Goal: Task Accomplishment & Management: Manage account settings

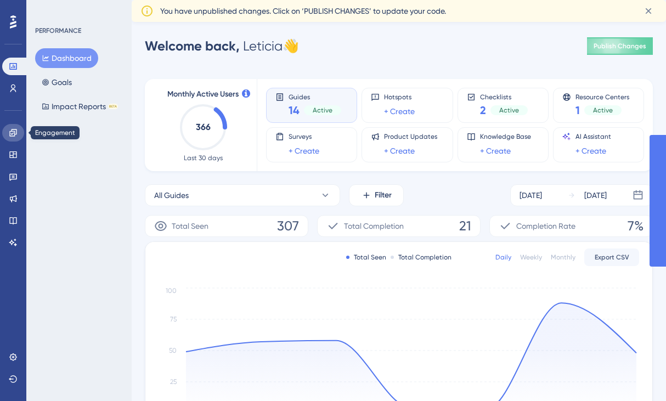
click at [14, 134] on icon at bounding box center [13, 132] width 9 height 9
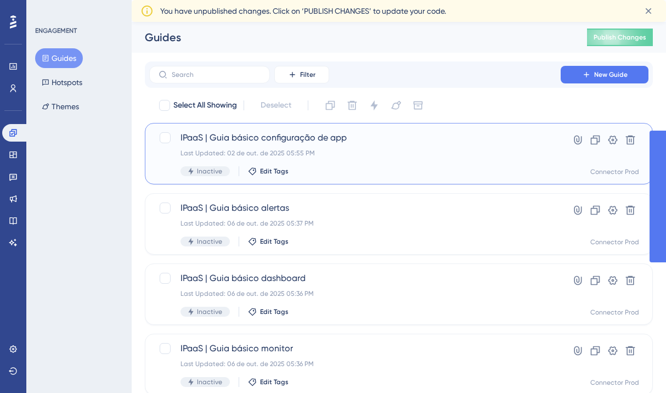
click at [244, 148] on div "IPaaS | Guia básico configuração de app Last Updated: 02 de out. de 2025 05:55 …" at bounding box center [354, 153] width 349 height 45
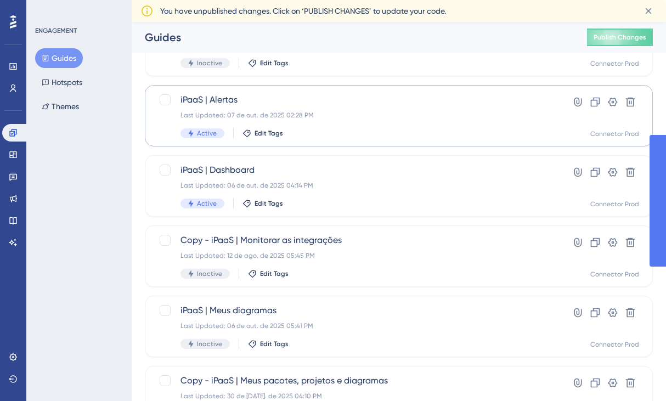
scroll to position [368, 0]
click at [255, 108] on div "iPaaS | Alertas Last Updated: 07 de out. de 2025 02:28 PM Active Edit Tags" at bounding box center [354, 115] width 349 height 45
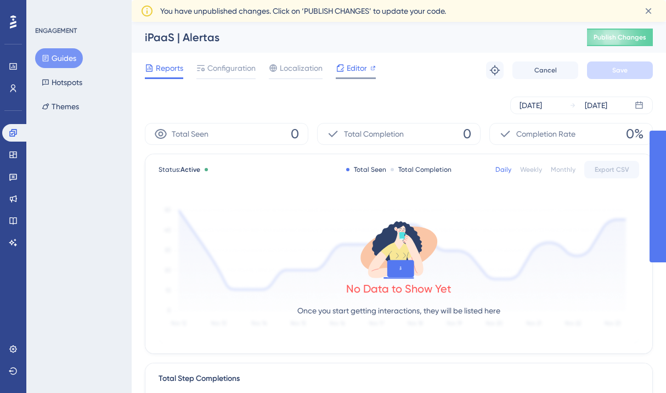
click at [366, 67] on span "Editor" at bounding box center [357, 67] width 20 height 13
click at [350, 65] on span "Editor" at bounding box center [357, 67] width 20 height 13
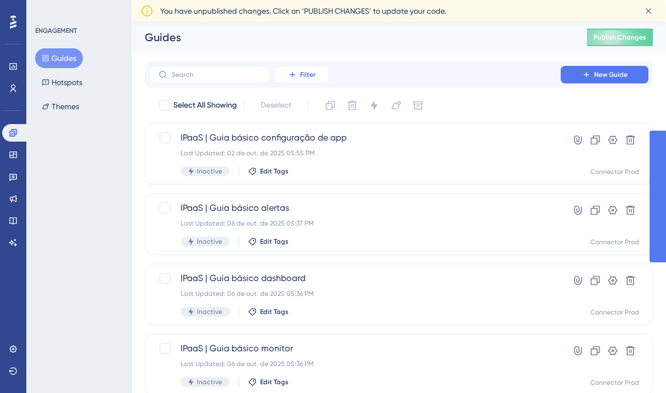
click at [299, 79] on button "Filter" at bounding box center [301, 75] width 55 height 18
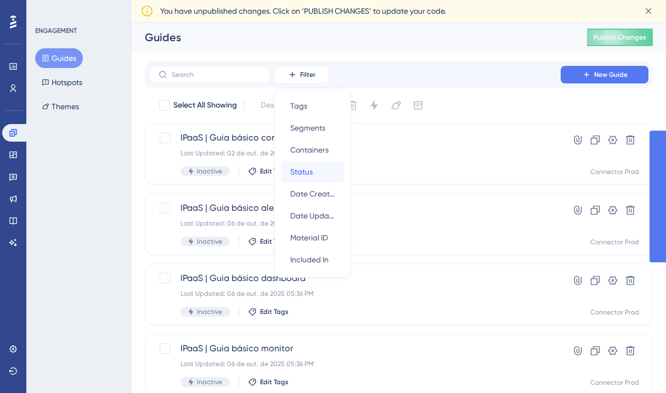
click at [318, 165] on div "Status Status" at bounding box center [312, 172] width 45 height 22
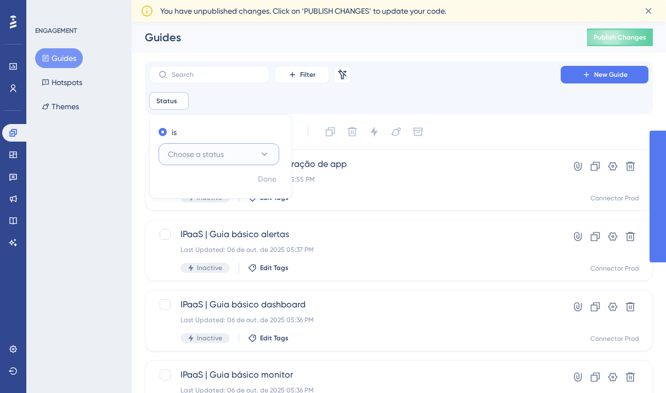
click at [204, 156] on span "Choose a status" at bounding box center [196, 154] width 56 height 13
click at [205, 183] on div "Active Active" at bounding box center [218, 188] width 89 height 22
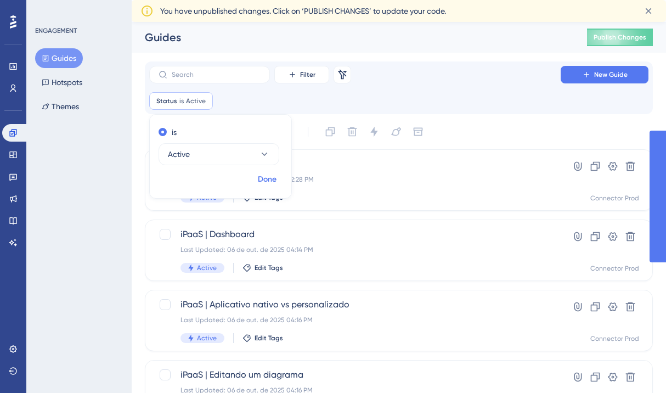
click at [276, 179] on button "Done" at bounding box center [267, 180] width 31 height 20
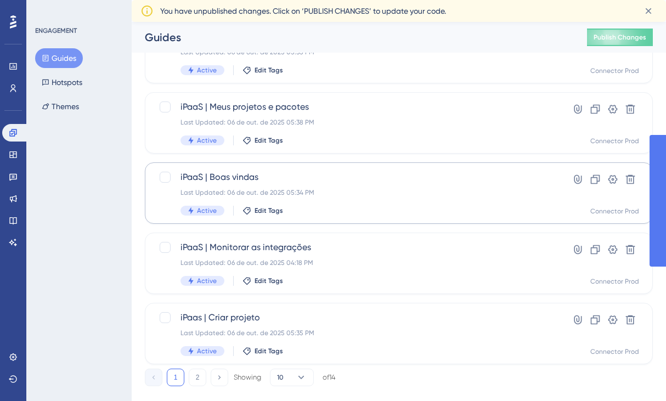
scroll to position [477, 0]
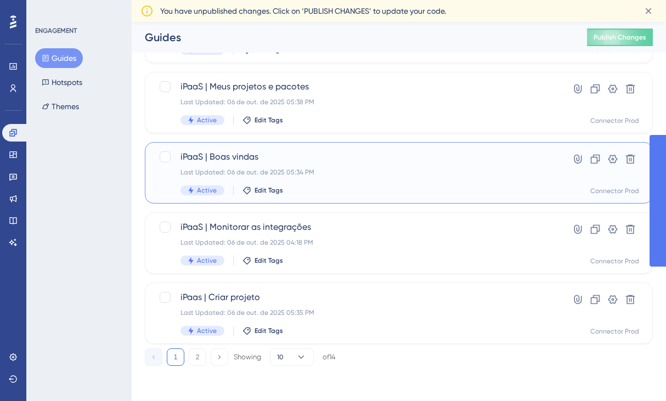
click at [263, 166] on div "iPaaS | Boas vindas Last Updated: 06 de out. de 2025 05:34 PM Active Edit Tags" at bounding box center [354, 172] width 349 height 45
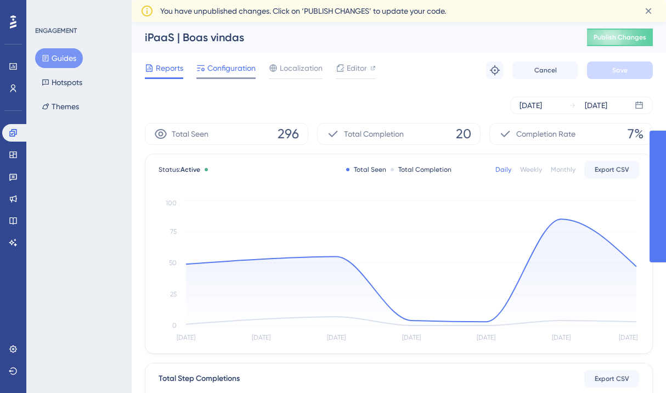
click at [236, 66] on span "Configuration" at bounding box center [231, 67] width 48 height 13
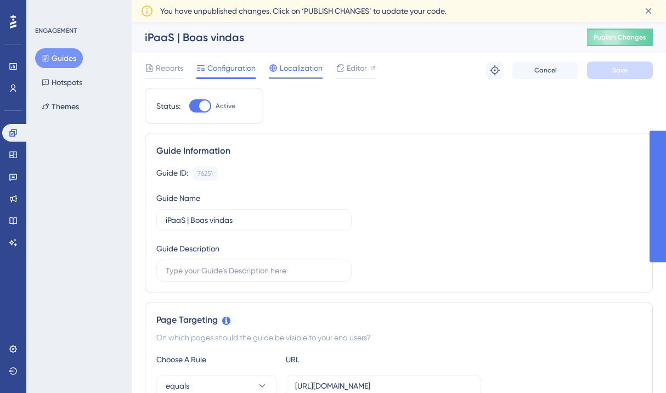
click at [297, 66] on span "Localization" at bounding box center [301, 67] width 43 height 13
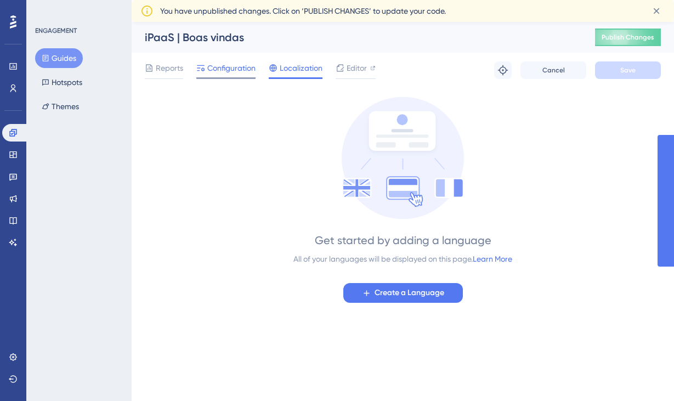
click at [230, 66] on span "Configuration" at bounding box center [231, 67] width 48 height 13
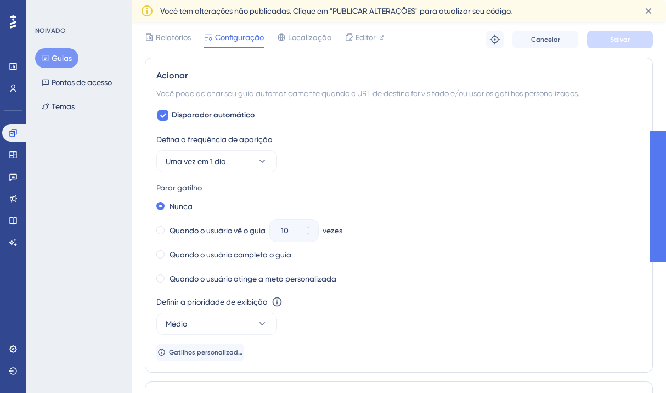
click at [520, 100] on div "Acionar Você pode acionar seu guia automaticamente quando o URL de destino for …" at bounding box center [399, 215] width 508 height 315
drag, startPoint x: 272, startPoint y: 149, endPoint x: 305, endPoint y: 150, distance: 33.5
click at [305, 150] on div "Defina a frequência de aparição Uma vez em 1 dia" at bounding box center [398, 152] width 485 height 39
click at [244, 156] on button "Uma vez em 1 dia" at bounding box center [216, 161] width 121 height 22
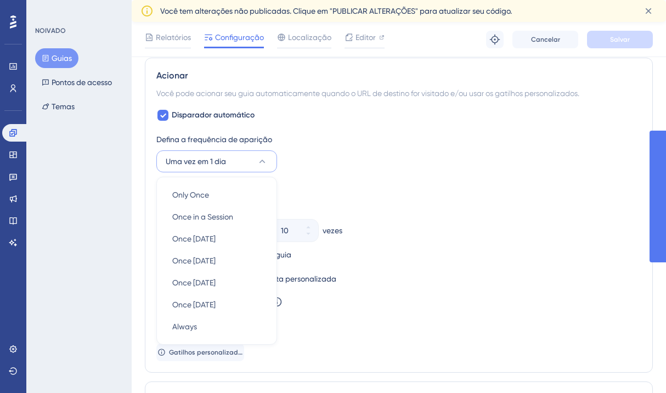
scroll to position [547, 0]
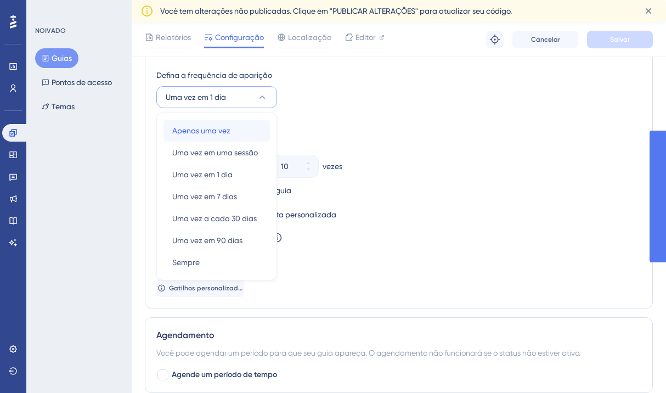
click at [202, 131] on font "Apenas uma vez" at bounding box center [201, 130] width 58 height 9
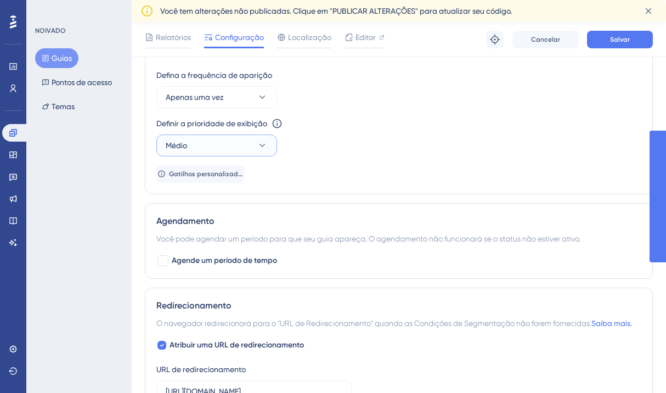
click at [240, 144] on button "Médio" at bounding box center [216, 145] width 121 height 22
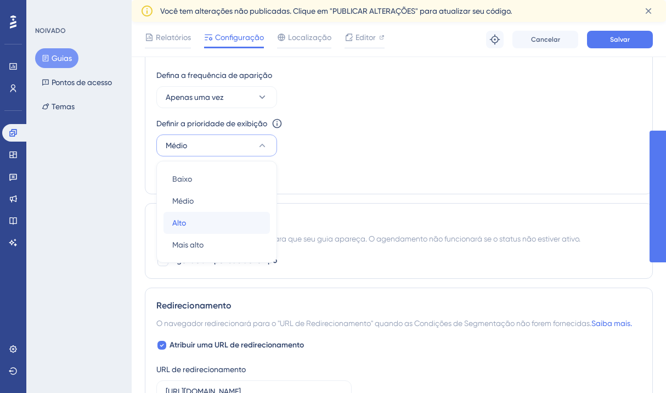
click at [217, 216] on div "Alto Alto" at bounding box center [216, 223] width 89 height 22
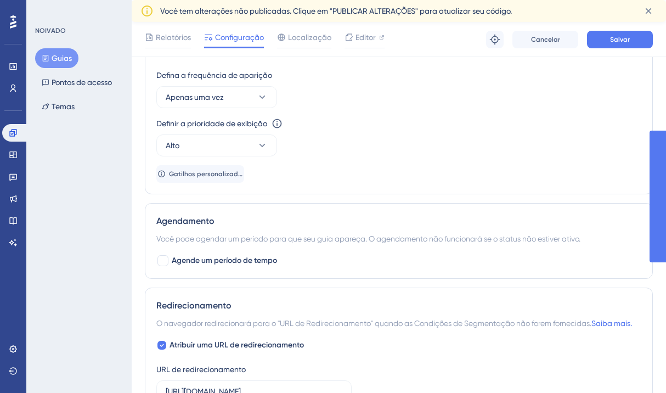
click at [427, 159] on div "Defina a frequência de aparição Apenas uma vez Definir a prioridade de exibição…" at bounding box center [398, 126] width 485 height 114
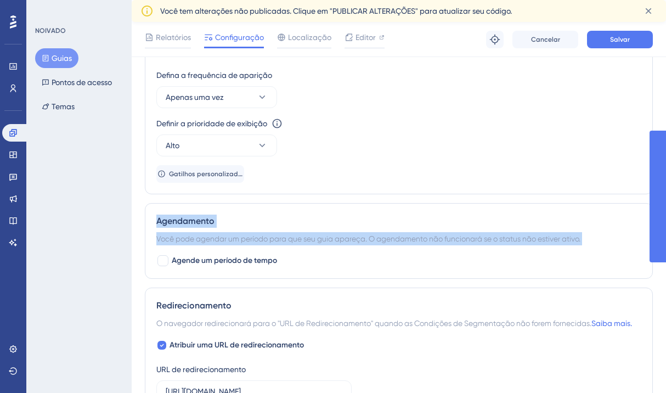
drag, startPoint x: 156, startPoint y: 219, endPoint x: 477, endPoint y: 252, distance: 322.6
click at [477, 252] on div "Agendamento Você pode agendar um período para que seu guia apareça. O agendamen…" at bounding box center [399, 241] width 508 height 76
click at [434, 242] on font "Você pode agendar um período para que seu guia apareça. O agendamento não funci…" at bounding box center [368, 238] width 424 height 9
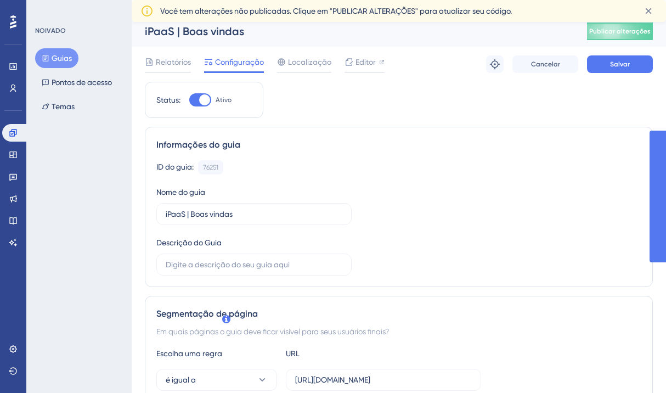
scroll to position [0, 0]
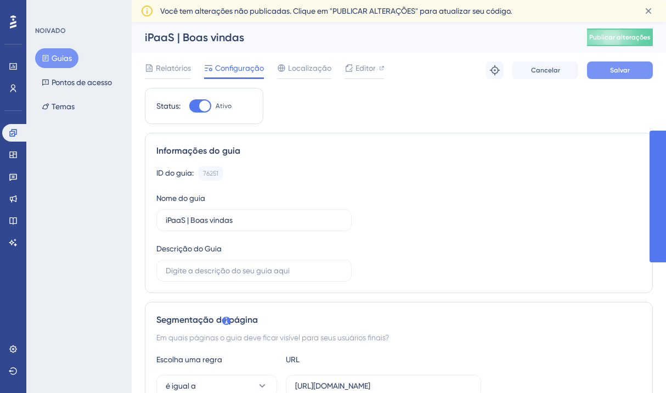
click at [600, 71] on button "Salvar" at bounding box center [620, 70] width 66 height 18
click at [182, 66] on font "Relatórios" at bounding box center [173, 68] width 35 height 9
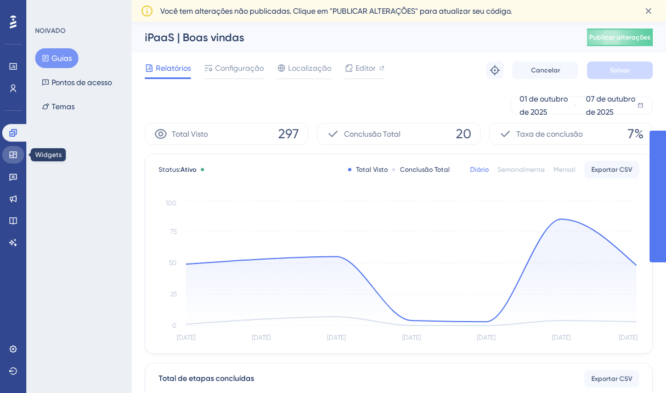
click at [19, 151] on link at bounding box center [13, 155] width 22 height 18
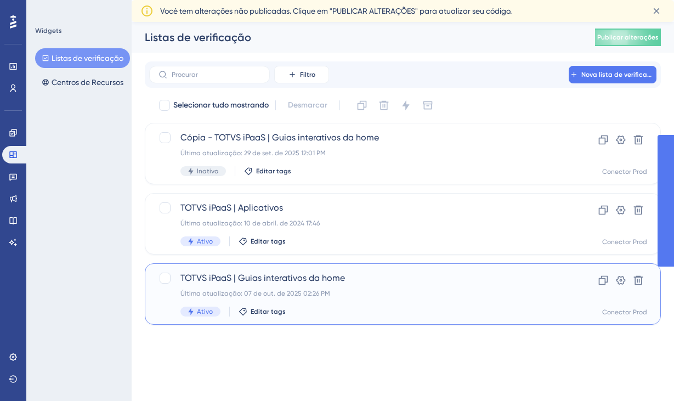
click at [308, 288] on div "TOTVS iPaaS | Guias interativos da home Última atualização: 07 de out. de 2025 …" at bounding box center [358, 294] width 357 height 45
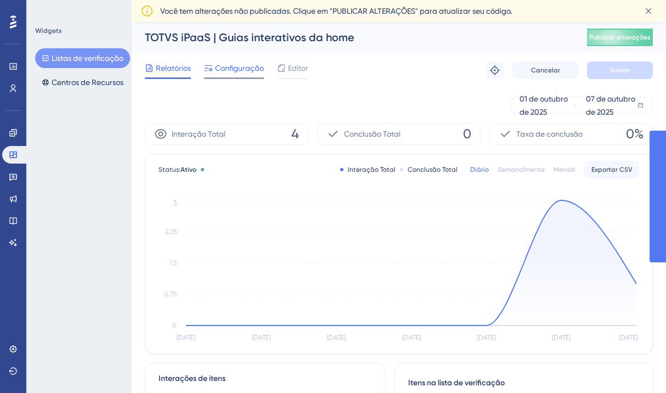
click at [229, 70] on font "Configuração" at bounding box center [239, 68] width 49 height 9
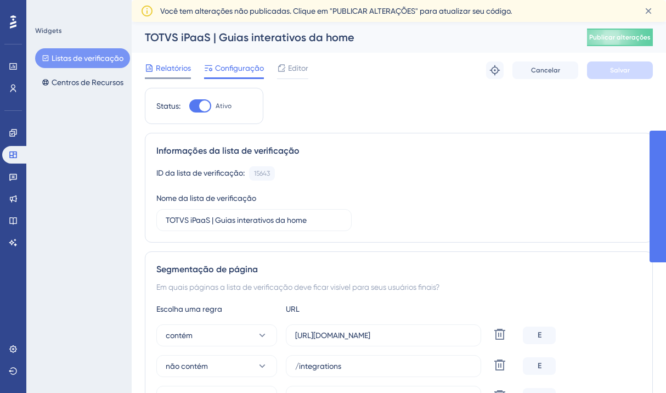
click at [166, 64] on font "Relatórios" at bounding box center [173, 68] width 35 height 9
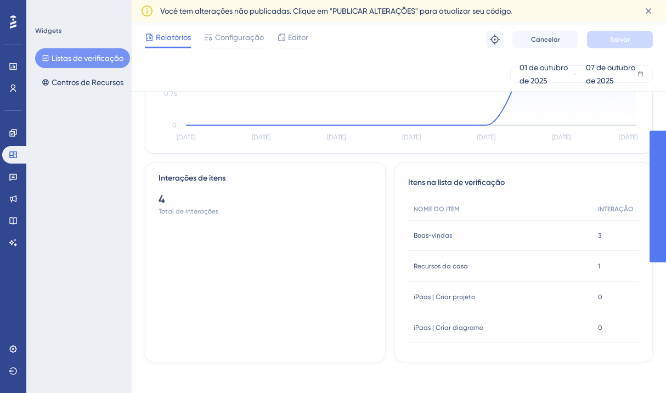
scroll to position [200, 0]
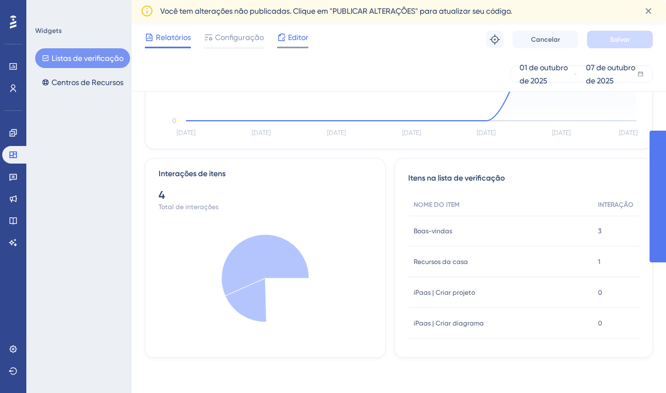
click at [289, 44] on div "Editor" at bounding box center [292, 40] width 31 height 18
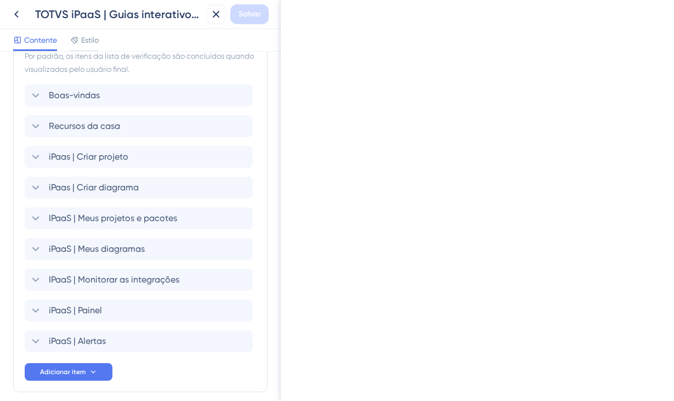
scroll to position [575, 0]
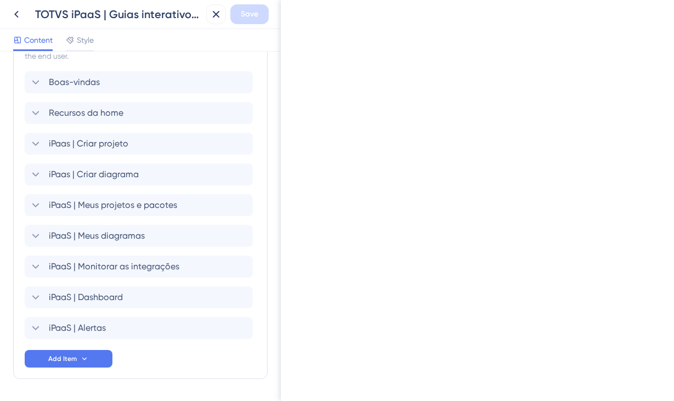
click at [249, 55] on div "Items in the Checklist Guides should be in the same container with the checklis…" at bounding box center [140, 186] width 255 height 385
click at [75, 365] on button "Add Item" at bounding box center [69, 359] width 88 height 18
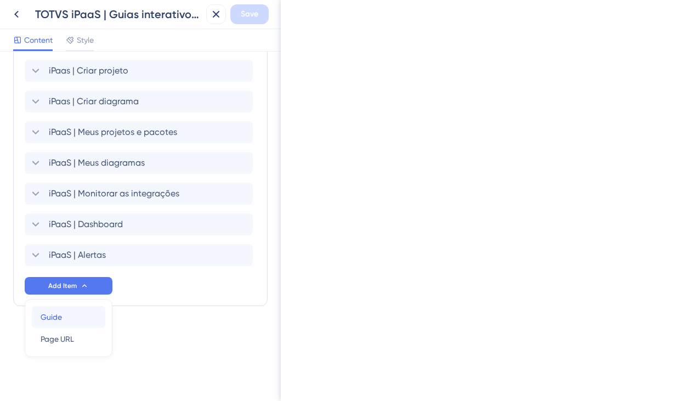
click at [69, 318] on div "Guide Guide" at bounding box center [69, 317] width 56 height 22
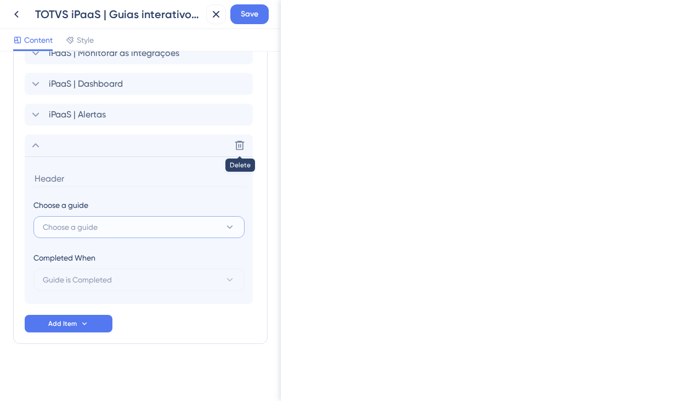
click at [103, 224] on button "Choose a guide" at bounding box center [138, 227] width 211 height 22
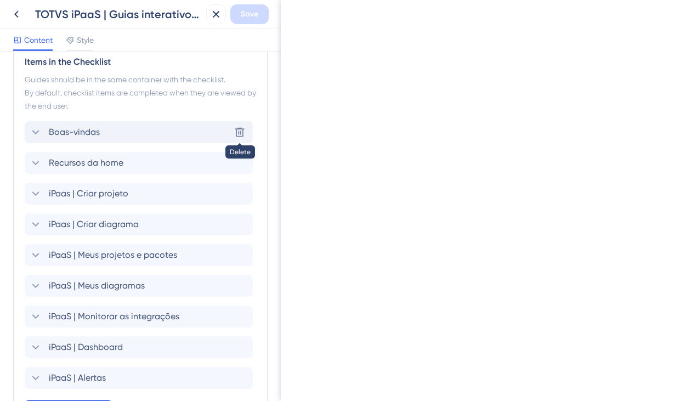
scroll to position [577, 0]
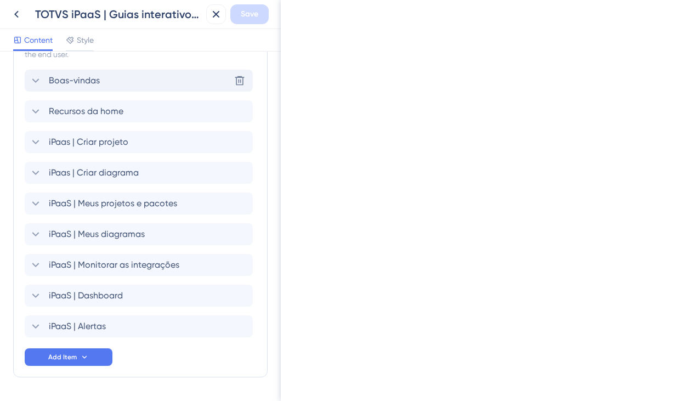
click at [105, 84] on div "Boas-vindas Delete" at bounding box center [139, 81] width 228 height 22
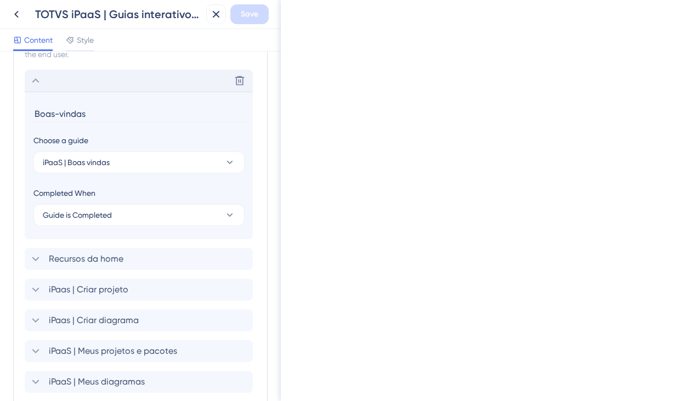
scroll to position [595, 0]
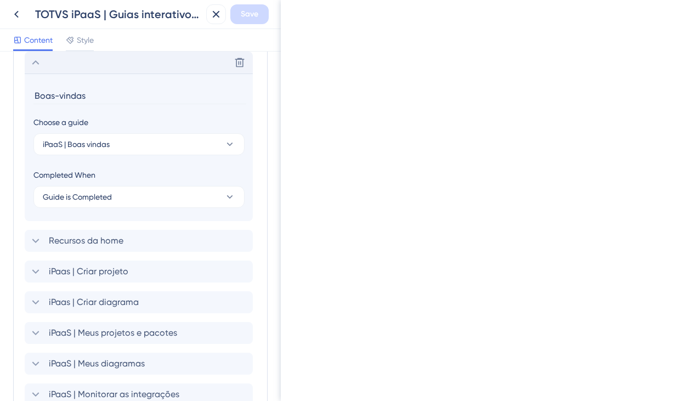
click at [66, 68] on div "Delete" at bounding box center [139, 63] width 228 height 22
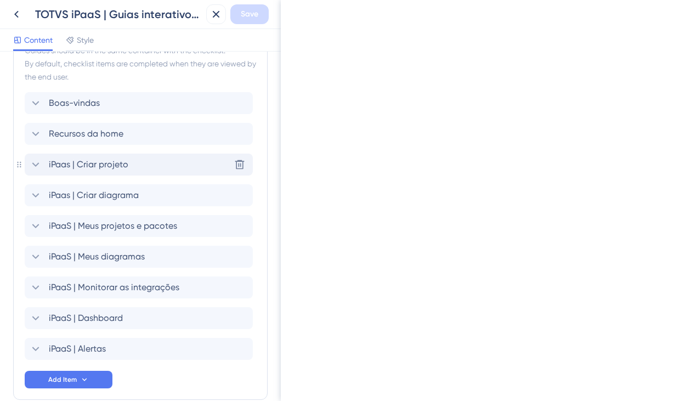
scroll to position [563, 0]
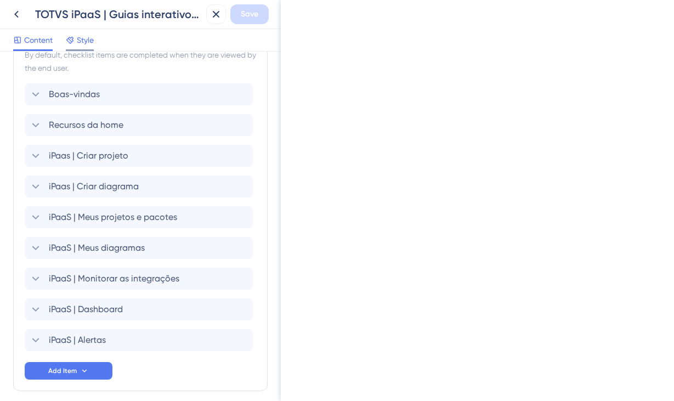
click at [88, 45] on span "Style" at bounding box center [85, 39] width 17 height 13
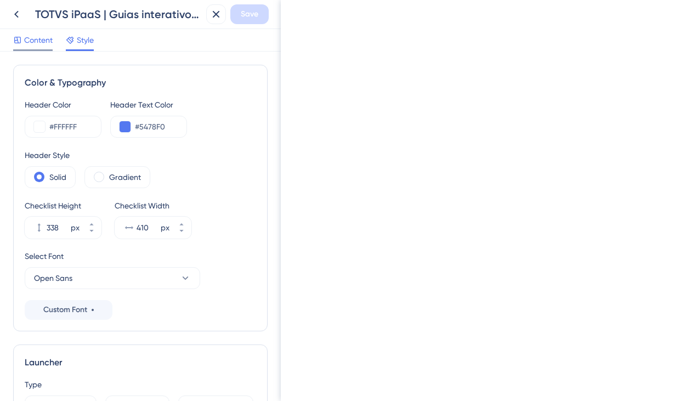
click at [44, 37] on span "Content" at bounding box center [38, 39] width 29 height 13
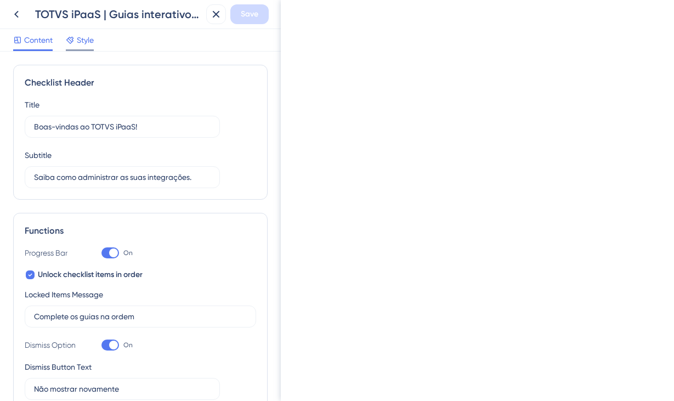
click at [83, 35] on span "Style" at bounding box center [85, 39] width 17 height 13
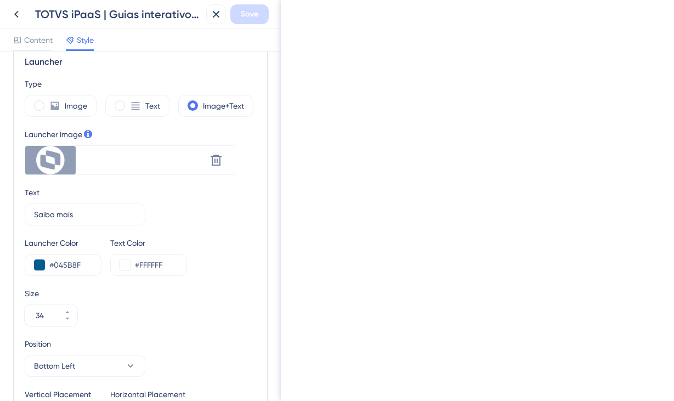
scroll to position [320, 0]
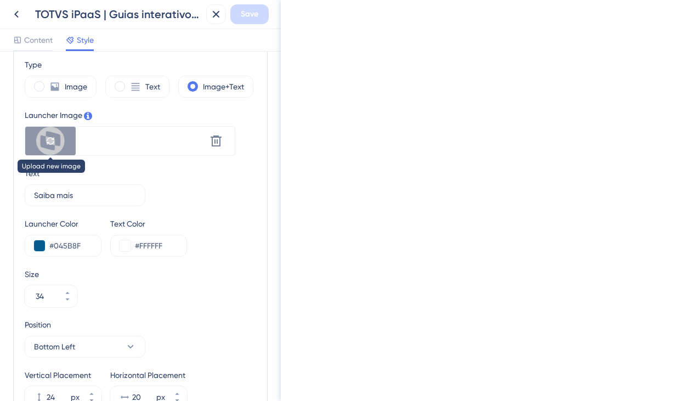
click at [59, 136] on div at bounding box center [50, 141] width 50 height 29
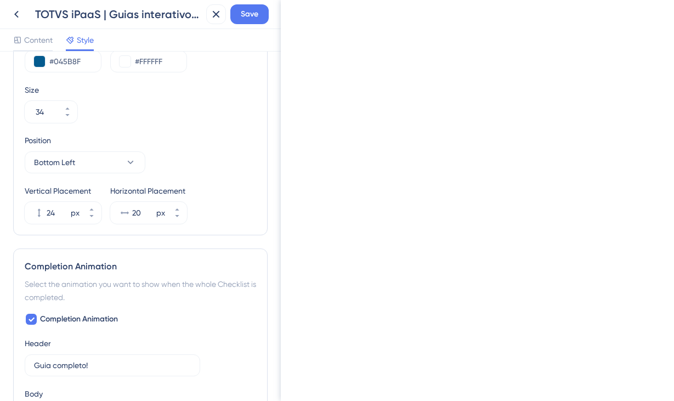
scroll to position [294, 0]
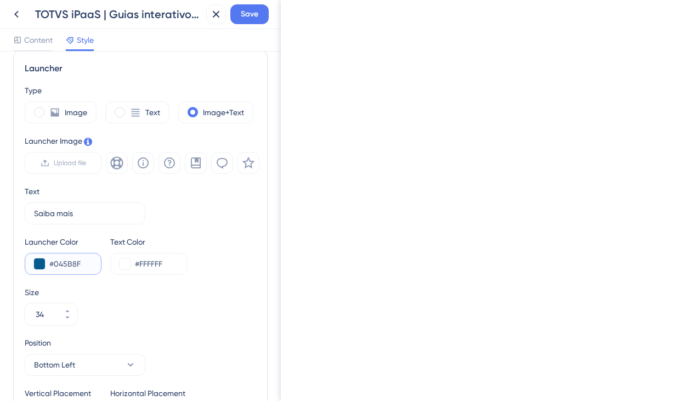
click at [56, 263] on input "#045B8F" at bounding box center [70, 263] width 43 height 13
click at [72, 258] on input "#045B8F" at bounding box center [70, 263] width 43 height 13
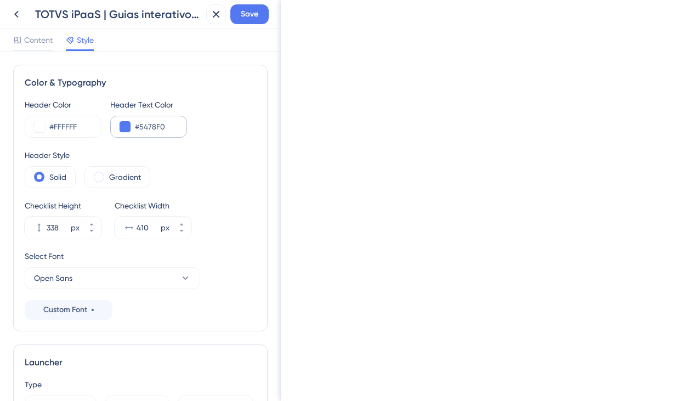
scroll to position [0, 0]
click at [160, 128] on input "#5478F0" at bounding box center [156, 126] width 43 height 13
paste input "045B8F"
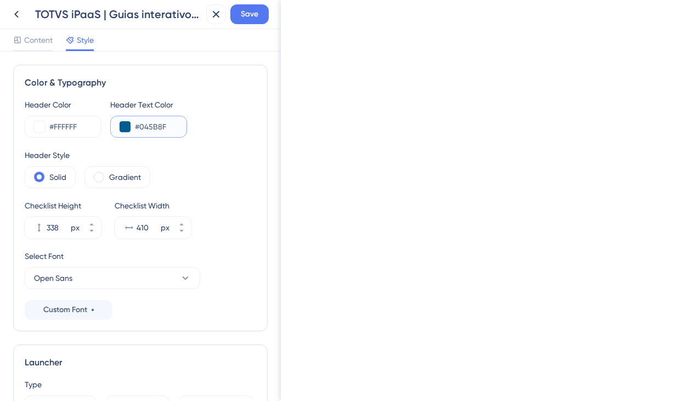
type input "#045B8F"
click at [223, 143] on div "Header Color #FFFFFF Header Text Color #045B8F Header Style Solid Gradient Chec…" at bounding box center [141, 209] width 232 height 222
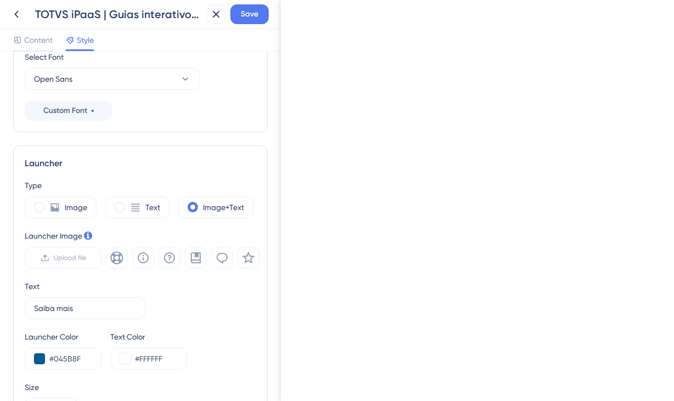
scroll to position [280, 0]
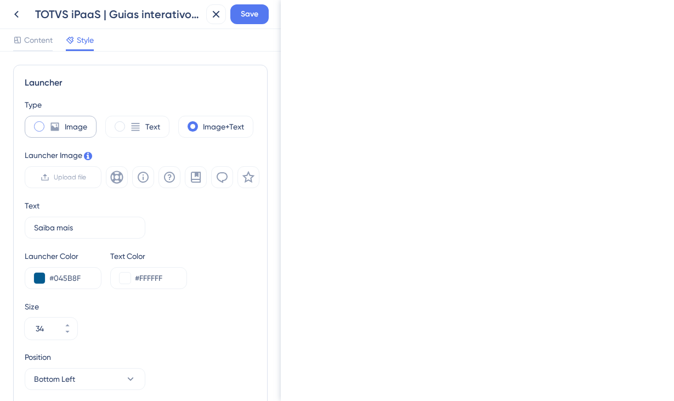
click at [61, 130] on div "Image" at bounding box center [61, 127] width 72 height 22
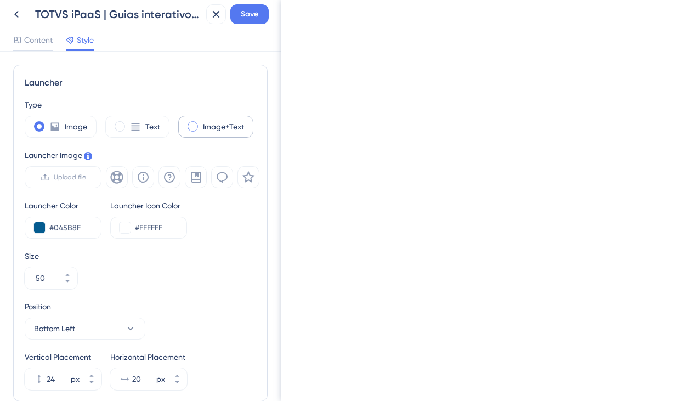
click at [208, 127] on label "Image+Text" at bounding box center [223, 126] width 41 height 13
type input "34"
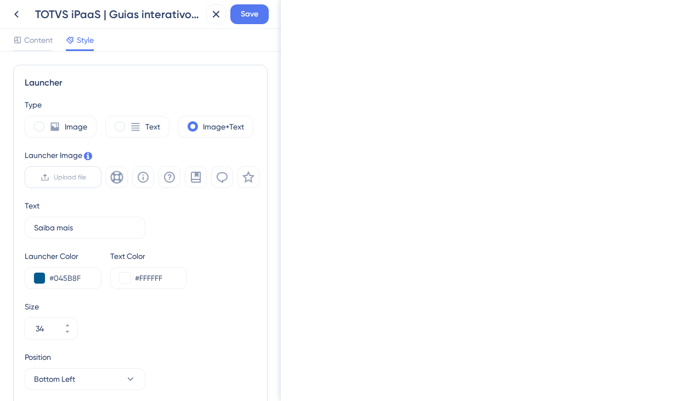
click at [67, 176] on span "Upload file" at bounding box center [70, 177] width 32 height 9
click at [86, 177] on input "Upload file" at bounding box center [86, 177] width 0 height 0
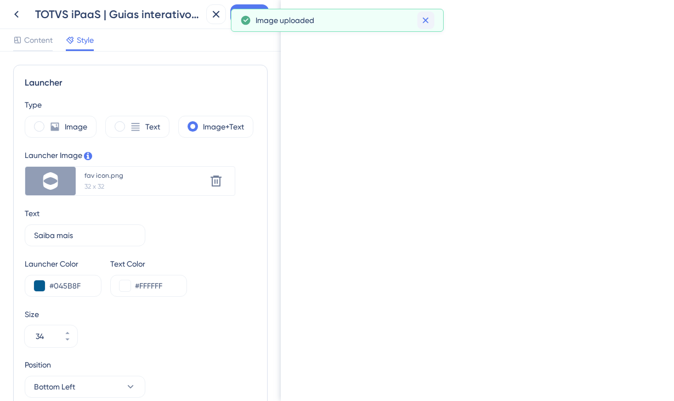
click at [427, 21] on icon at bounding box center [425, 20] width 11 height 11
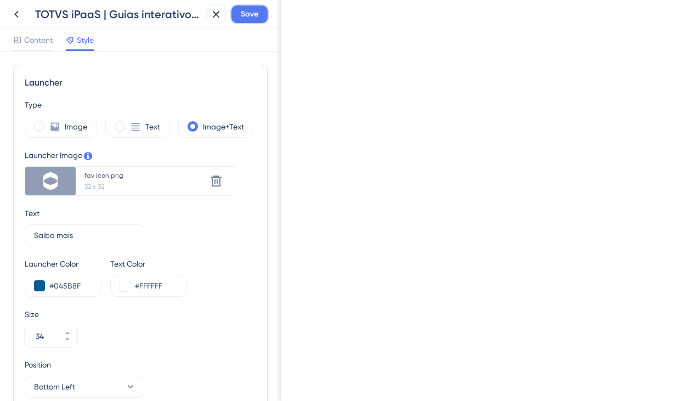
click at [260, 18] on button "Save" at bounding box center [249, 14] width 38 height 20
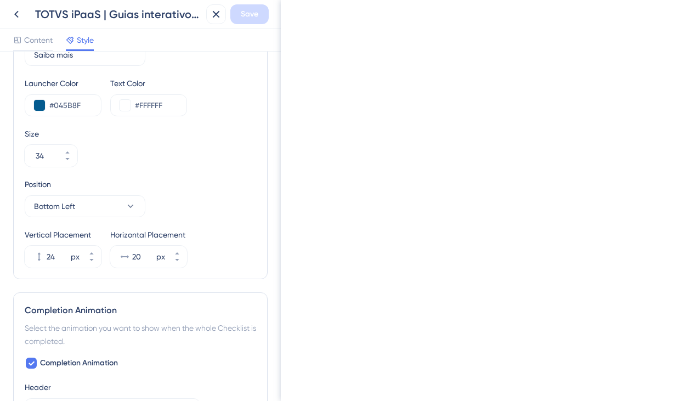
scroll to position [0, 0]
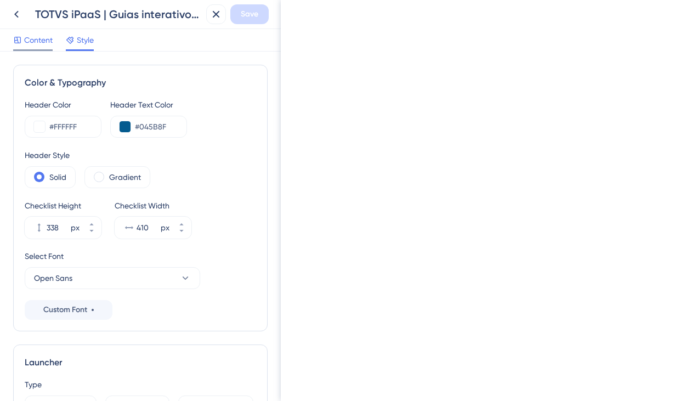
click at [27, 35] on span "Content" at bounding box center [38, 39] width 29 height 13
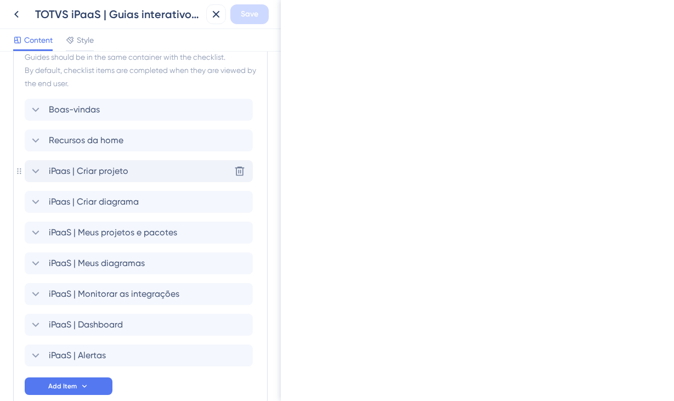
scroll to position [567, 0]
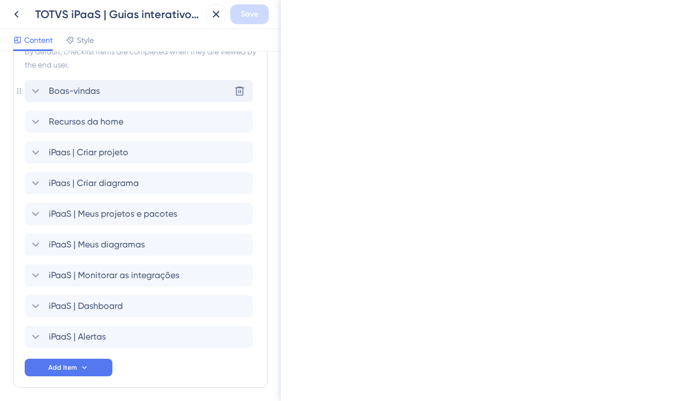
click at [41, 89] on icon at bounding box center [35, 90] width 13 height 13
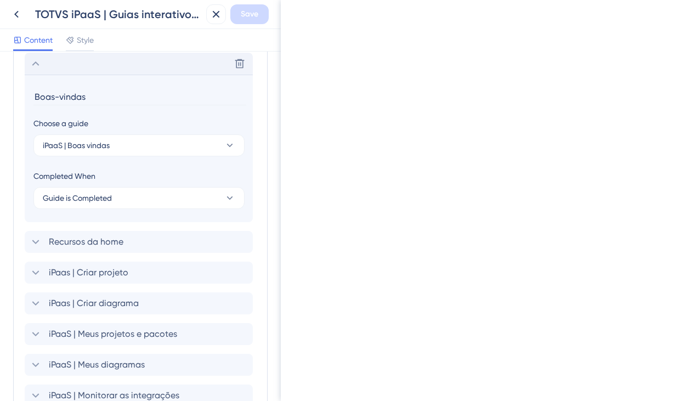
scroll to position [595, 0]
click at [39, 65] on icon at bounding box center [35, 62] width 13 height 13
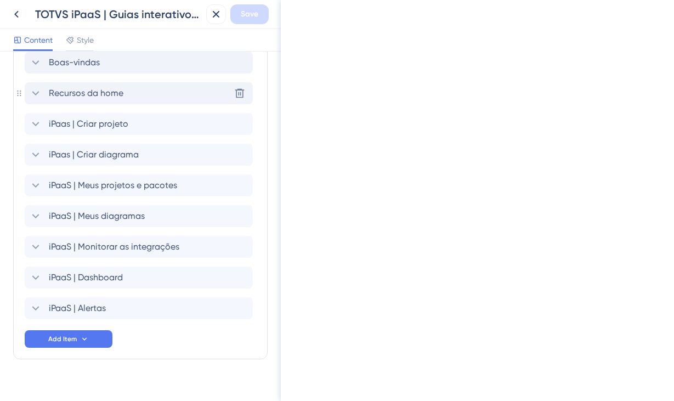
click at [41, 91] on icon at bounding box center [35, 93] width 13 height 13
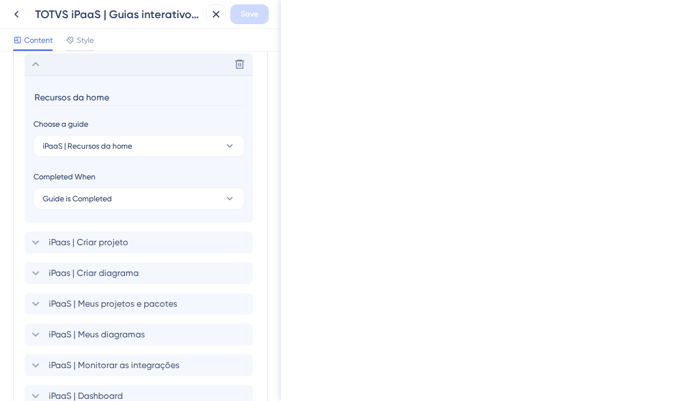
scroll to position [626, 0]
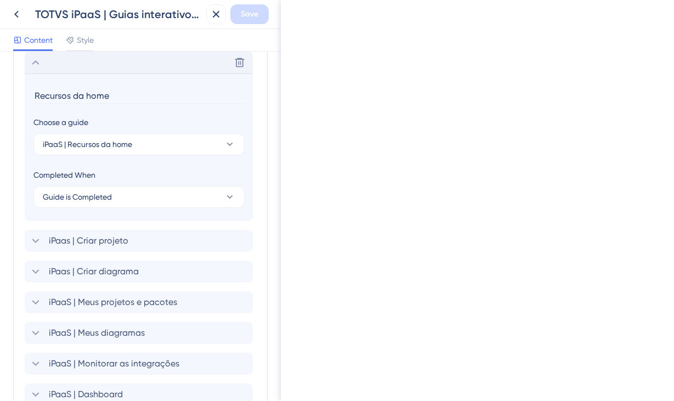
click at [39, 66] on icon at bounding box center [35, 62] width 13 height 13
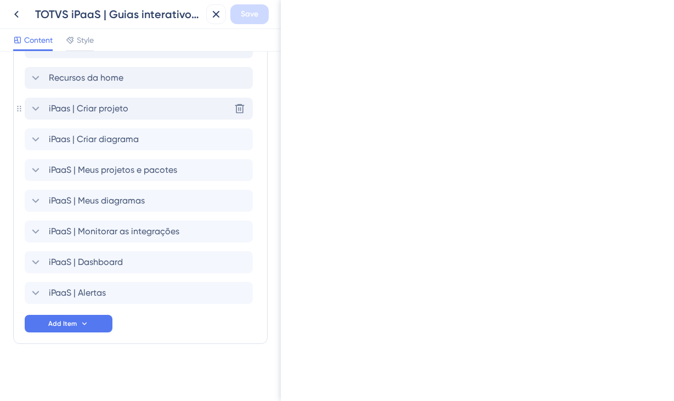
click at [35, 109] on icon at bounding box center [35, 108] width 7 height 4
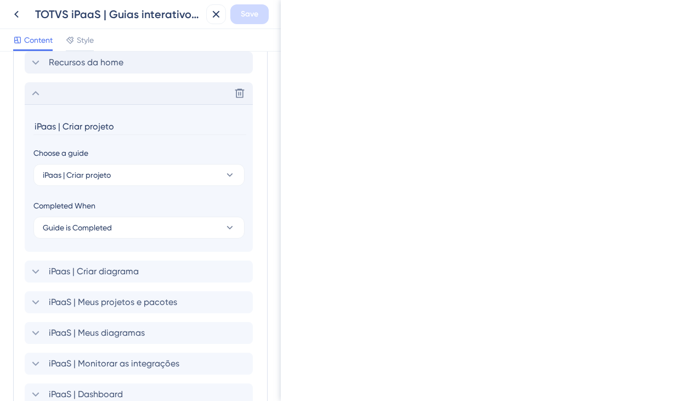
scroll to position [657, 0]
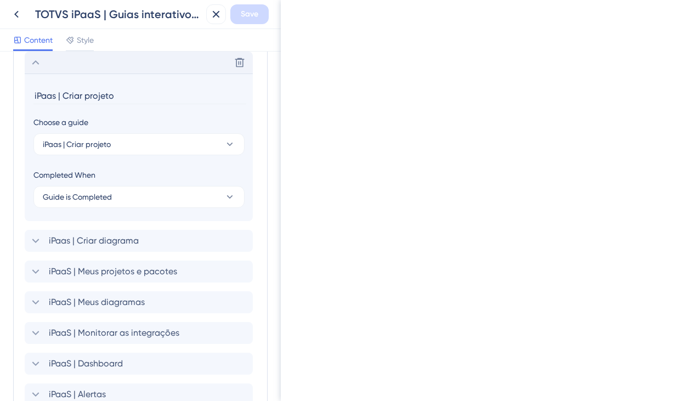
click at [37, 64] on icon at bounding box center [35, 62] width 13 height 13
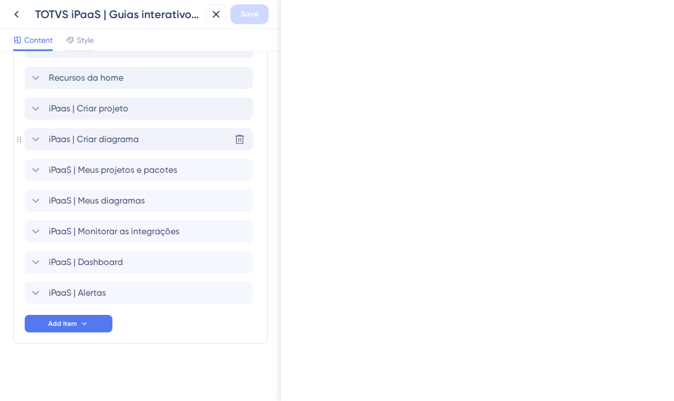
click at [37, 140] on icon at bounding box center [35, 139] width 13 height 13
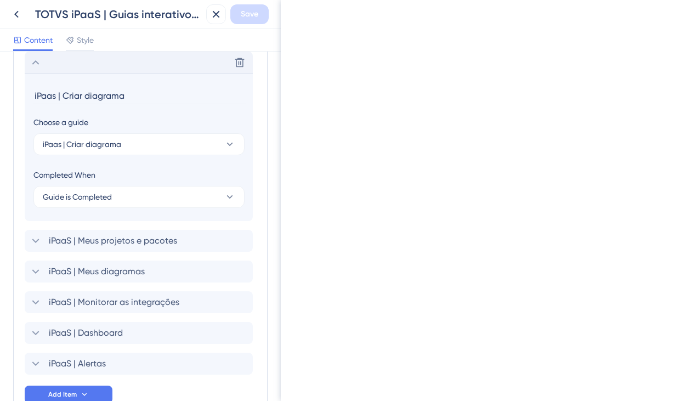
click at [33, 63] on icon at bounding box center [35, 62] width 7 height 4
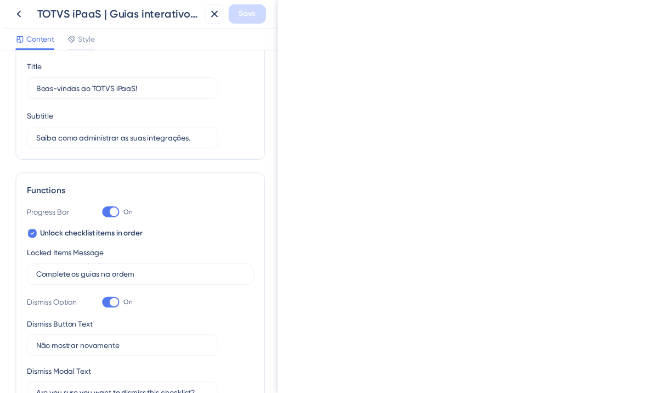
scroll to position [0, 0]
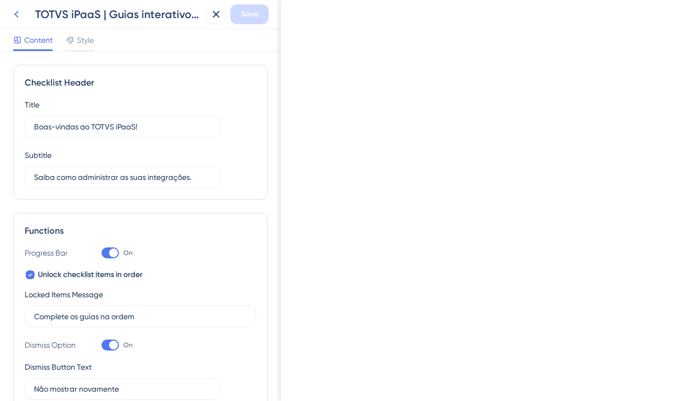
click at [16, 19] on icon at bounding box center [16, 14] width 13 height 13
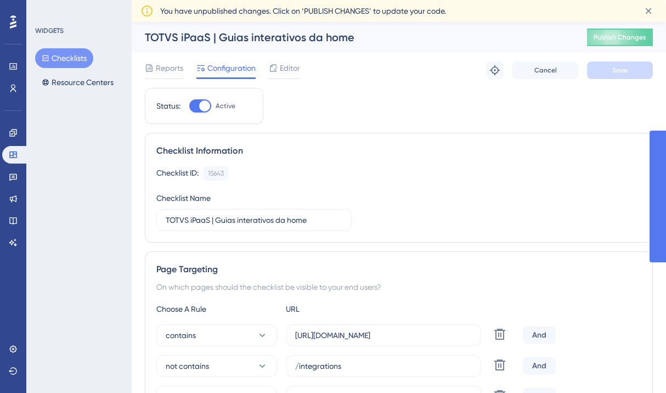
click at [57, 58] on button "Checklists" at bounding box center [64, 58] width 58 height 20
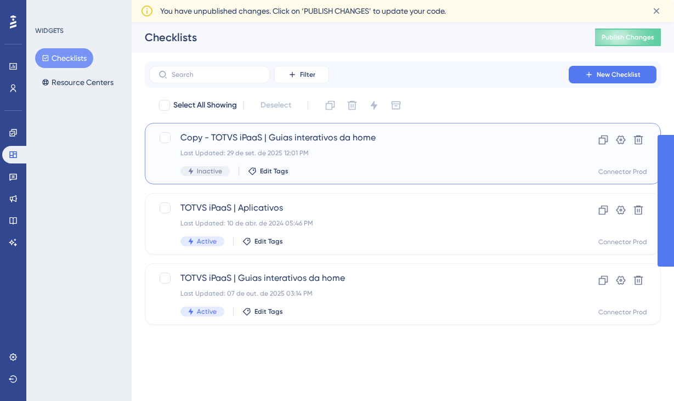
click at [304, 154] on div "Last Updated: 29 de set. de 2025 12:01 PM" at bounding box center [358, 153] width 357 height 9
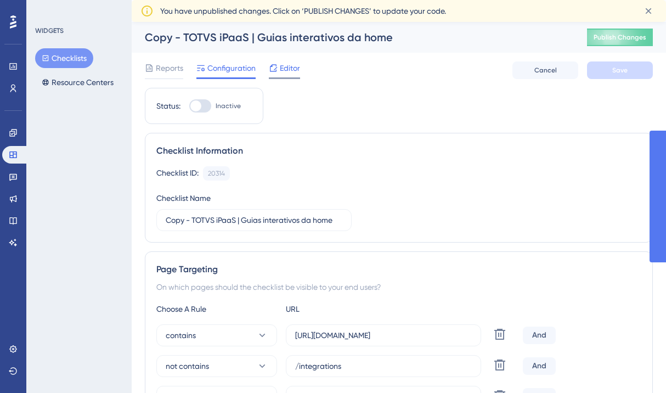
click at [279, 70] on div "Editor" at bounding box center [284, 67] width 31 height 13
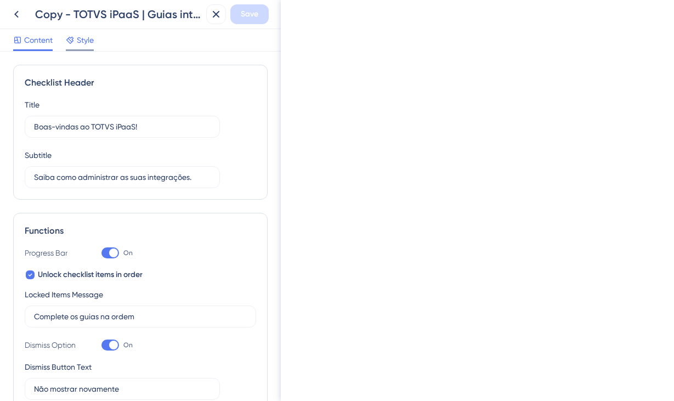
click at [84, 39] on span "Style" at bounding box center [85, 39] width 17 height 13
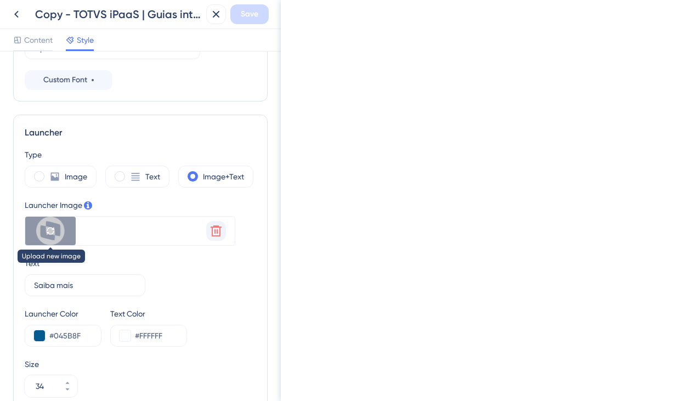
click at [48, 232] on icon at bounding box center [50, 231] width 9 height 9
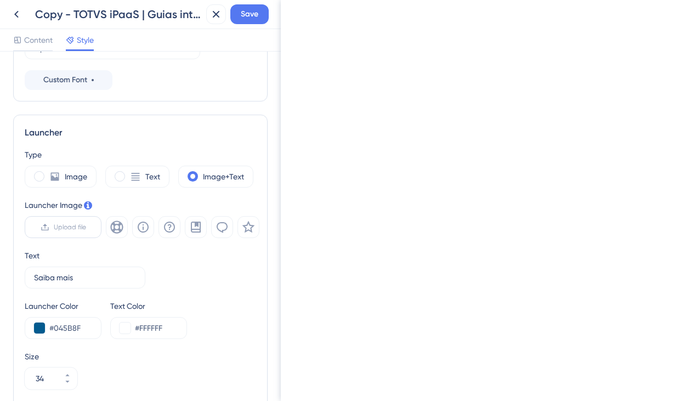
click at [70, 225] on span "Upload file" at bounding box center [70, 227] width 32 height 9
click at [86, 227] on input "Upload file" at bounding box center [86, 227] width 0 height 0
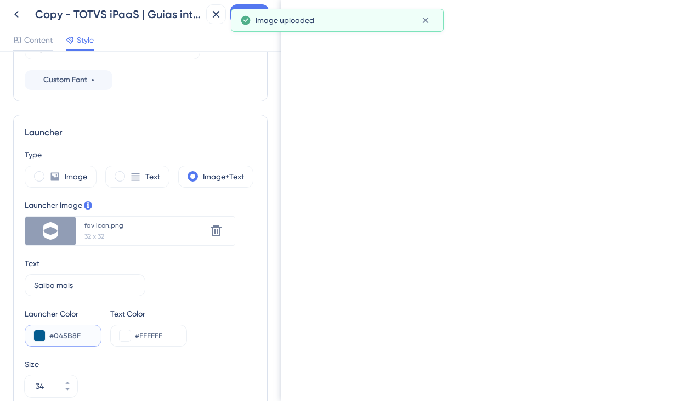
click at [70, 335] on input "#045B8F" at bounding box center [70, 335] width 43 height 13
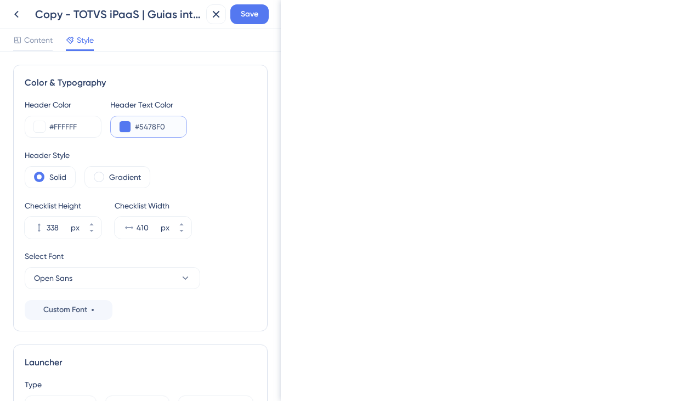
click at [146, 122] on input "#5478F0" at bounding box center [156, 126] width 43 height 13
paste input "045B8F"
type input "#045B8F"
click at [235, 174] on div "Solid Gradient" at bounding box center [141, 177] width 232 height 22
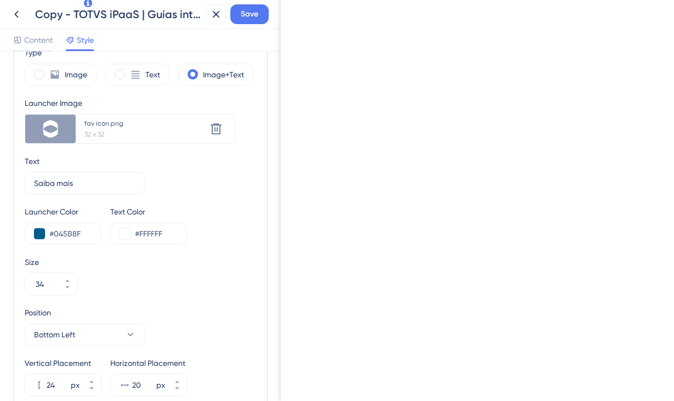
scroll to position [649, 0]
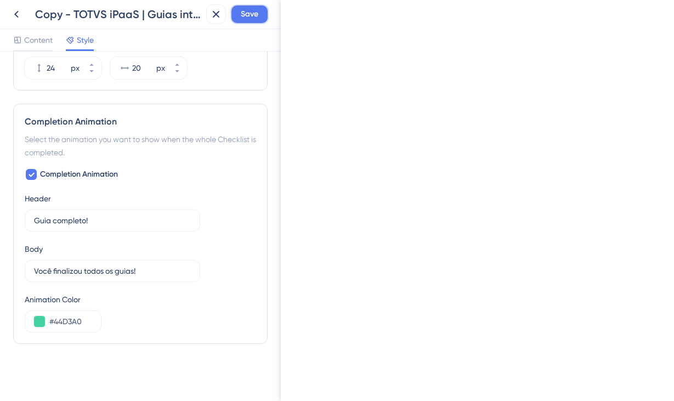
click at [246, 21] on button "Save" at bounding box center [249, 14] width 38 height 20
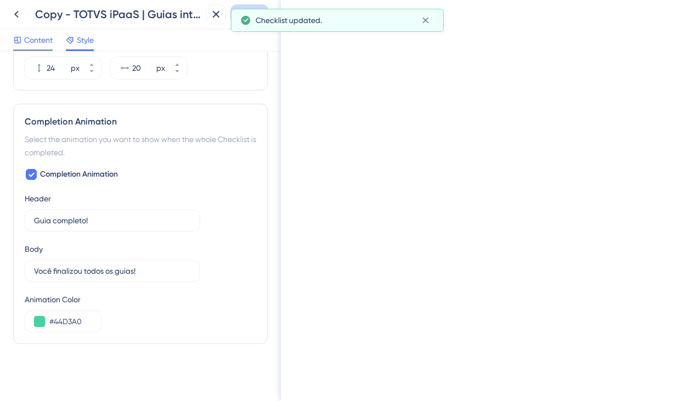
click at [31, 39] on span "Content" at bounding box center [38, 39] width 29 height 13
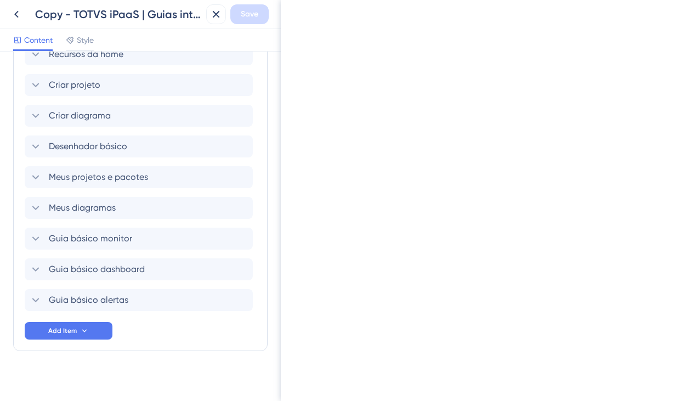
scroll to position [624, 0]
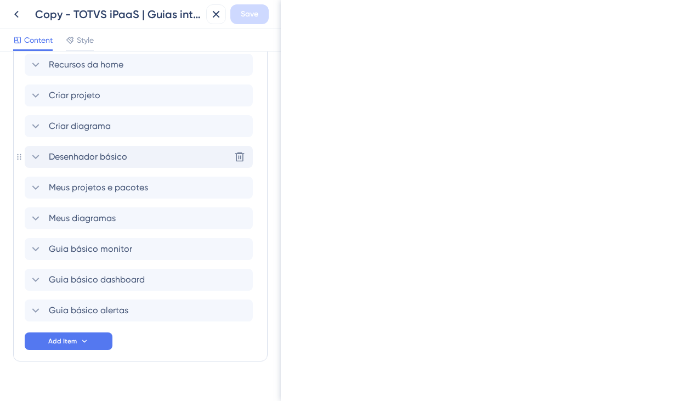
click at [50, 159] on span "Desenhador básico" at bounding box center [88, 156] width 78 height 13
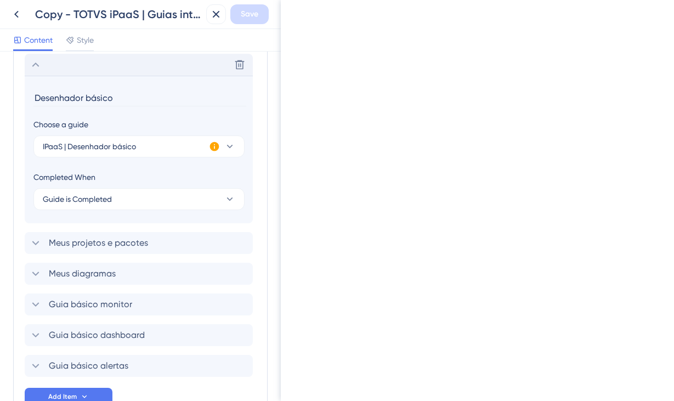
scroll to position [718, 0]
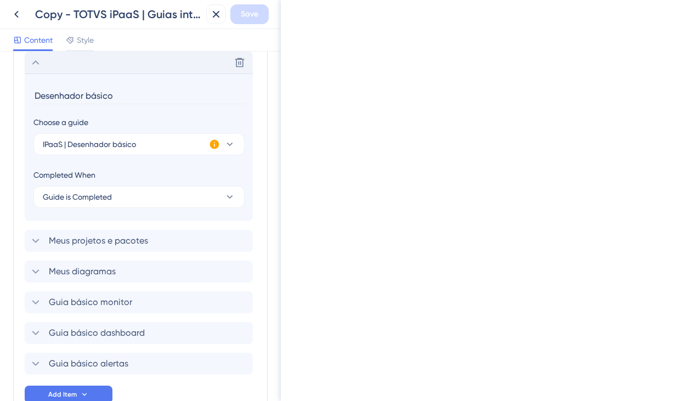
click at [218, 144] on icon at bounding box center [214, 144] width 9 height 9
click at [215, 144] on icon at bounding box center [214, 144] width 9 height 9
click at [38, 66] on icon at bounding box center [35, 62] width 13 height 13
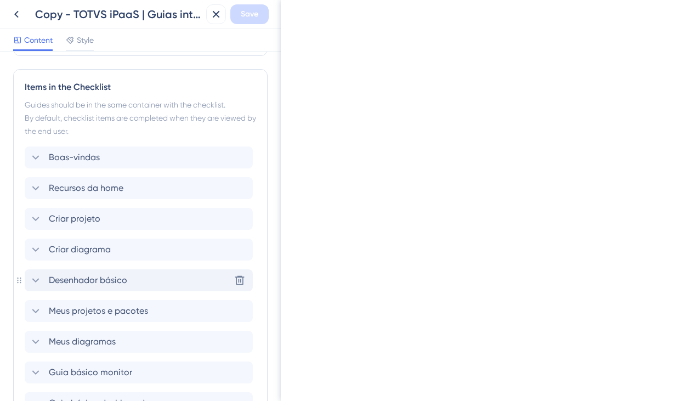
scroll to position [518, 0]
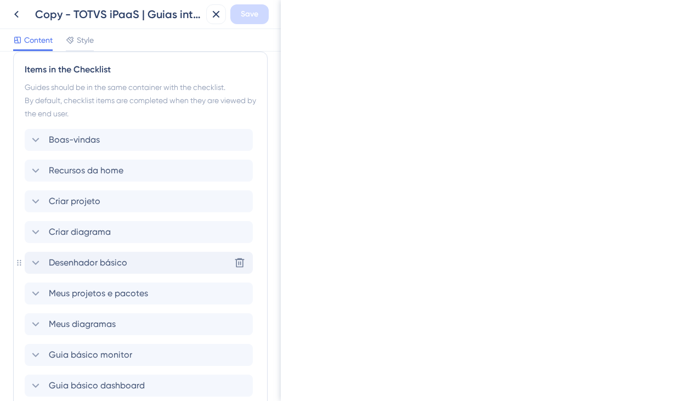
click at [268, 146] on div "Checklist Header Title Boas-vindas ao TOTVS iPaaS! Subtitle Saiba como administ…" at bounding box center [140, 226] width 281 height 349
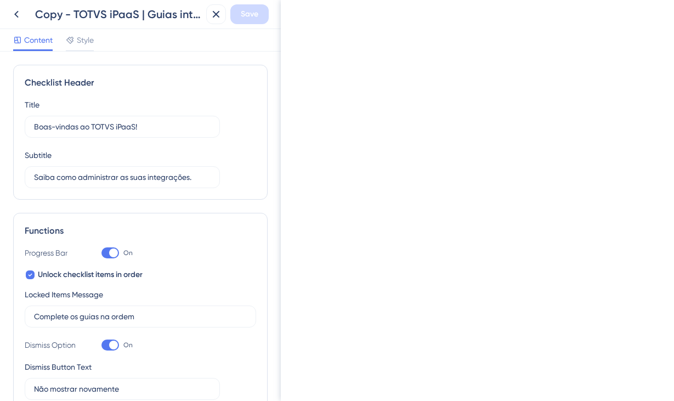
scroll to position [0, 0]
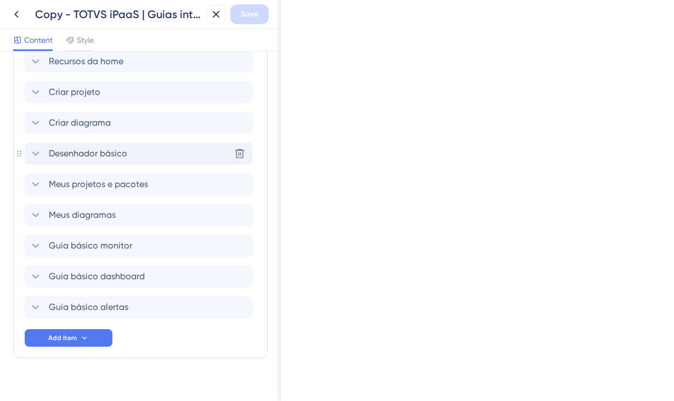
click at [179, 154] on div "Desenhador básico Delete" at bounding box center [139, 154] width 228 height 22
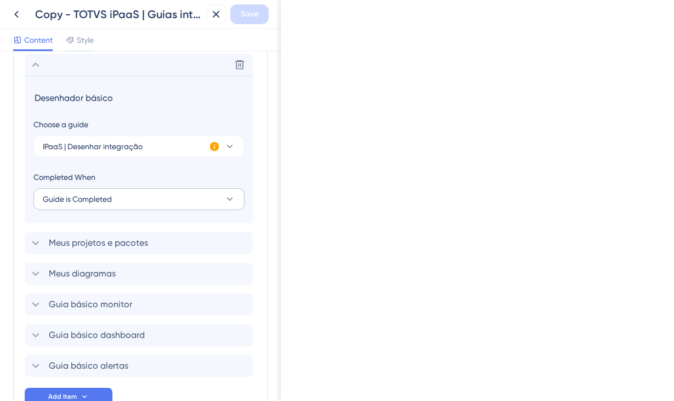
scroll to position [718, 0]
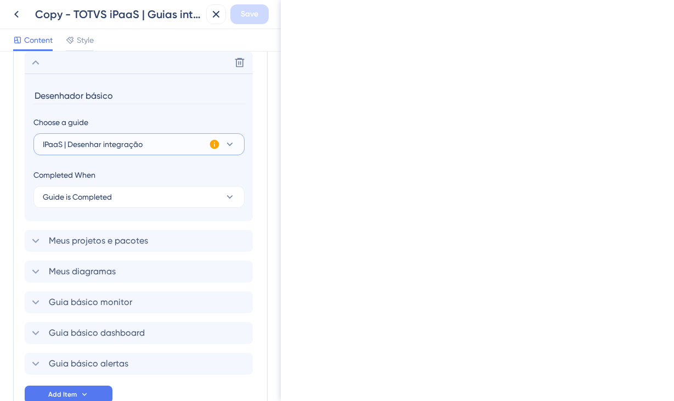
click at [234, 144] on icon at bounding box center [229, 144] width 11 height 11
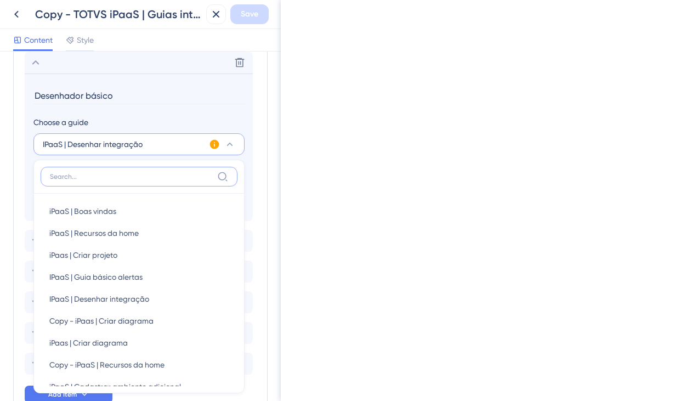
scroll to position [768, 0]
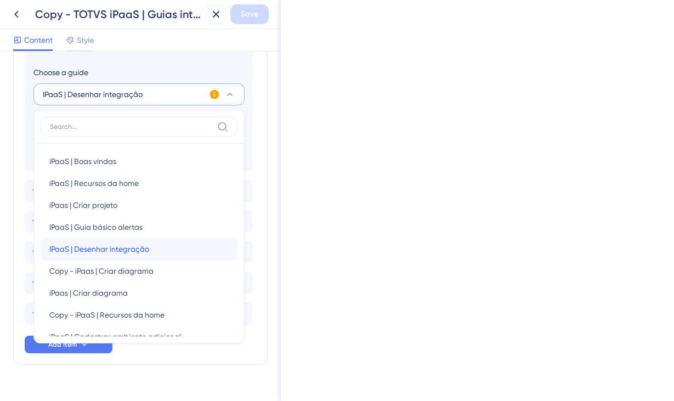
click at [143, 247] on span "IPaaS | Desenhar integração" at bounding box center [99, 248] width 100 height 13
type input "IPaaS | Desenhar integração"
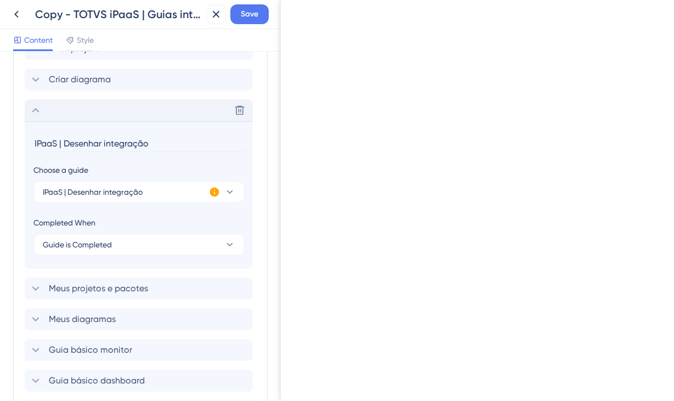
click at [33, 109] on icon at bounding box center [35, 110] width 13 height 13
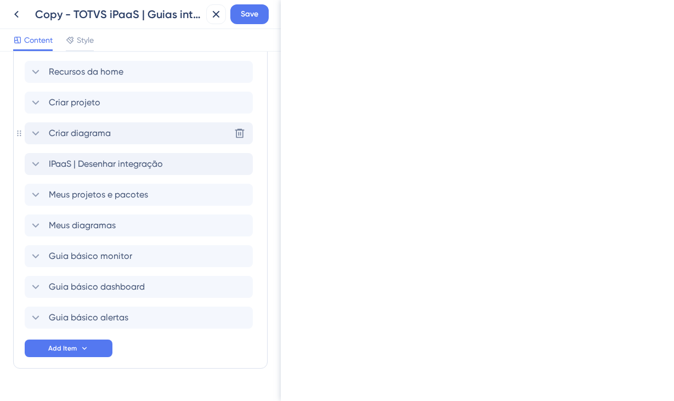
scroll to position [634, 0]
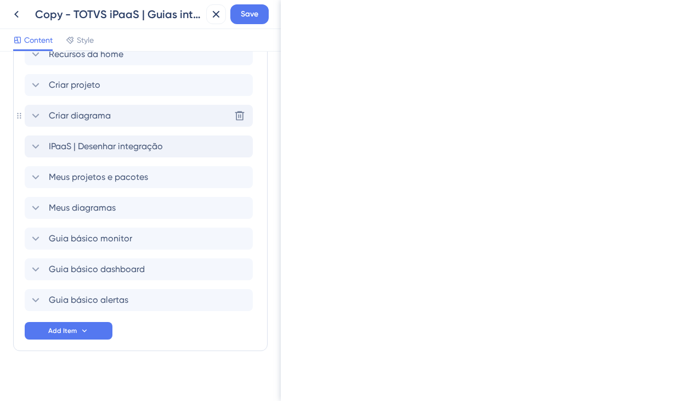
click at [104, 116] on span "Criar diagrama" at bounding box center [80, 115] width 62 height 13
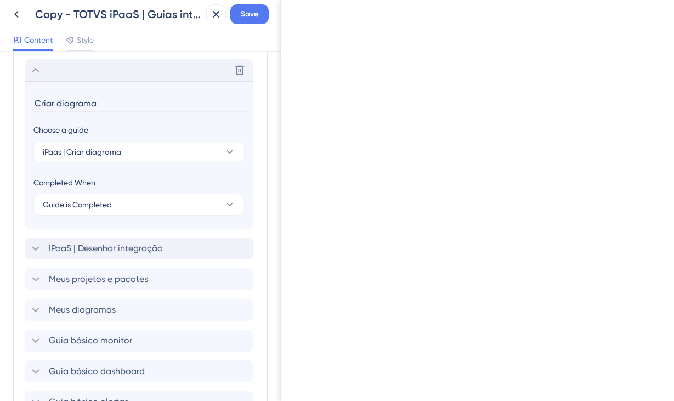
scroll to position [687, 0]
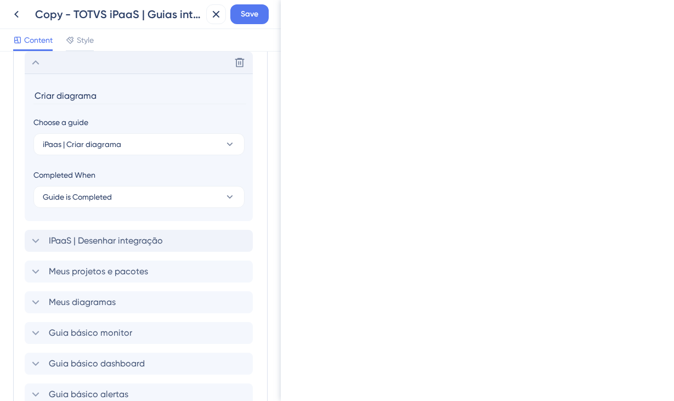
click at [35, 64] on icon at bounding box center [35, 62] width 13 height 13
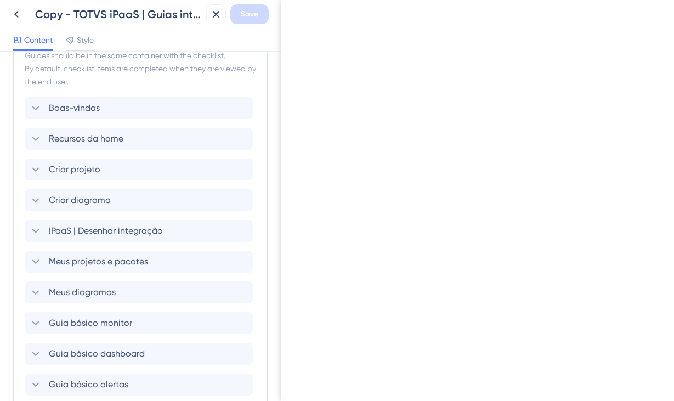
scroll to position [598, 0]
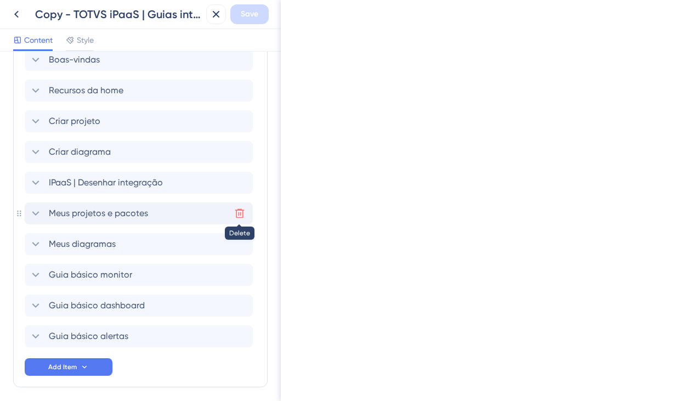
click at [236, 214] on icon at bounding box center [239, 213] width 11 height 11
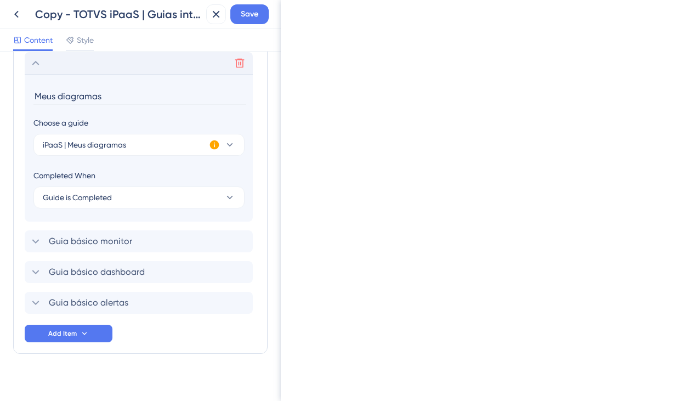
scroll to position [749, 0]
click at [242, 64] on icon at bounding box center [239, 62] width 11 height 11
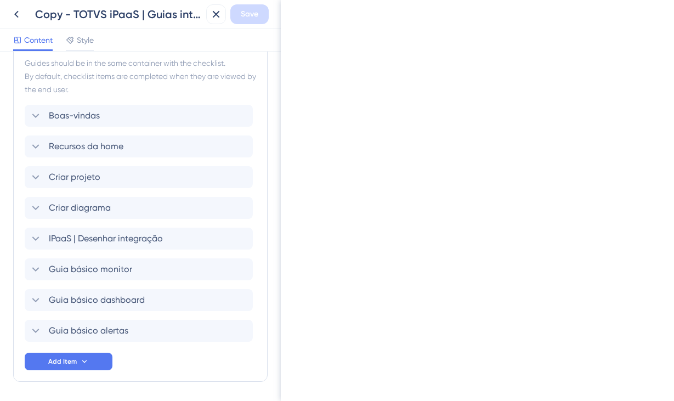
scroll to position [580, 0]
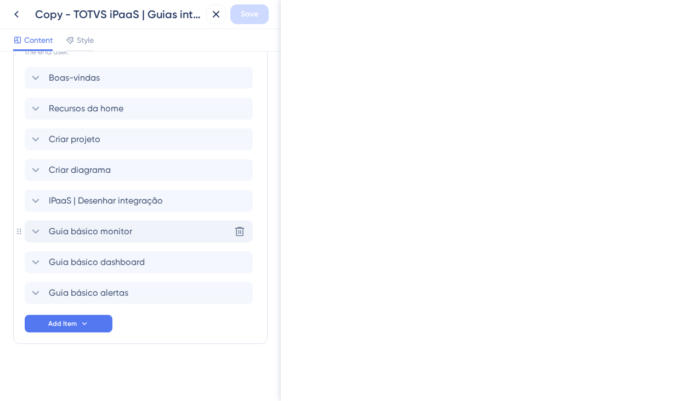
click at [148, 232] on div "Guia básico monitor Delete" at bounding box center [139, 232] width 228 height 22
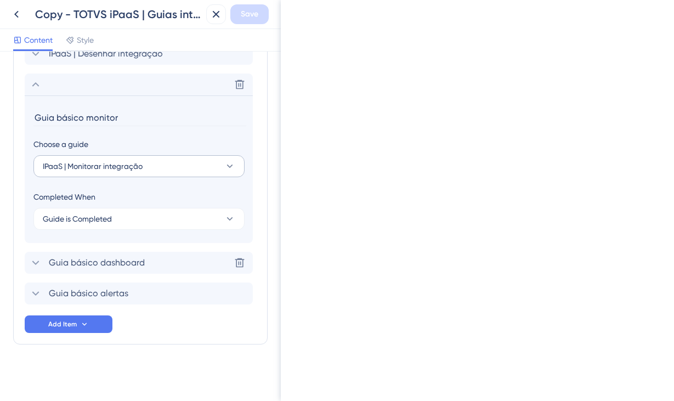
scroll to position [727, 0]
drag, startPoint x: 120, startPoint y: 117, endPoint x: 34, endPoint y: 116, distance: 86.1
click at [34, 116] on input "Guia básico monitor" at bounding box center [139, 117] width 213 height 17
type input "Monitorar integração"
click at [402, 166] on body "Full Screen Preview 7 Saiba mais Boas-vindas ao TOTVS iPaaS! Saiba como adminis…" at bounding box center [477, 200] width 393 height 401
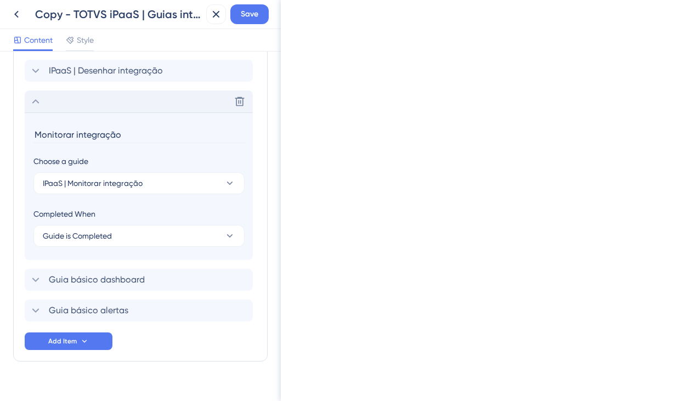
click at [38, 95] on icon at bounding box center [35, 101] width 13 height 13
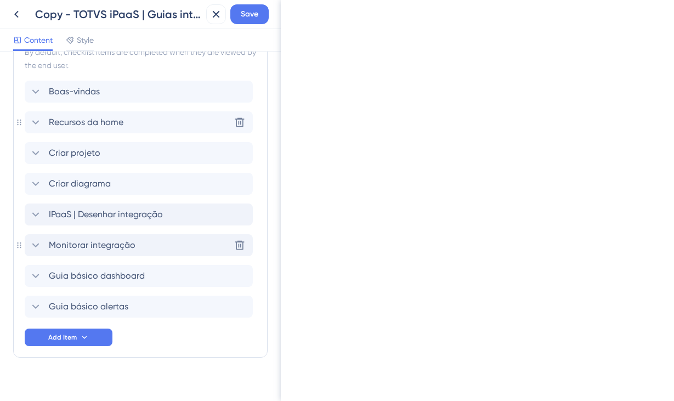
scroll to position [566, 0]
click at [37, 216] on icon at bounding box center [35, 214] width 13 height 13
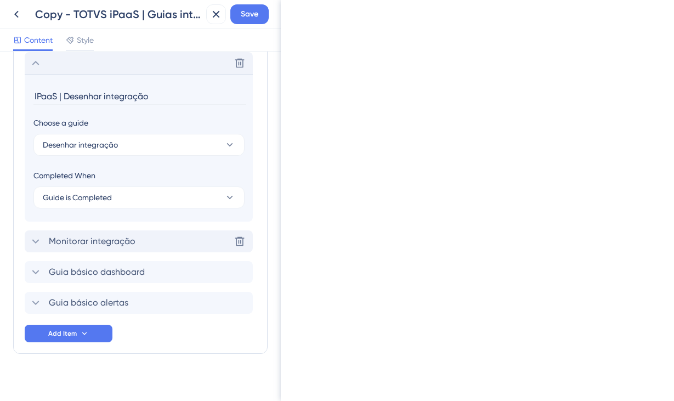
scroll to position [718, 0]
drag, startPoint x: 65, startPoint y: 95, endPoint x: 15, endPoint y: 99, distance: 50.1
click at [15, 99] on div "Items in the Checklist Guides should be in the same container with the checklis…" at bounding box center [140, 102] width 255 height 502
type input "Desenhar integração"
click at [37, 68] on icon at bounding box center [35, 62] width 13 height 13
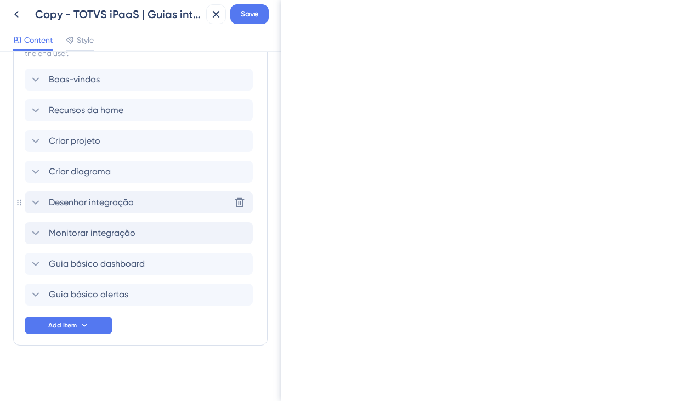
scroll to position [578, 0]
click at [31, 263] on icon at bounding box center [35, 264] width 13 height 13
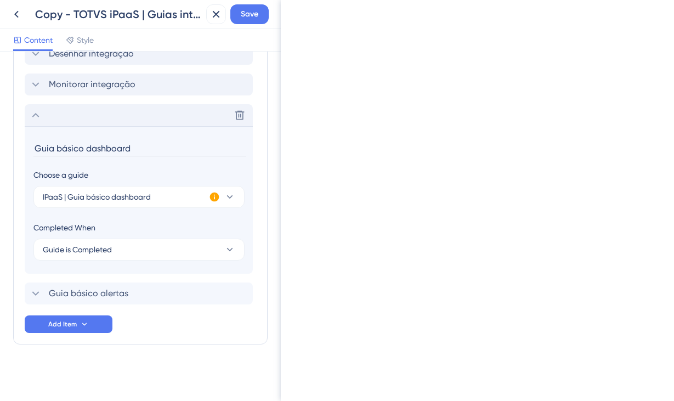
scroll to position [727, 0]
drag, startPoint x: 136, startPoint y: 150, endPoint x: 19, endPoint y: 134, distance: 118.5
click at [19, 134] on div "Items in the Checklist Guides should be in the same container with the checklis…" at bounding box center [140, 93] width 255 height 502
type input "Dashboard"
click at [34, 113] on icon at bounding box center [35, 114] width 13 height 13
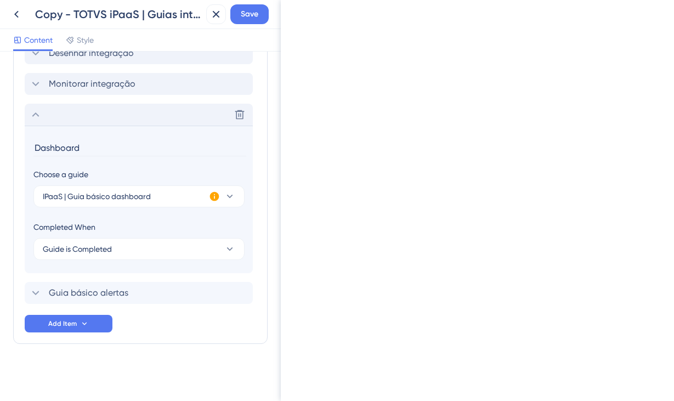
scroll to position [580, 0]
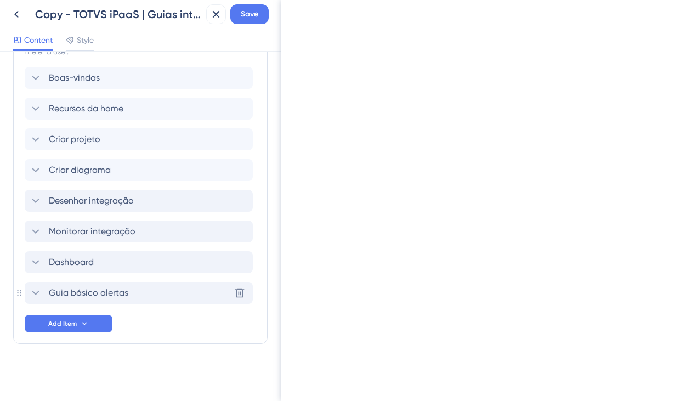
click at [33, 295] on icon at bounding box center [35, 292] width 13 height 13
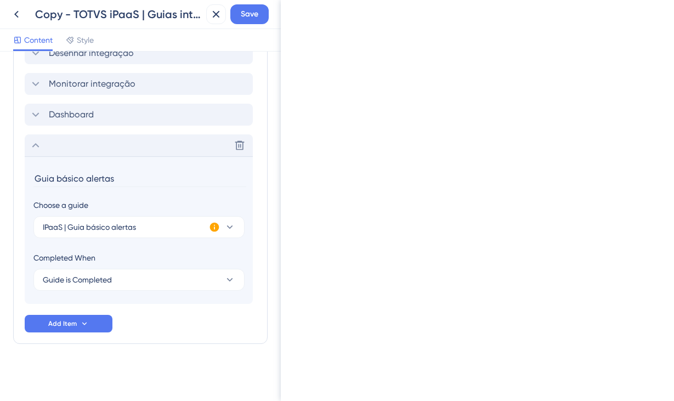
click at [83, 176] on input "Guia básico alertas" at bounding box center [139, 178] width 213 height 17
drag, startPoint x: 90, startPoint y: 179, endPoint x: 3, endPoint y: 177, distance: 86.7
click at [3, 177] on div "Checklist Header Title Boas-vindas ao TOTVS iPaaS! Subtitle Saiba como administ…" at bounding box center [140, 226] width 281 height 349
type input "Alertas"
click at [41, 151] on icon at bounding box center [35, 145] width 13 height 13
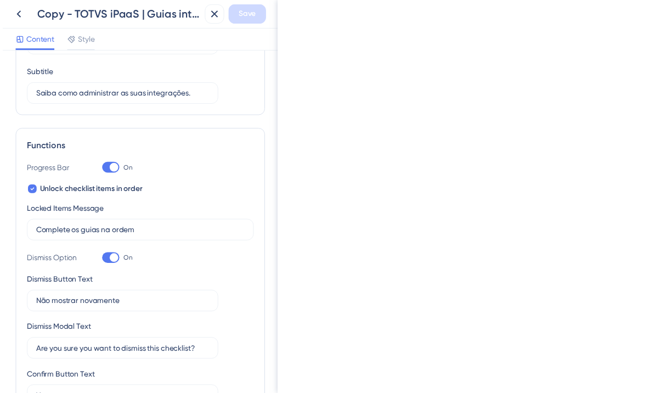
scroll to position [0, 0]
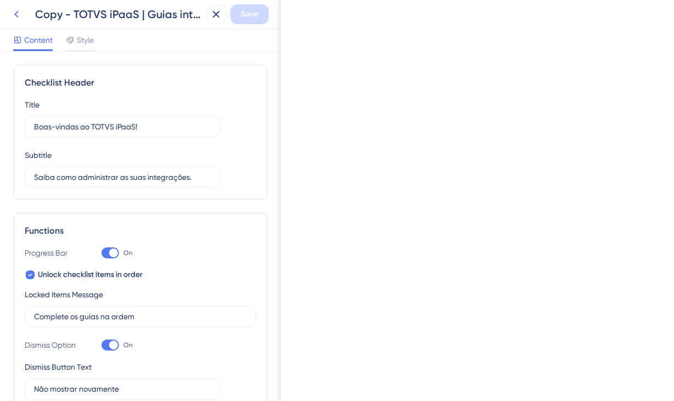
click at [16, 15] on icon at bounding box center [16, 14] width 4 height 7
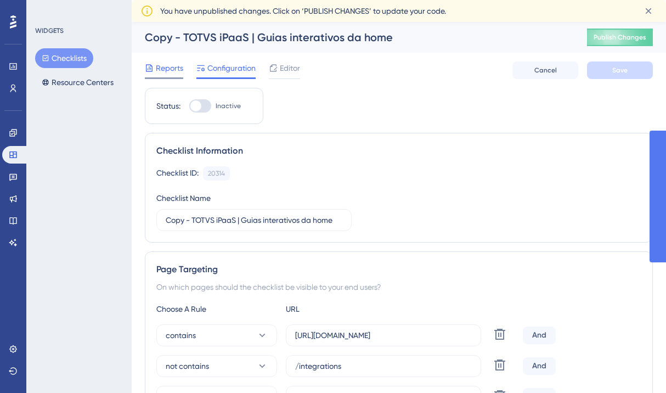
click at [176, 72] on span "Reports" at bounding box center [169, 67] width 27 height 13
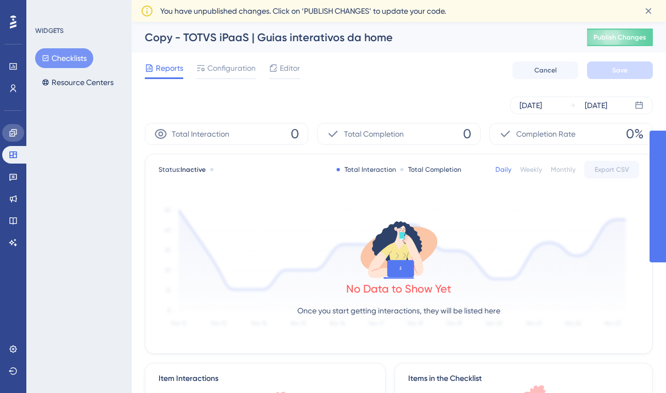
click at [8, 132] on link at bounding box center [13, 133] width 22 height 18
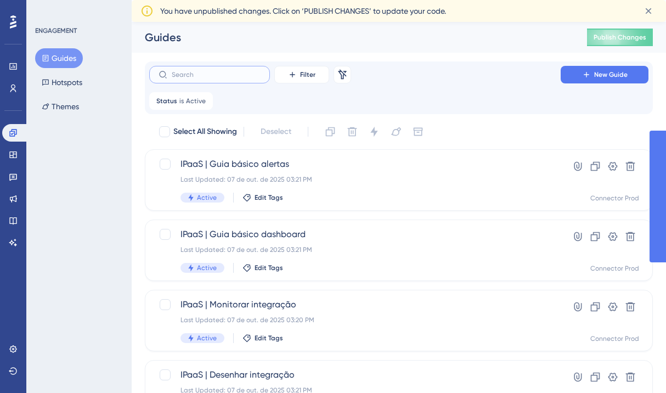
click at [219, 71] on input "text" at bounding box center [216, 75] width 89 height 8
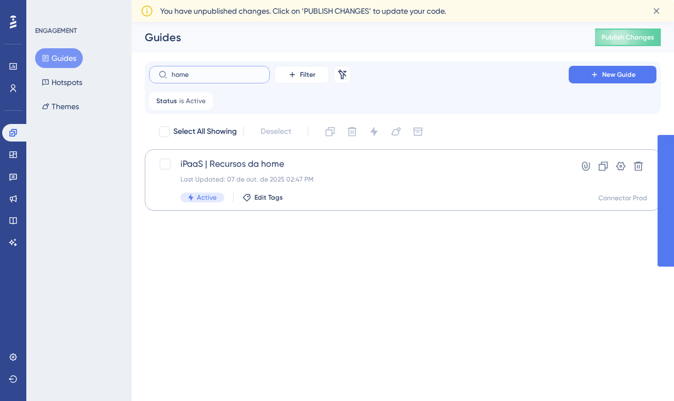
type input "home"
click at [300, 180] on div "Last Updated: 07 de out. de 2025 02:47 PM" at bounding box center [358, 179] width 357 height 9
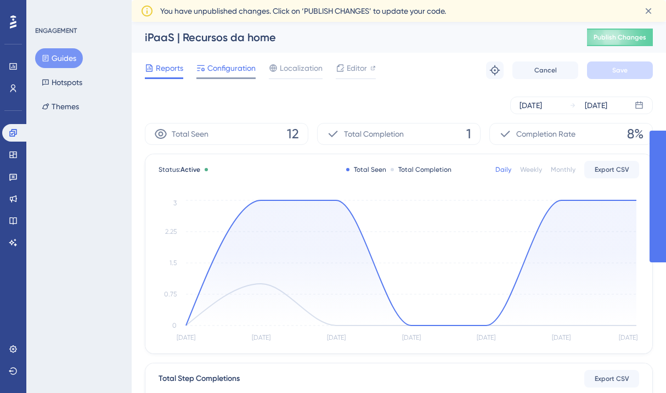
click at [249, 75] on div "Configuration" at bounding box center [225, 70] width 59 height 18
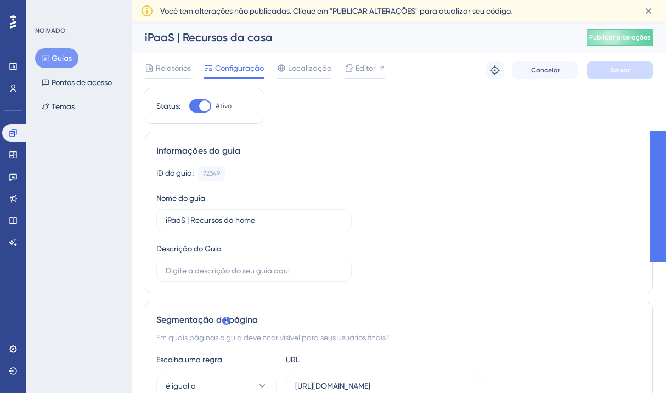
click at [401, 134] on div "Informações do guia ID do guia: 72349 Cópia Nome do guia iPaaS | Recursos da ho…" at bounding box center [399, 213] width 508 height 160
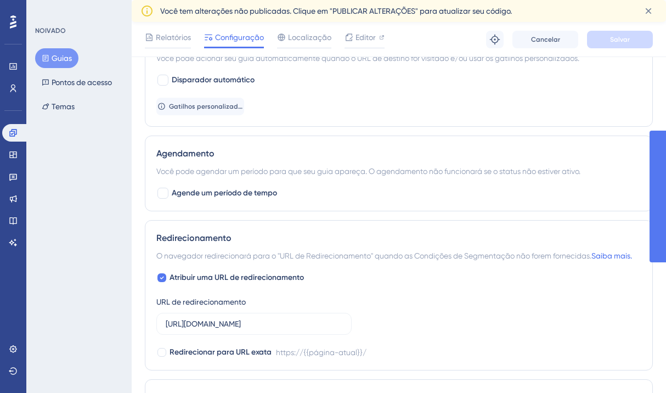
scroll to position [449, 0]
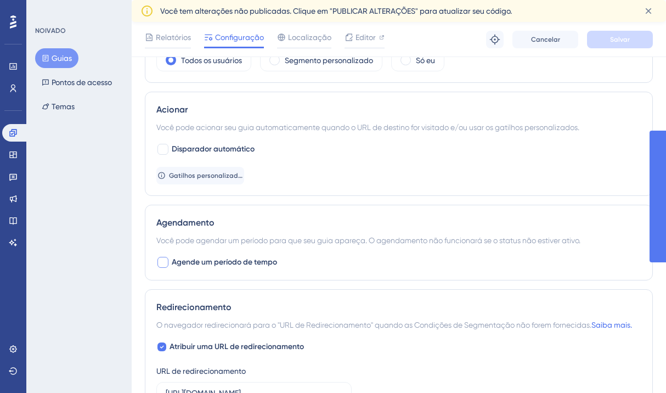
click at [158, 263] on div at bounding box center [162, 262] width 11 height 11
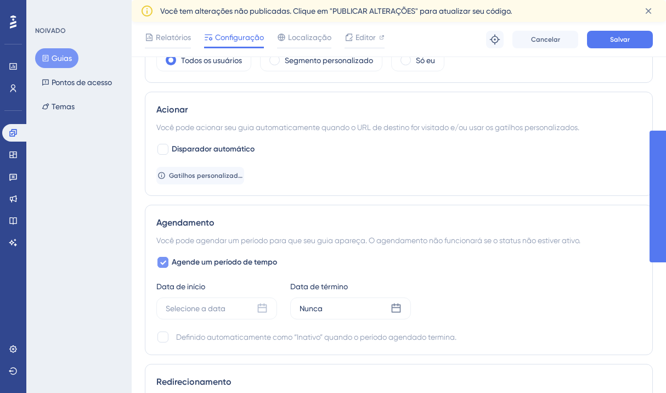
click at [168, 259] on div at bounding box center [162, 262] width 13 height 13
checkbox input "false"
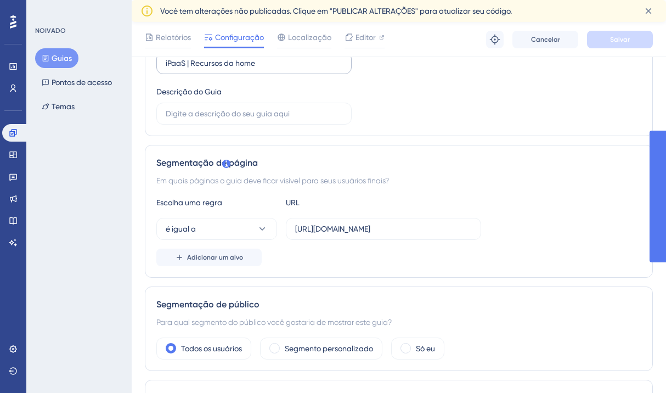
scroll to position [0, 0]
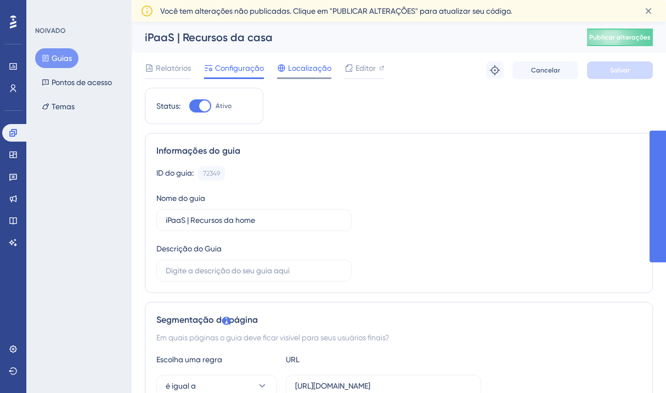
click at [281, 72] on div at bounding box center [281, 67] width 9 height 13
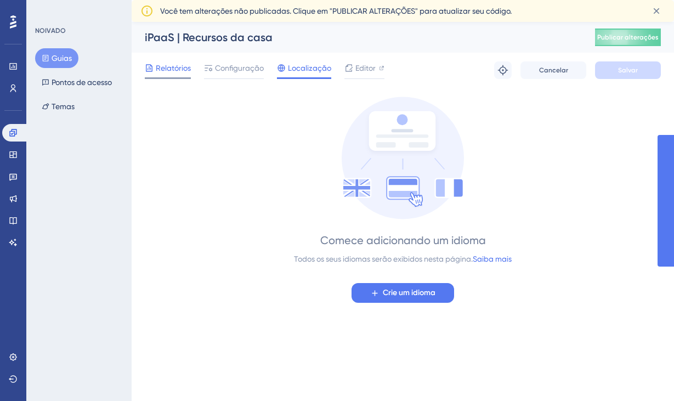
click at [182, 71] on font "Relatórios" at bounding box center [173, 68] width 35 height 9
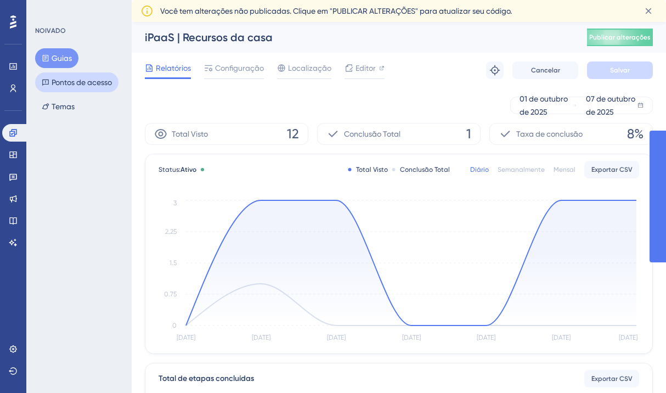
click at [75, 80] on font "Pontos de acesso" at bounding box center [82, 82] width 60 height 9
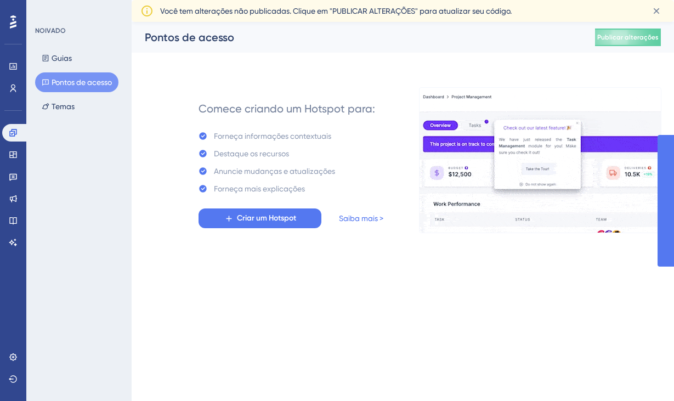
click at [70, 120] on div "NOIVADO Guias Pontos de acesso Temas" at bounding box center [78, 200] width 105 height 401
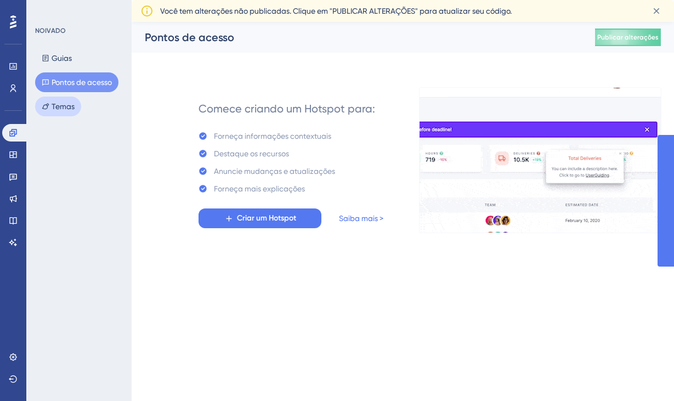
click at [65, 110] on font "Temas" at bounding box center [63, 106] width 23 height 9
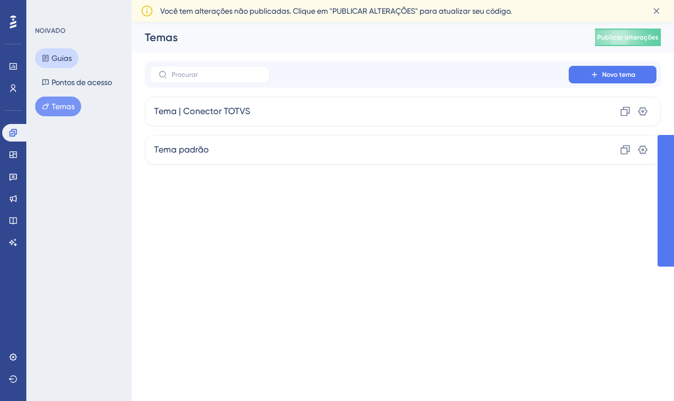
click at [52, 53] on font "Guias" at bounding box center [62, 58] width 20 height 13
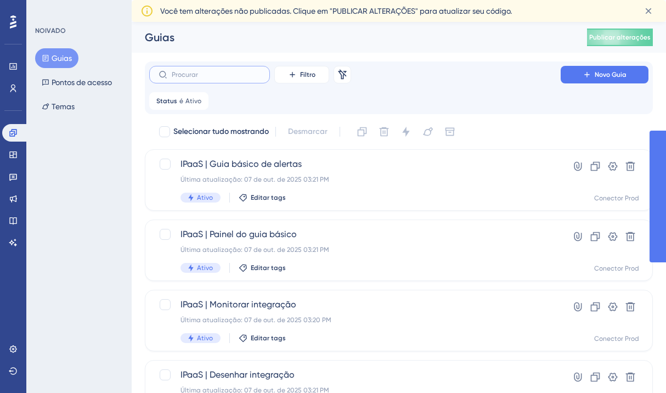
click at [223, 71] on input "text" at bounding box center [216, 75] width 89 height 8
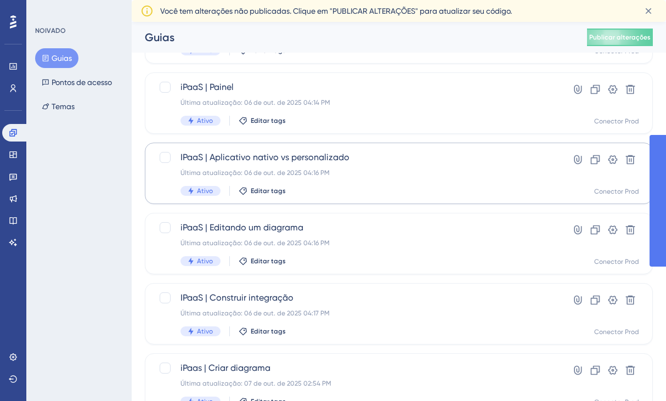
scroll to position [477, 0]
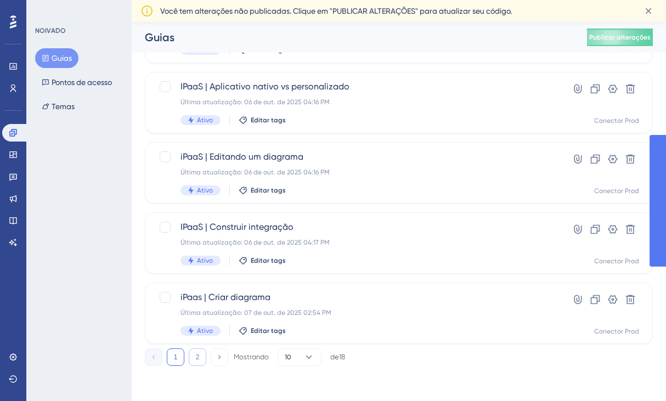
click at [196, 356] on font "2" at bounding box center [198, 357] width 4 height 8
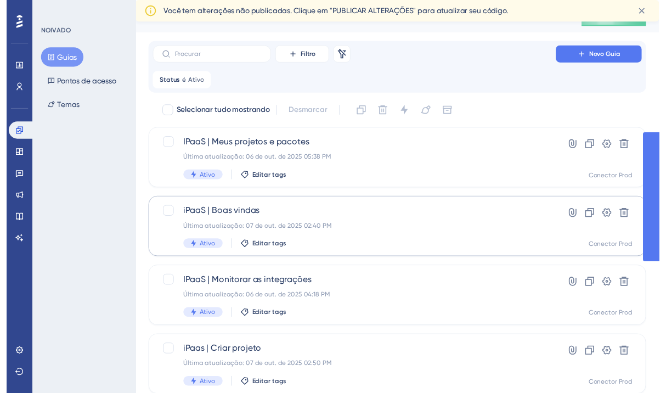
scroll to position [0, 0]
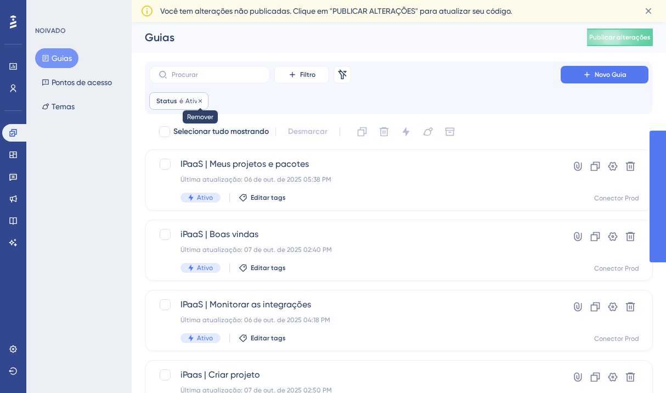
click at [201, 99] on icon at bounding box center [200, 101] width 7 height 7
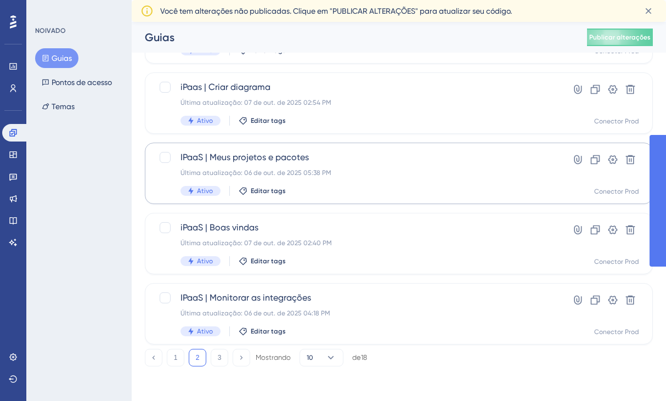
scroll to position [450, 0]
click at [176, 356] on font "1" at bounding box center [176, 357] width 4 height 8
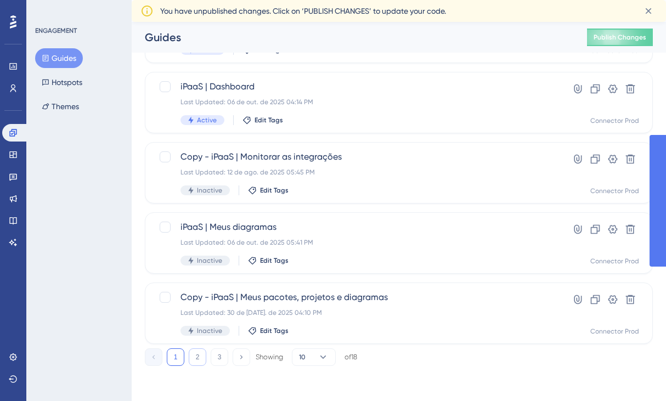
click at [194, 359] on button "2" at bounding box center [198, 357] width 18 height 18
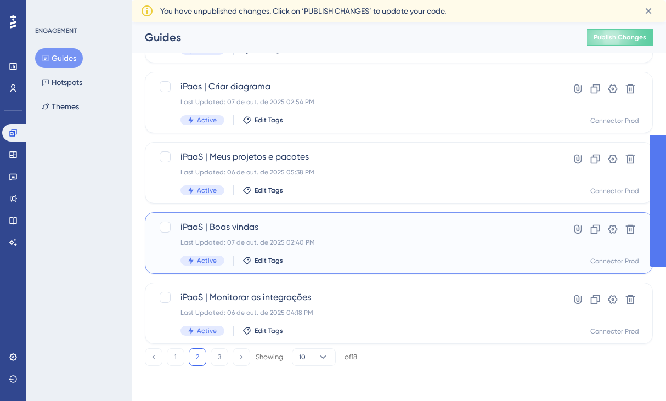
click at [296, 244] on div "Last Updated: 07 de out. de 2025 02:40 PM" at bounding box center [354, 242] width 349 height 9
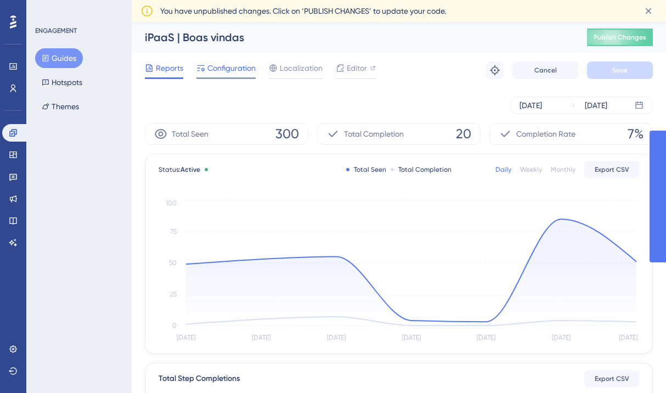
click at [215, 64] on span "Configuration" at bounding box center [231, 67] width 48 height 13
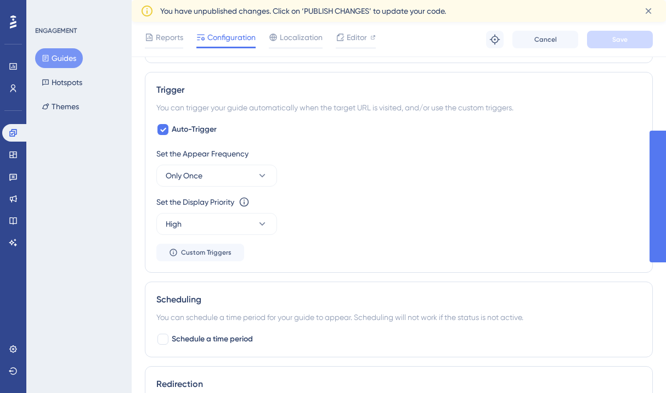
scroll to position [470, 0]
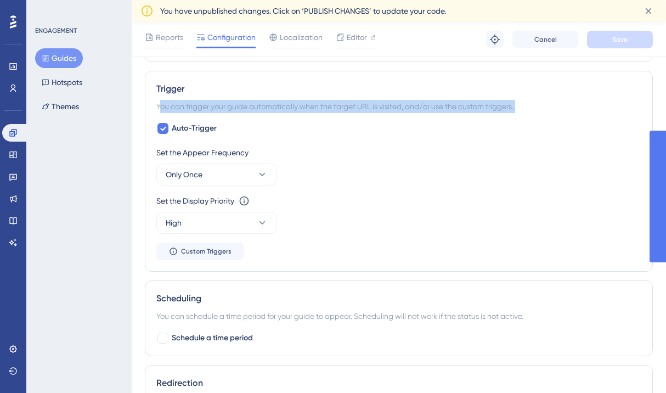
drag, startPoint x: 233, startPoint y: 116, endPoint x: 304, endPoint y: 123, distance: 71.6
click at [304, 123] on div "Trigger You can trigger your guide automatically when the target URL is visited…" at bounding box center [399, 171] width 508 height 201
click at [304, 123] on div "Auto-Trigger Set the Appear Frequency Only Once Set the Display Priority This o…" at bounding box center [398, 191] width 485 height 138
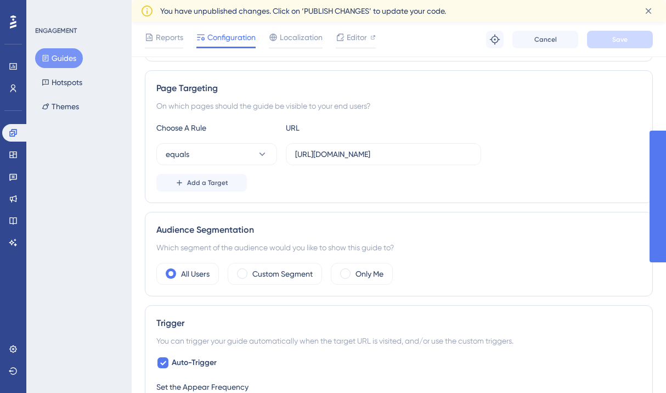
scroll to position [0, 0]
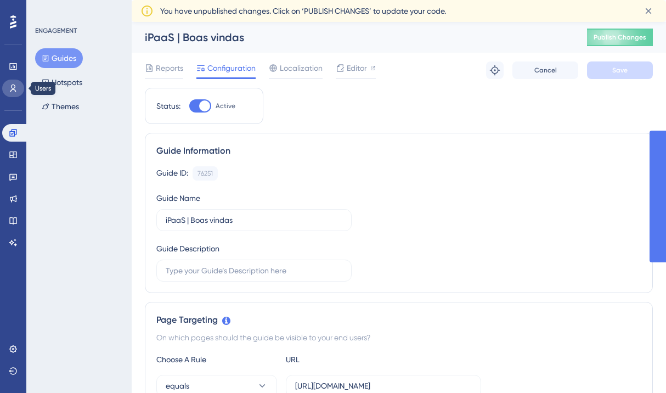
click at [10, 81] on link at bounding box center [13, 89] width 22 height 18
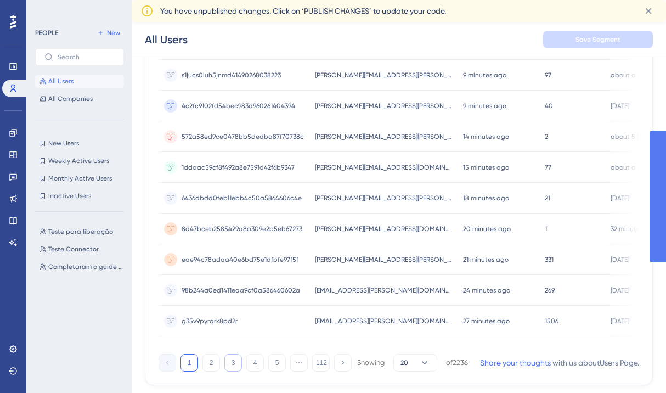
scroll to position [504, 0]
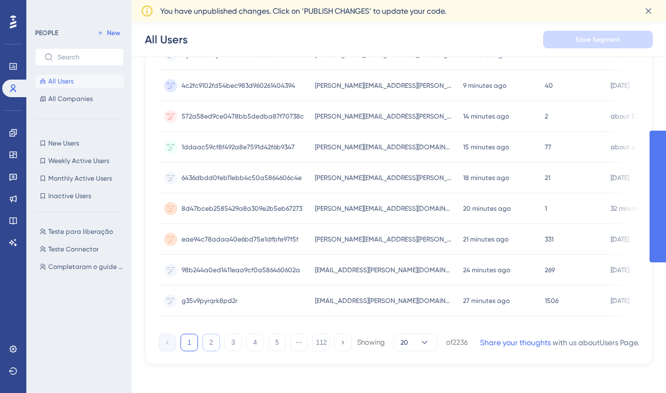
click at [211, 351] on button "2" at bounding box center [211, 343] width 18 height 18
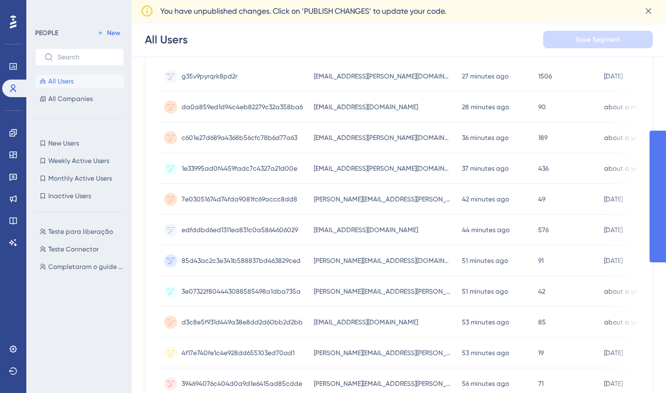
scroll to position [143, 0]
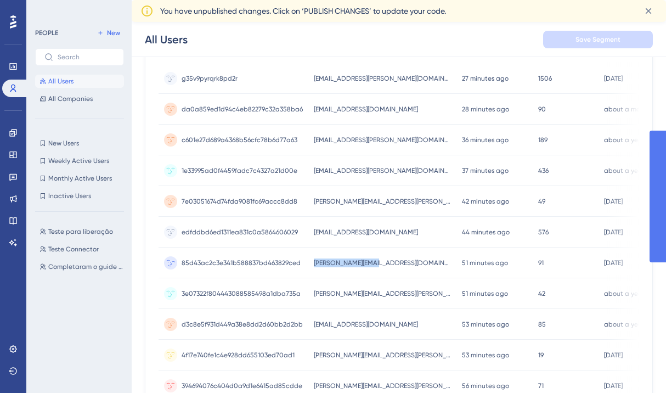
drag, startPoint x: 309, startPoint y: 261, endPoint x: 374, endPoint y: 263, distance: 64.8
click at [374, 263] on div "reynaldo@ipass.app reynaldo@ipass.app" at bounding box center [382, 262] width 148 height 31
copy span "reynaldo@ipass.app"
click at [387, 47] on div "All Users Save Segment" at bounding box center [399, 39] width 534 height 35
click at [82, 228] on span "Teste para liberação" at bounding box center [80, 231] width 65 height 9
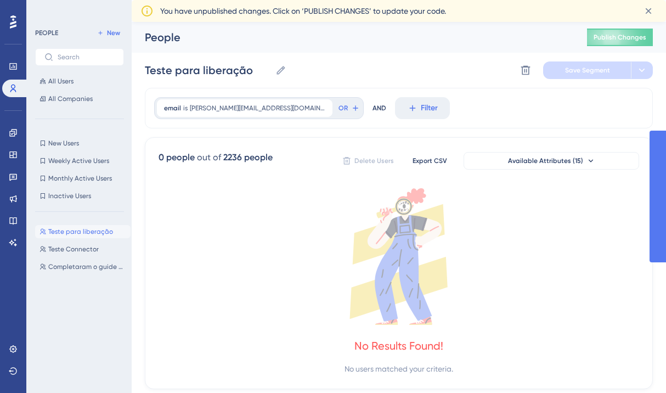
scroll to position [0, 0]
click at [83, 252] on span "Teste Connector" at bounding box center [73, 249] width 50 height 9
type input "Teste Connector"
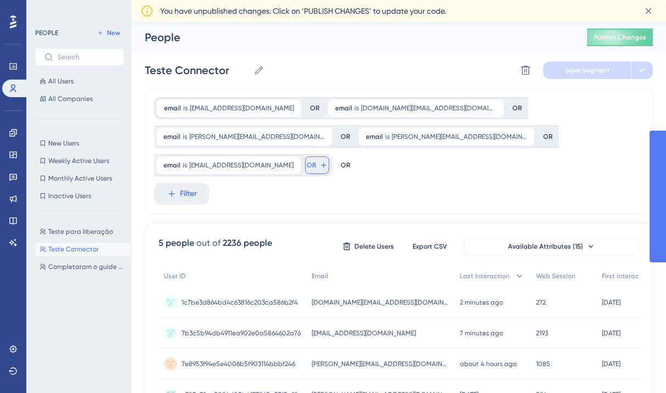
click at [329, 156] on button "OR" at bounding box center [317, 165] width 24 height 18
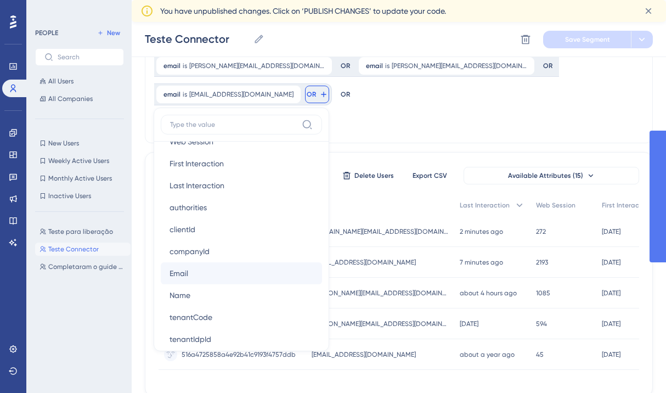
scroll to position [547, 0]
click at [322, 262] on button "Email Email" at bounding box center [241, 273] width 161 height 22
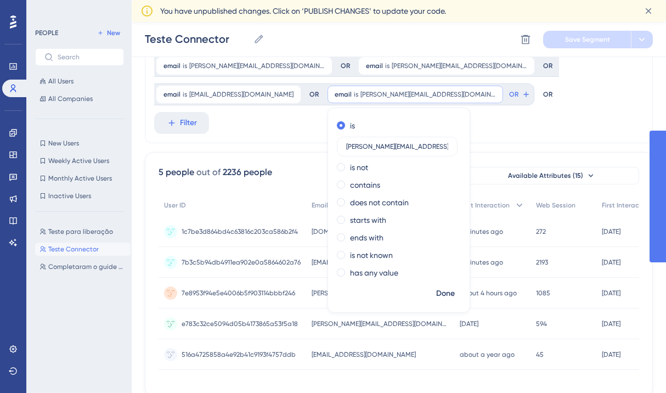
type input "leticia@ipaas.com"
click at [430, 292] on button "Done" at bounding box center [445, 294] width 31 height 20
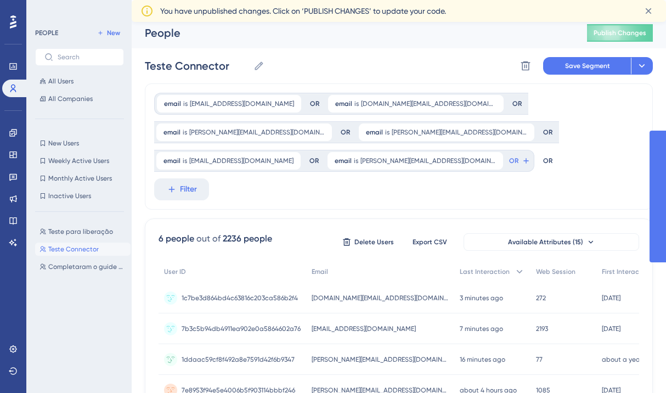
scroll to position [0, 0]
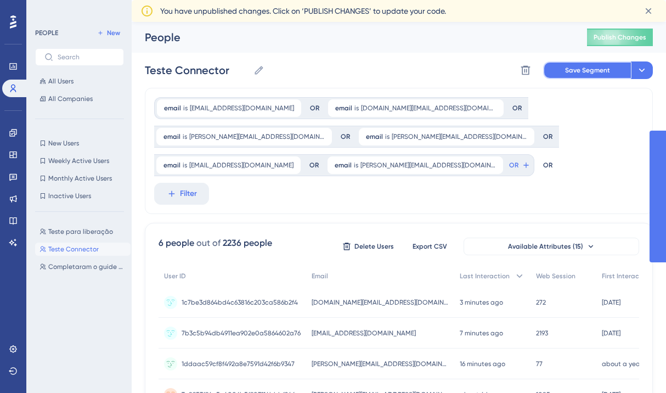
click at [579, 76] on button "Save Segment" at bounding box center [587, 70] width 88 height 18
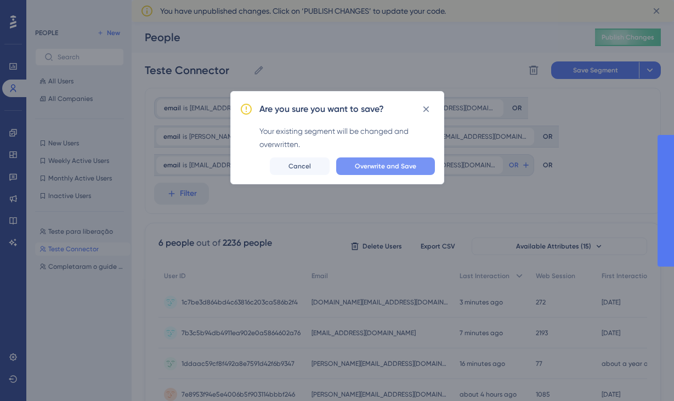
click at [377, 169] on span "Overwrite and Save" at bounding box center [385, 166] width 61 height 9
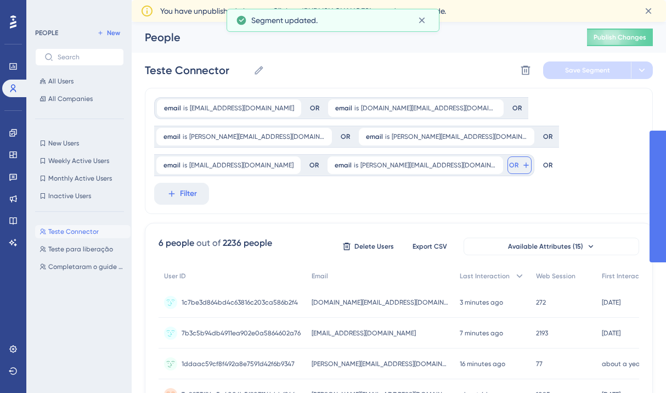
click at [507, 165] on button "OR" at bounding box center [519, 165] width 24 height 18
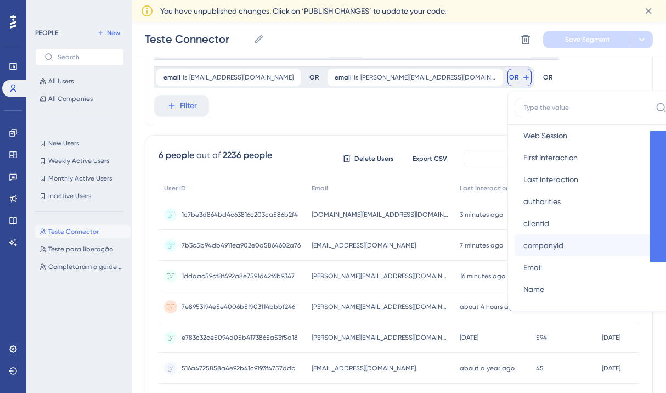
scroll to position [537, 0]
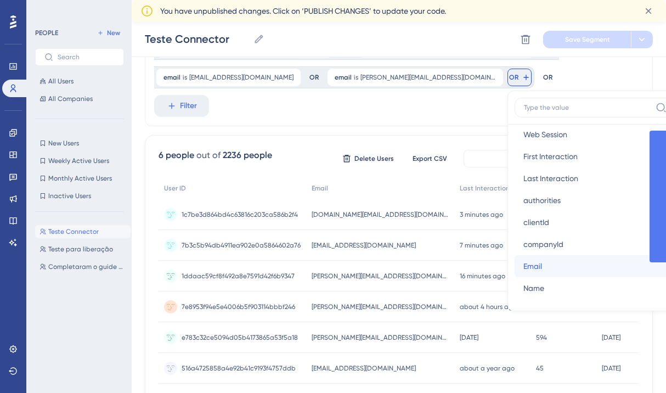
click at [515, 257] on button "Email Email" at bounding box center [595, 266] width 161 height 22
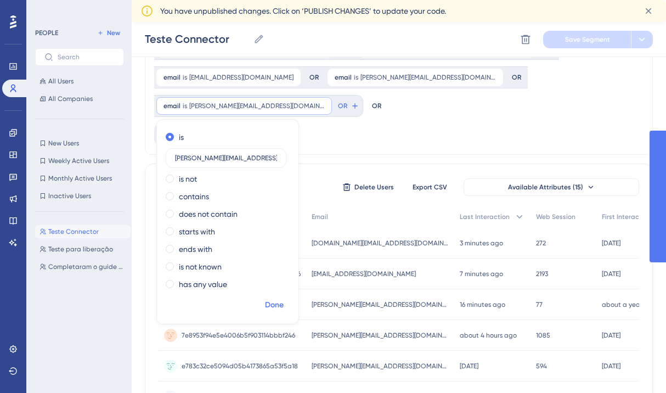
type input "reynaldo@ipass.app"
click at [284, 298] on span "Done" at bounding box center [274, 304] width 19 height 13
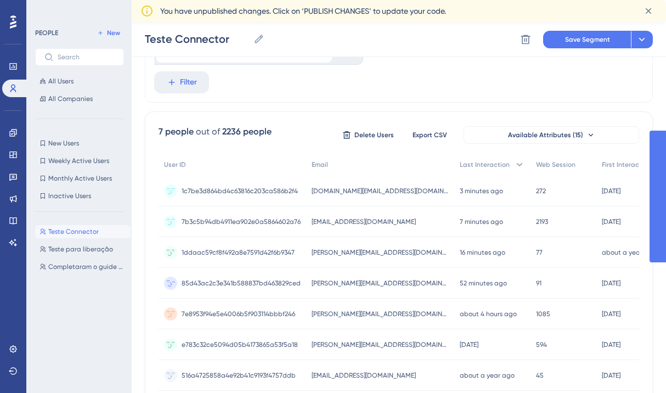
scroll to position [176, 0]
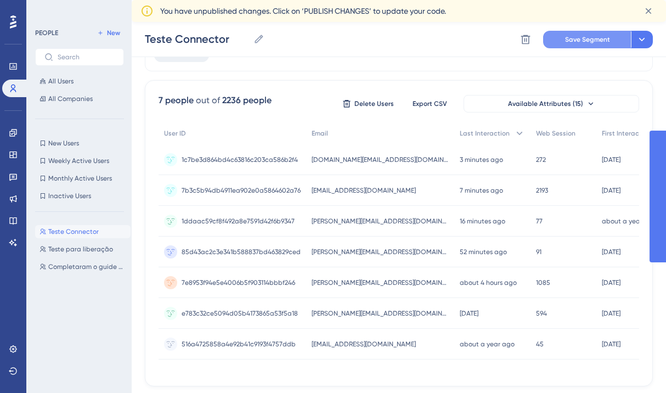
click at [594, 43] on button "Save Segment" at bounding box center [587, 40] width 88 height 18
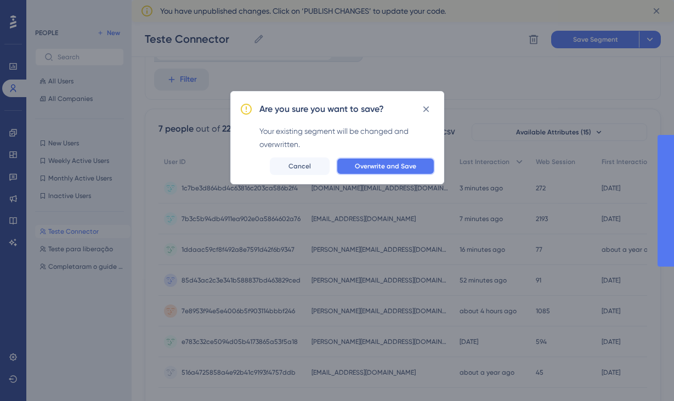
click at [371, 166] on span "Overwrite and Save" at bounding box center [385, 166] width 61 height 9
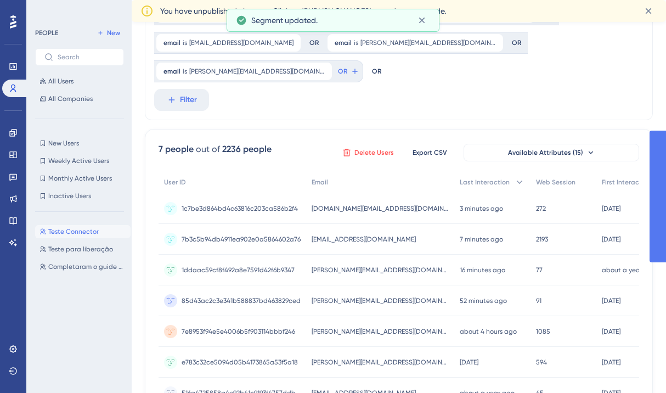
scroll to position [0, 0]
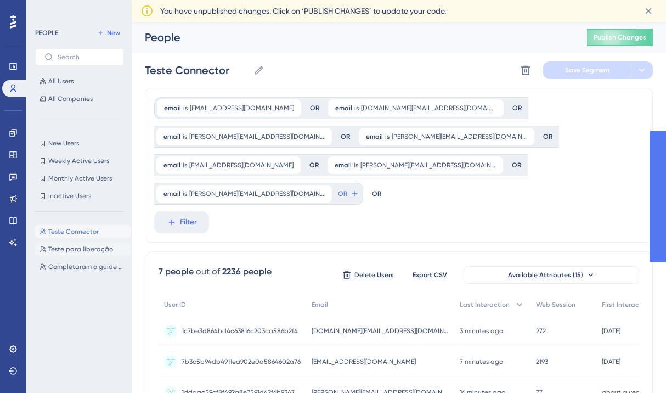
click at [97, 249] on span "Teste para liberação" at bounding box center [80, 249] width 65 height 9
type input "Teste para liberação"
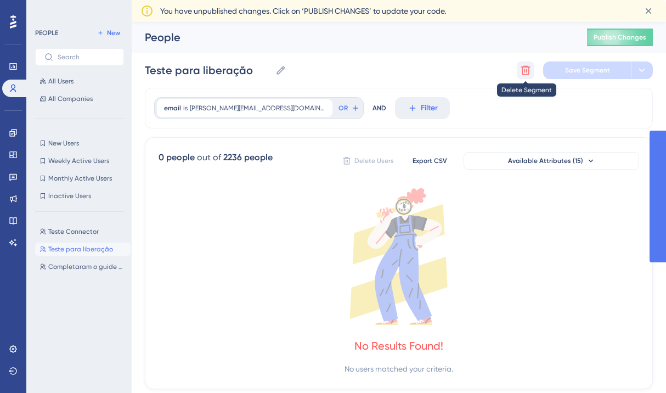
click at [522, 67] on icon at bounding box center [525, 70] width 9 height 9
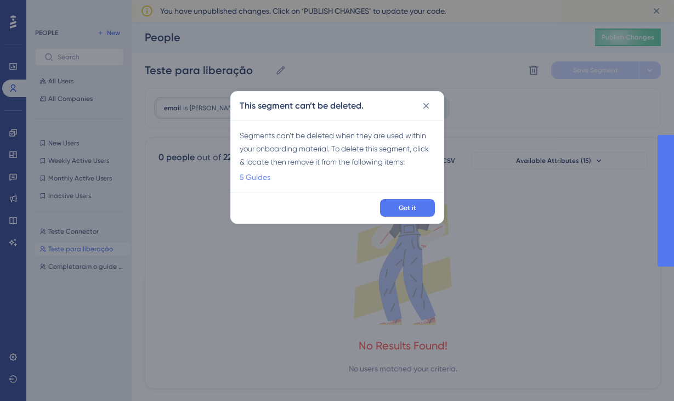
click at [252, 178] on link "5 Guides" at bounding box center [255, 177] width 31 height 13
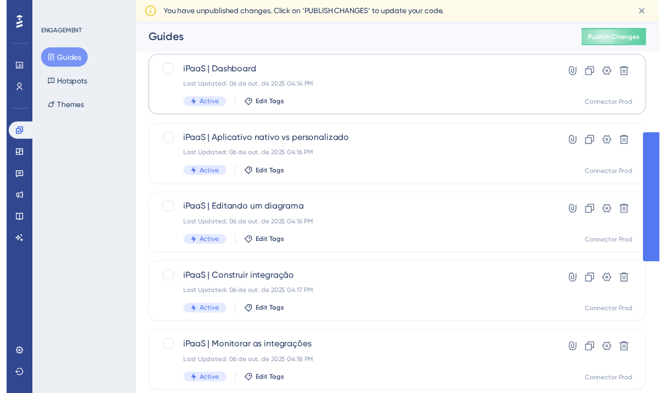
scroll to position [23, 0]
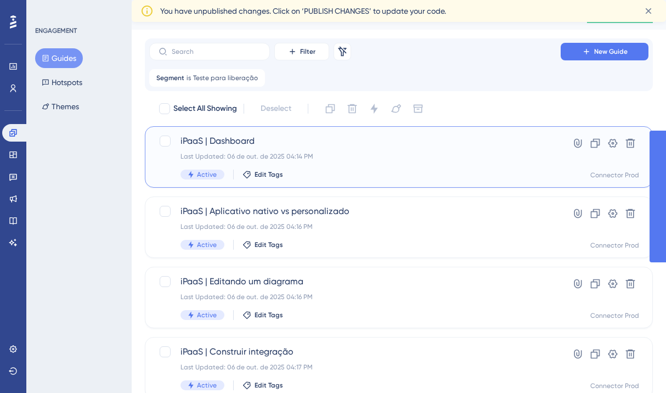
click at [304, 165] on div "iPaaS | Dashboard Last Updated: 06 de out. de 2025 04:14 PM Active Edit Tags" at bounding box center [354, 156] width 349 height 45
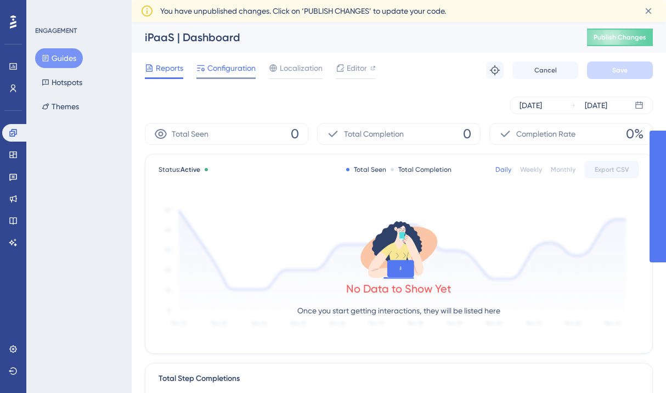
click at [217, 75] on div "Configuration" at bounding box center [225, 70] width 59 height 18
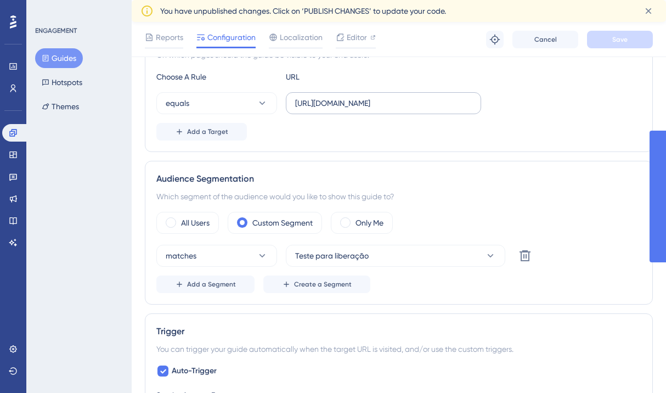
scroll to position [316, 0]
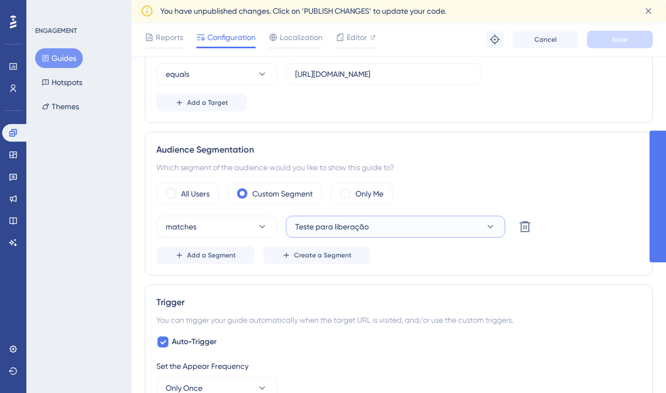
click at [330, 223] on span "Teste para liberação" at bounding box center [332, 226] width 74 height 13
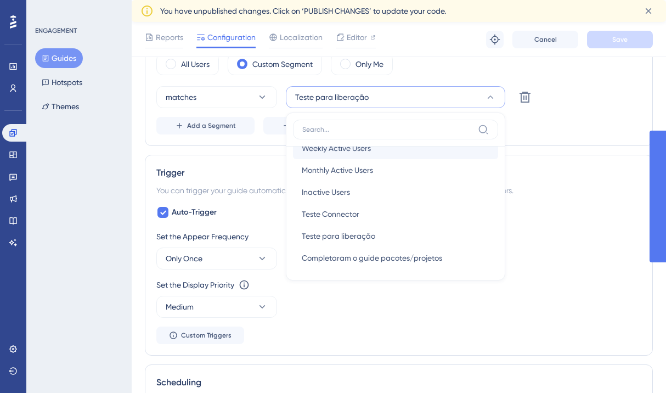
scroll to position [40, 0]
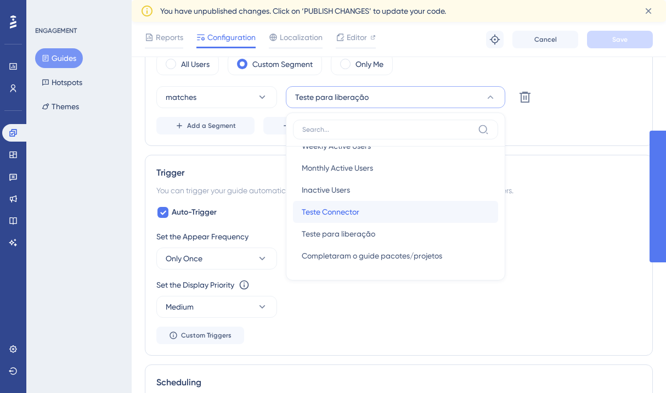
click at [352, 217] on span "Teste Connector" at bounding box center [331, 211] width 58 height 13
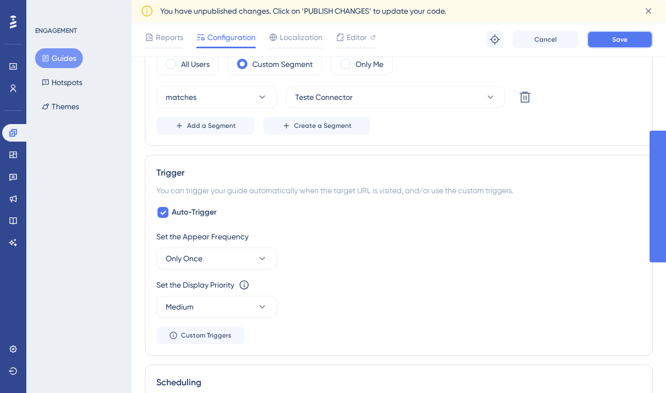
click at [617, 43] on span "Save" at bounding box center [619, 39] width 15 height 9
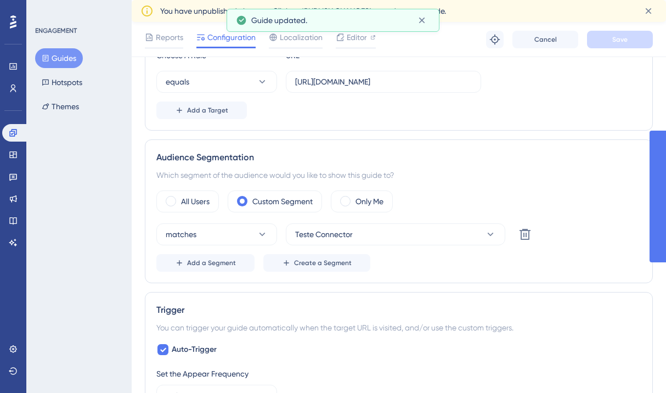
scroll to position [0, 0]
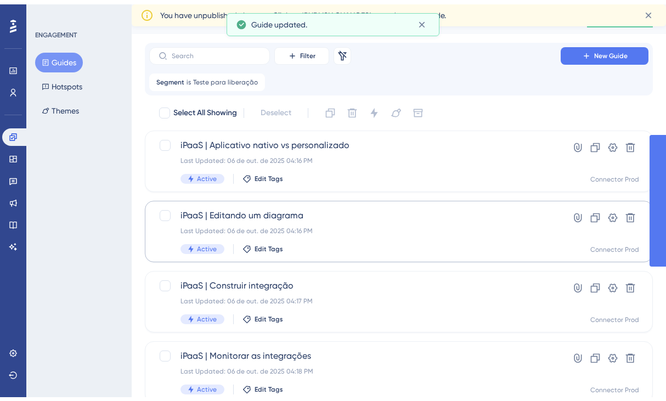
scroll to position [33, 0]
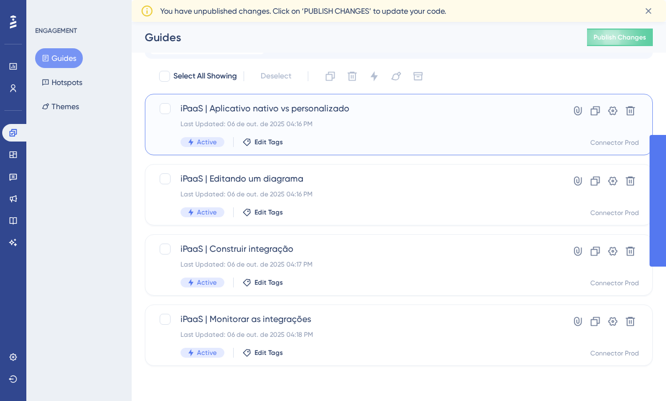
click at [325, 127] on div "Last Updated: 06 de out. de 2025 04:16 PM" at bounding box center [354, 124] width 349 height 9
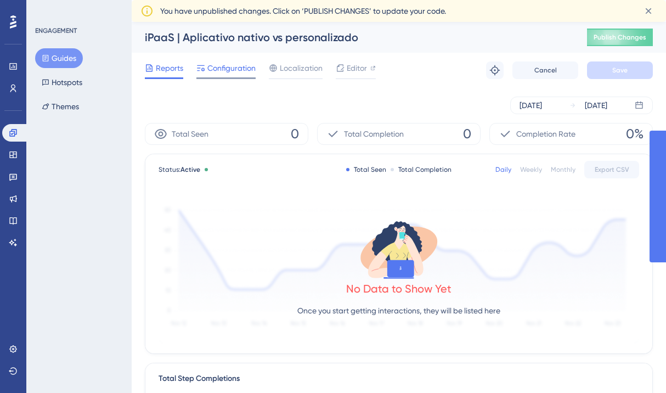
click at [234, 71] on span "Configuration" at bounding box center [231, 67] width 48 height 13
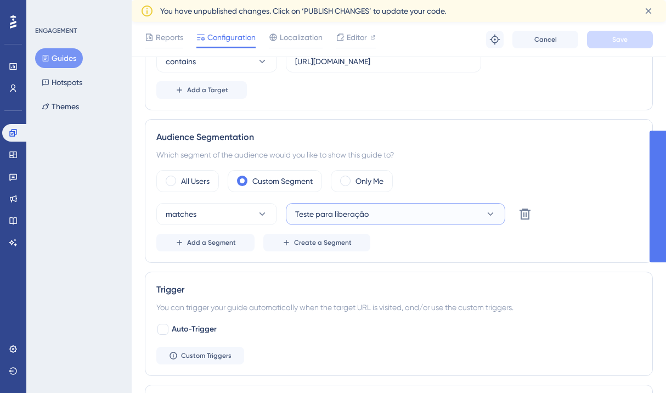
click at [352, 213] on span "Teste para liberação" at bounding box center [332, 213] width 74 height 13
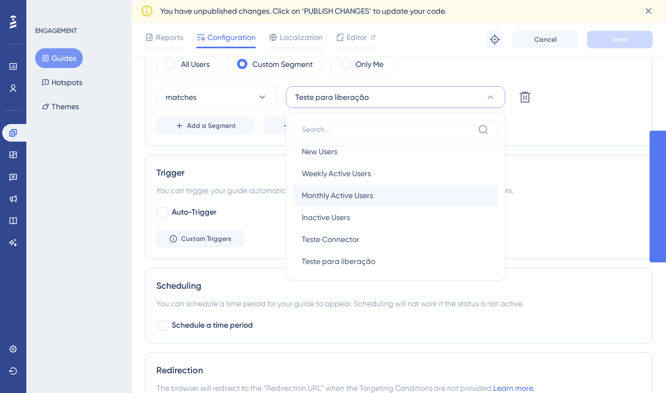
scroll to position [40, 0]
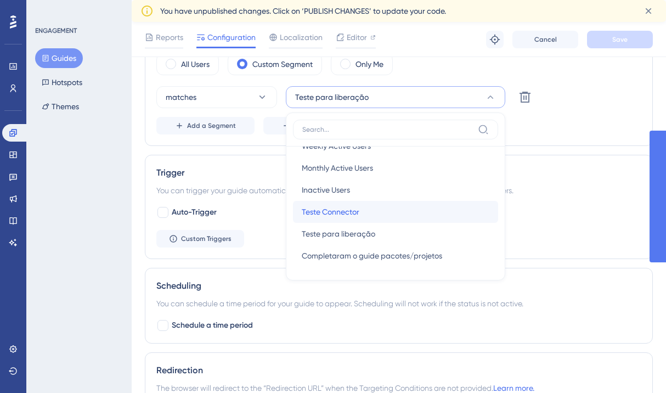
click at [347, 211] on span "Teste Connector" at bounding box center [331, 211] width 58 height 13
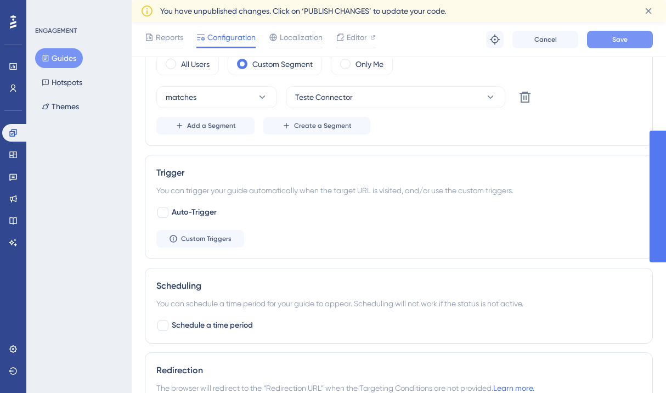
click at [603, 40] on button "Save" at bounding box center [620, 40] width 66 height 18
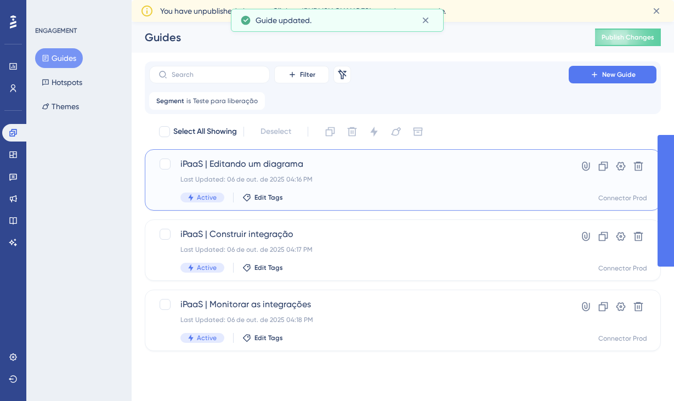
click at [298, 183] on div "Last Updated: 06 de out. de 2025 04:16 PM" at bounding box center [358, 179] width 357 height 9
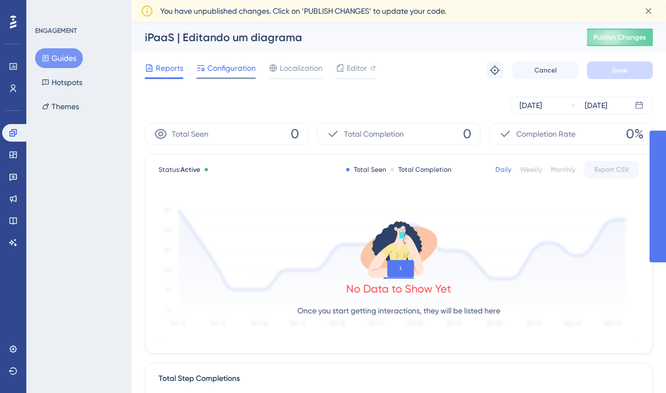
click at [227, 72] on span "Configuration" at bounding box center [231, 67] width 48 height 13
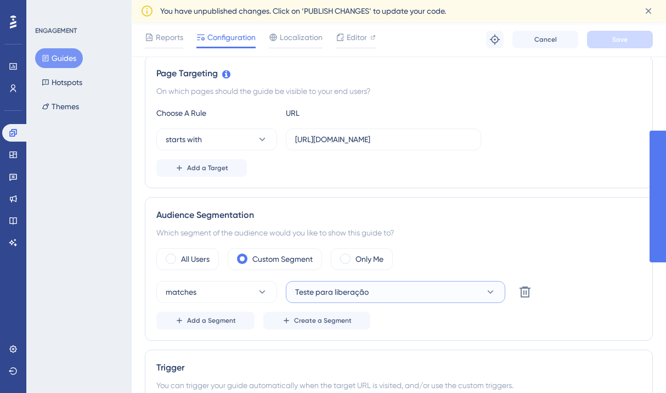
click at [352, 285] on span "Teste para liberação" at bounding box center [332, 291] width 74 height 13
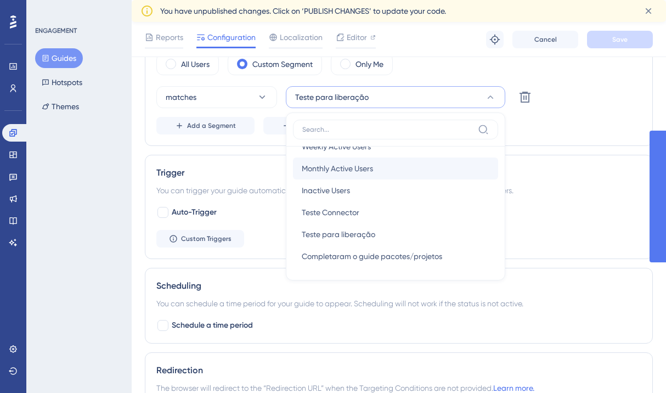
scroll to position [40, 0]
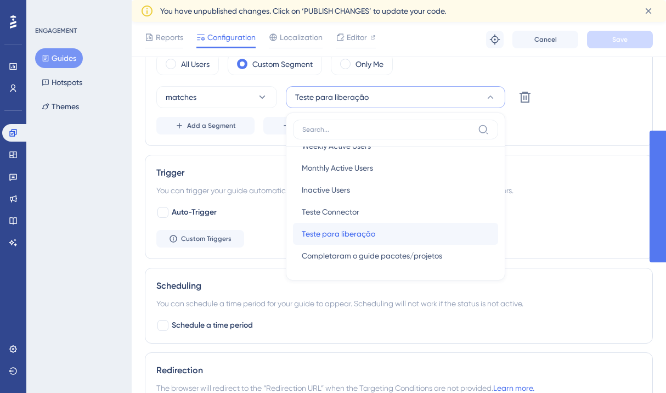
click at [372, 236] on span "Teste para liberação" at bounding box center [339, 233] width 74 height 13
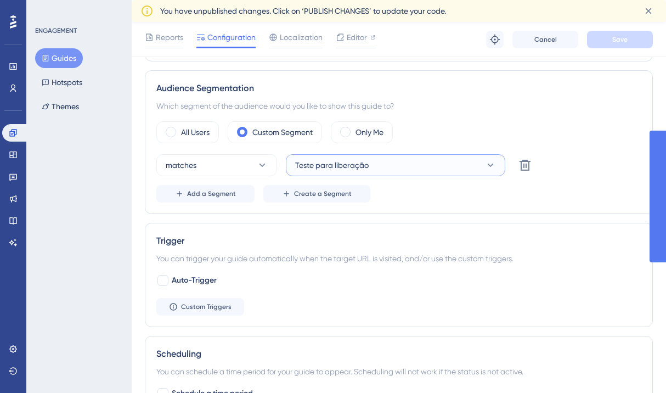
click at [324, 164] on span "Teste para liberação" at bounding box center [332, 165] width 74 height 13
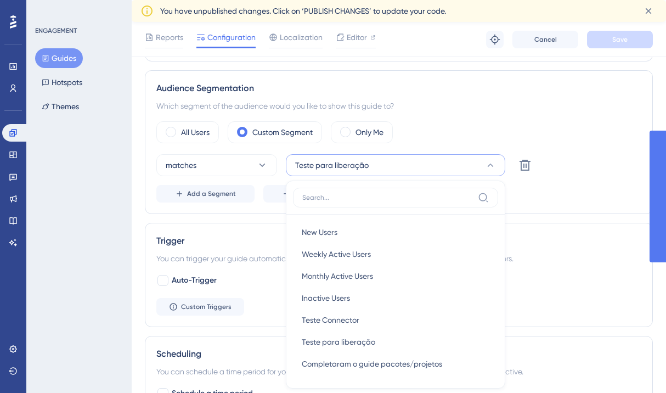
scroll to position [465, 0]
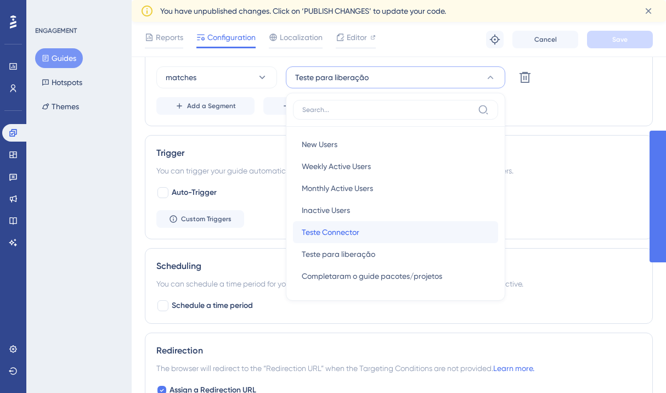
click at [351, 232] on span "Teste Connector" at bounding box center [331, 231] width 58 height 13
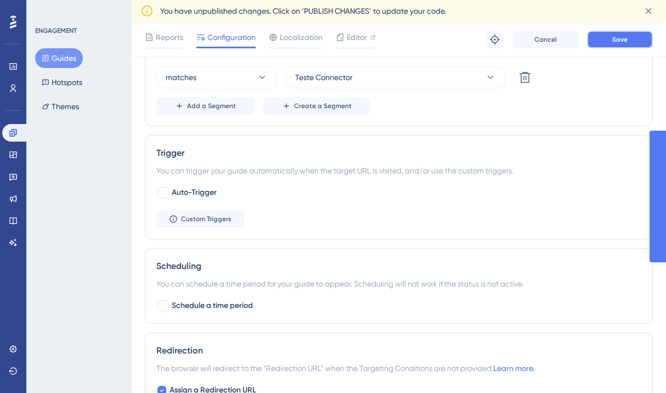
click at [628, 46] on button "Save" at bounding box center [620, 40] width 66 height 18
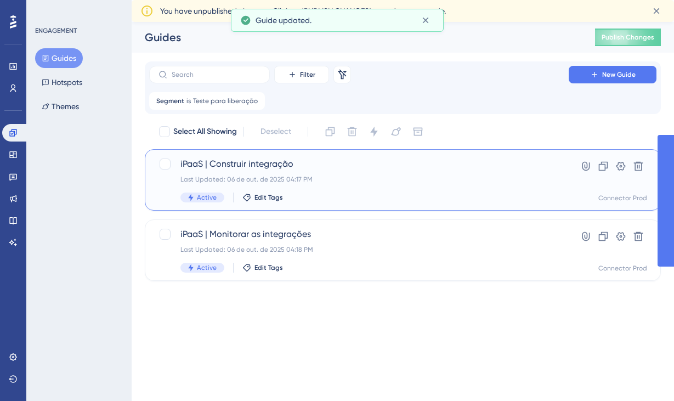
click at [255, 167] on span "iPaaS | Construir integração" at bounding box center [358, 163] width 357 height 13
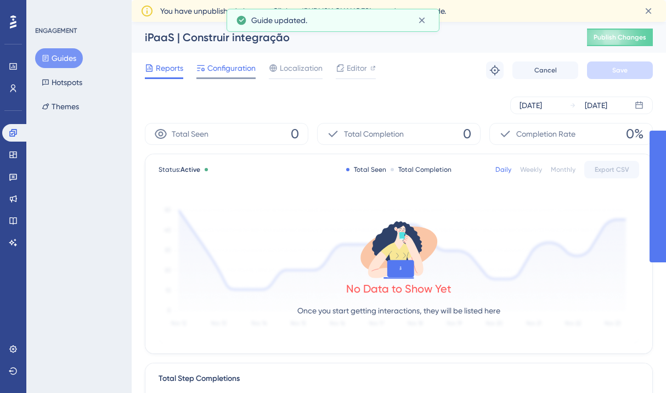
click at [238, 66] on span "Configuration" at bounding box center [231, 67] width 48 height 13
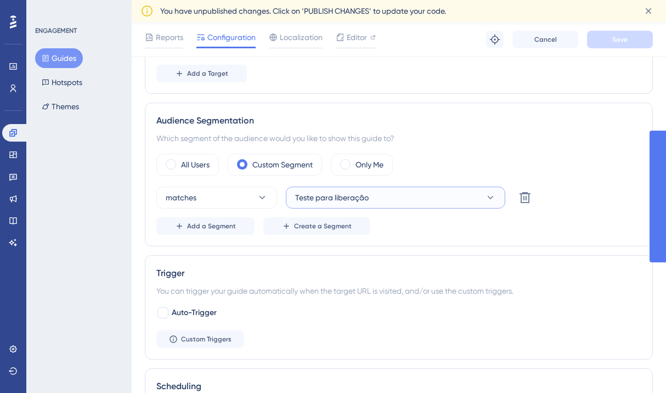
click at [380, 194] on button "Teste para liberação" at bounding box center [395, 198] width 219 height 22
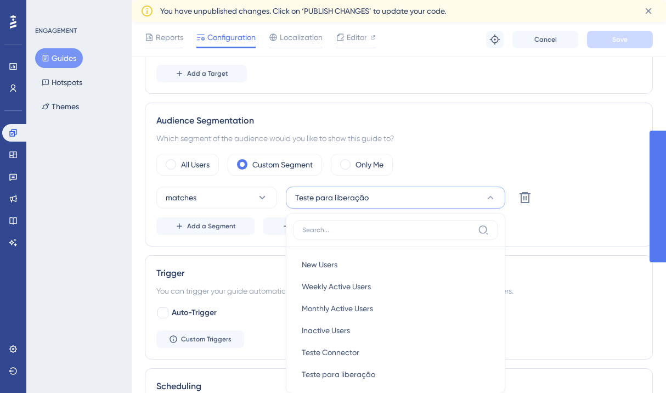
scroll to position [451, 0]
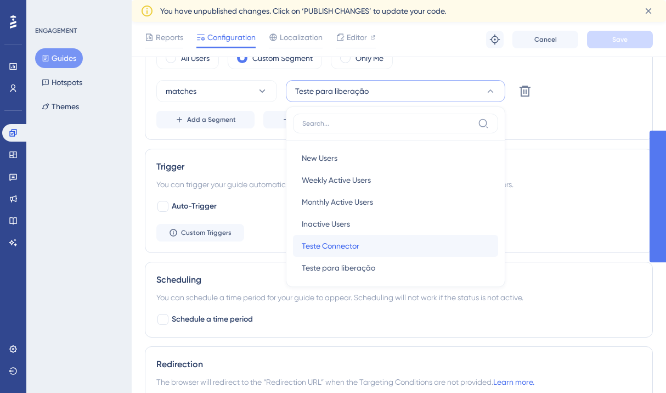
click at [360, 249] on div "Teste Connector Teste Connector" at bounding box center [396, 246] width 188 height 22
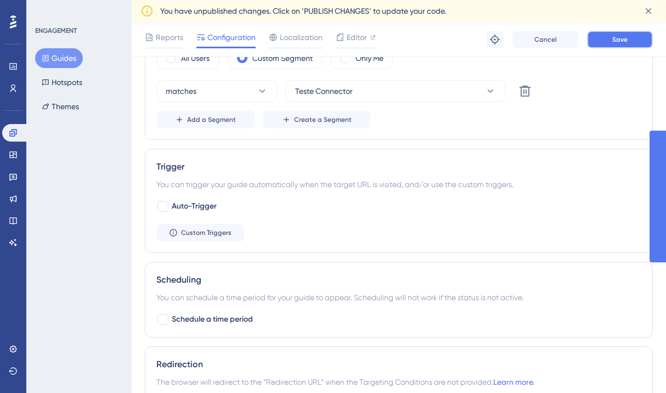
click at [612, 44] on button "Save" at bounding box center [620, 40] width 66 height 18
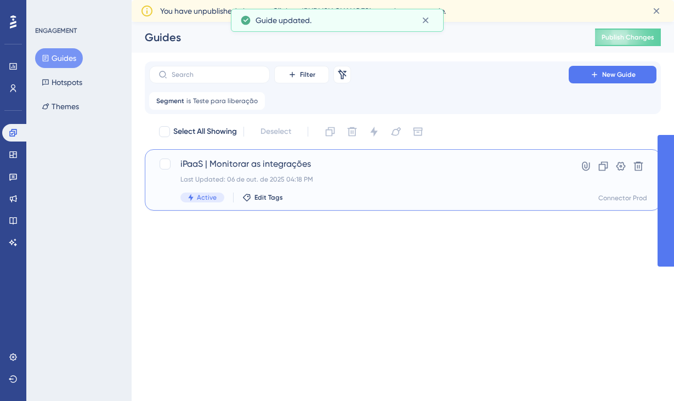
click at [304, 175] on div "Last Updated: 06 de out. de 2025 04:18 PM" at bounding box center [358, 179] width 357 height 9
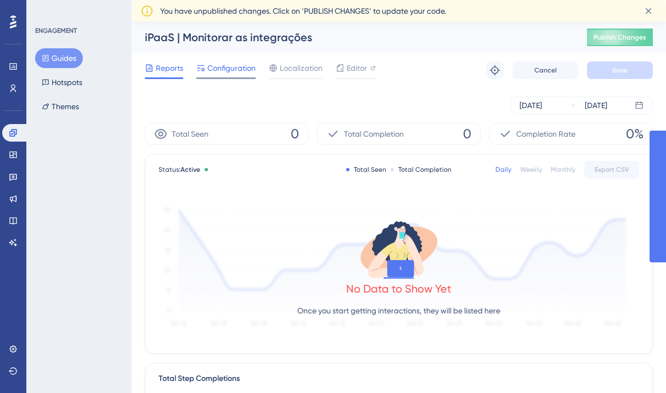
click at [228, 74] on span "Configuration" at bounding box center [231, 67] width 48 height 13
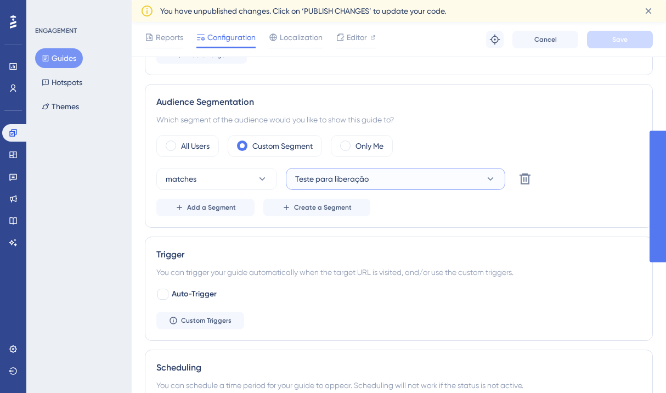
click at [379, 185] on button "Teste para liberação" at bounding box center [395, 179] width 219 height 22
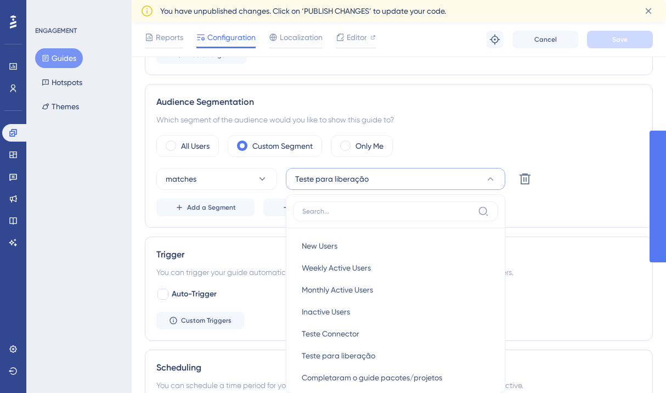
scroll to position [597, 0]
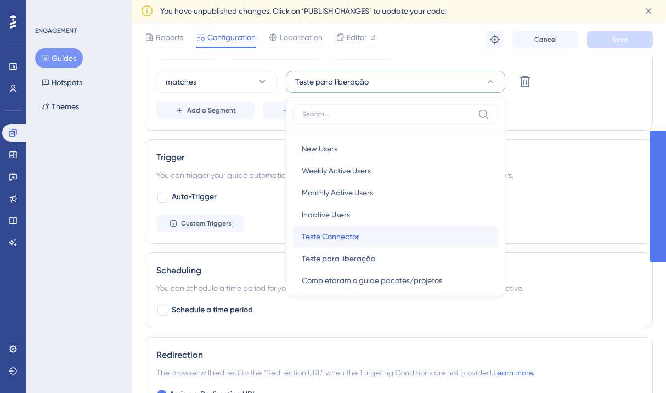
click at [372, 232] on div "Teste Connector Teste Connector" at bounding box center [396, 236] width 188 height 22
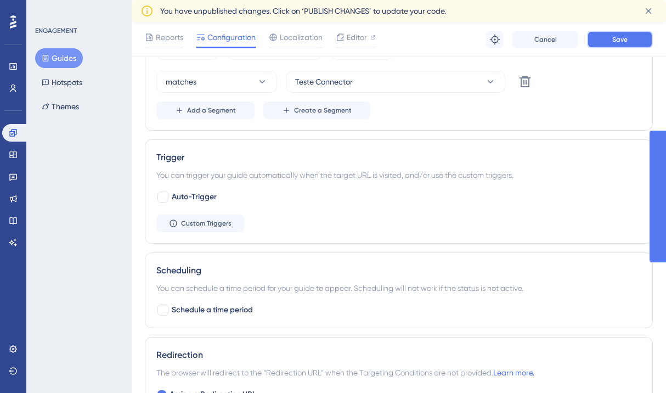
click at [620, 43] on button "Save" at bounding box center [620, 40] width 66 height 18
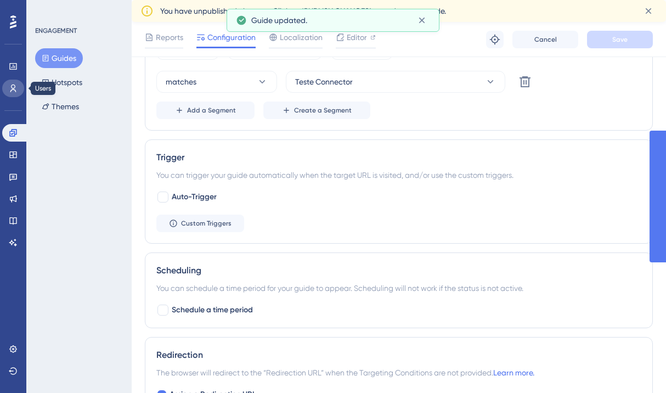
click at [12, 96] on link at bounding box center [13, 89] width 22 height 18
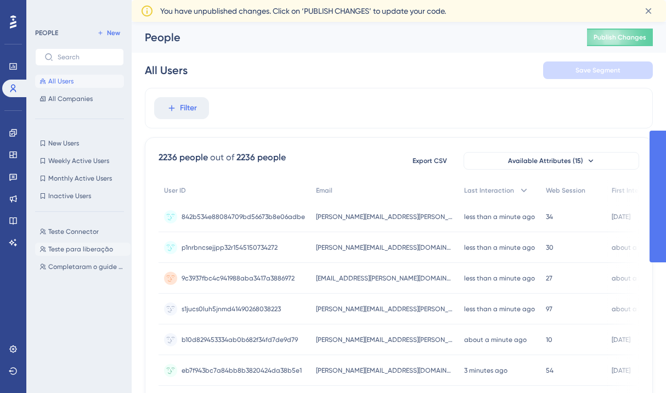
click at [75, 249] on span "Teste para liberação" at bounding box center [80, 249] width 65 height 9
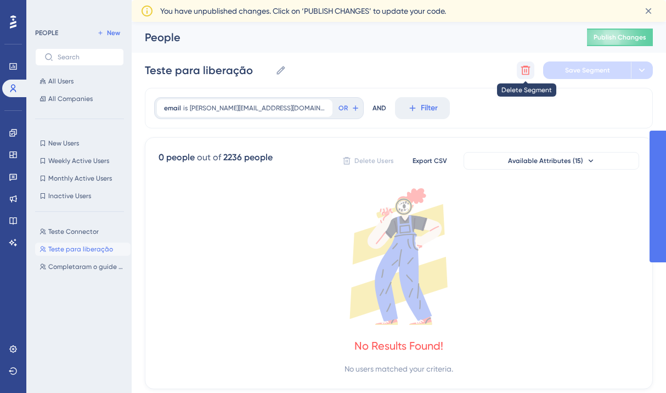
click at [529, 69] on icon at bounding box center [525, 70] width 9 height 9
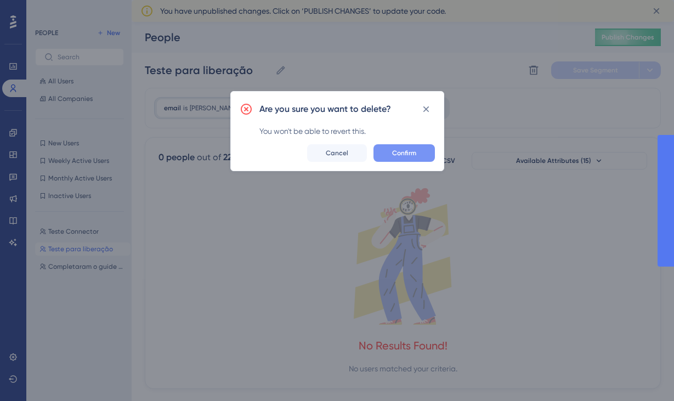
click at [408, 154] on span "Confirm" at bounding box center [404, 153] width 24 height 9
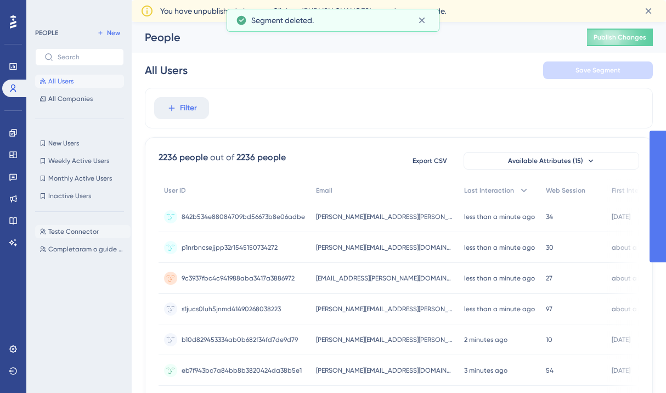
click at [77, 234] on span "Teste Connector" at bounding box center [73, 231] width 50 height 9
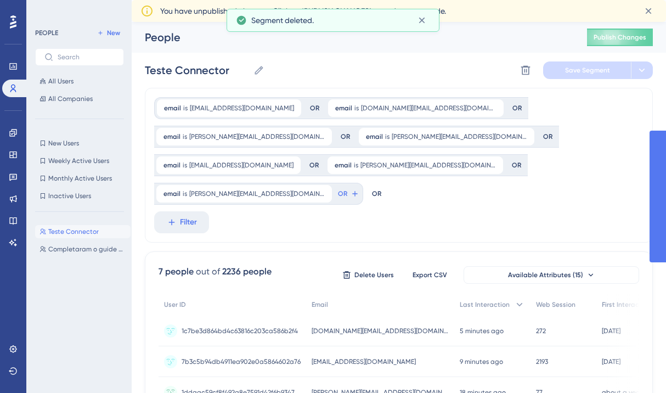
click at [264, 71] on div "Teste Connector Teste Connector Delete Segment Save Segment" at bounding box center [399, 70] width 508 height 35
click at [260, 71] on icon at bounding box center [258, 70] width 11 height 11
click at [249, 71] on input "Teste Connector" at bounding box center [197, 70] width 104 height 15
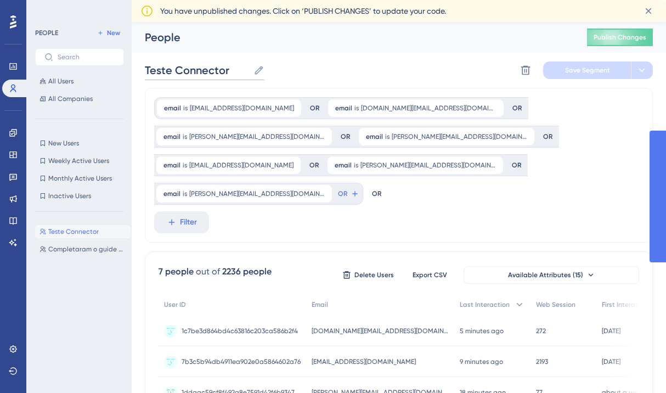
drag, startPoint x: 231, startPoint y: 68, endPoint x: 146, endPoint y: 74, distance: 85.2
click at [146, 74] on input "Teste Connector" at bounding box center [197, 70] width 104 height 15
type input "Validação"
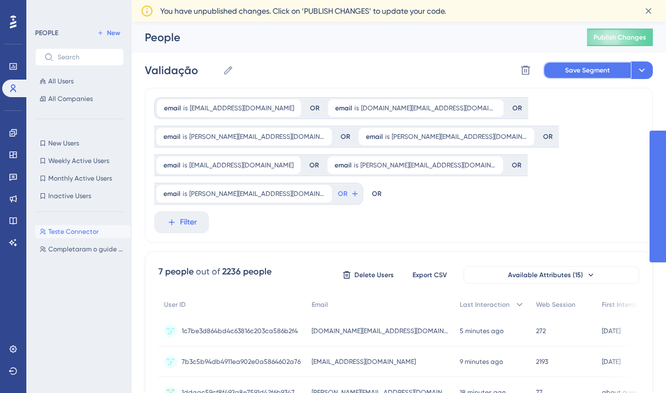
click at [586, 72] on span "Save Segment" at bounding box center [587, 70] width 45 height 9
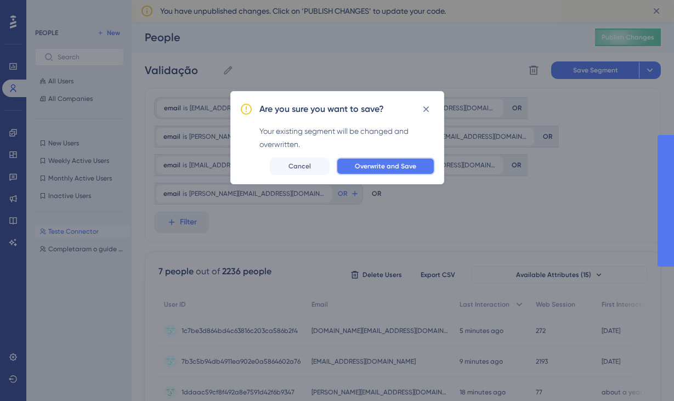
click at [365, 170] on span "Overwrite and Save" at bounding box center [385, 166] width 61 height 9
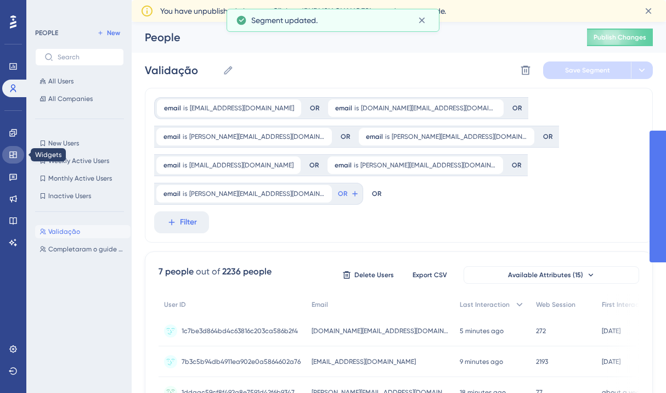
click at [10, 150] on link at bounding box center [13, 155] width 22 height 18
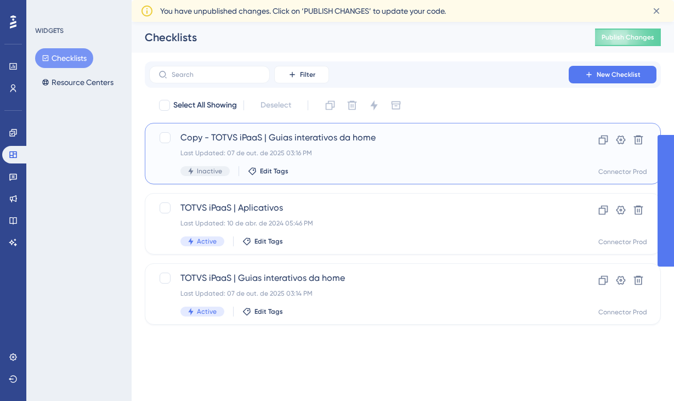
click at [338, 157] on div "Last Updated: 07 de out. de 2025 03:16 PM" at bounding box center [358, 153] width 357 height 9
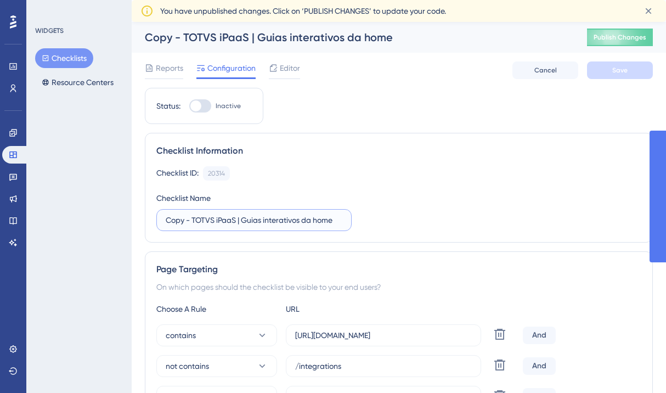
drag, startPoint x: 194, startPoint y: 221, endPoint x: 115, endPoint y: 208, distance: 80.5
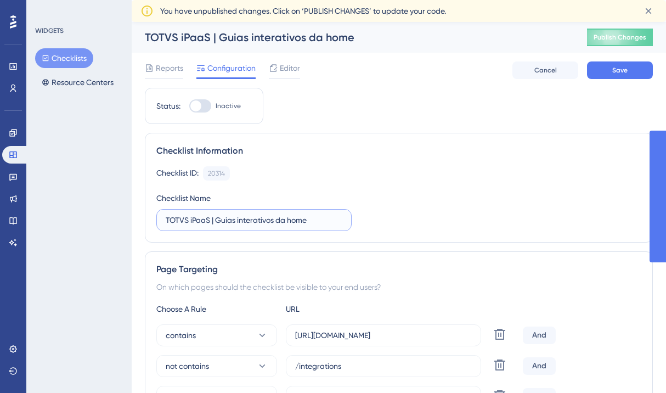
drag, startPoint x: 240, startPoint y: 219, endPoint x: 347, endPoint y: 228, distance: 107.8
click at [347, 228] on label "TOTVS iPaaS | Guias interativos da home" at bounding box center [253, 220] width 195 height 22
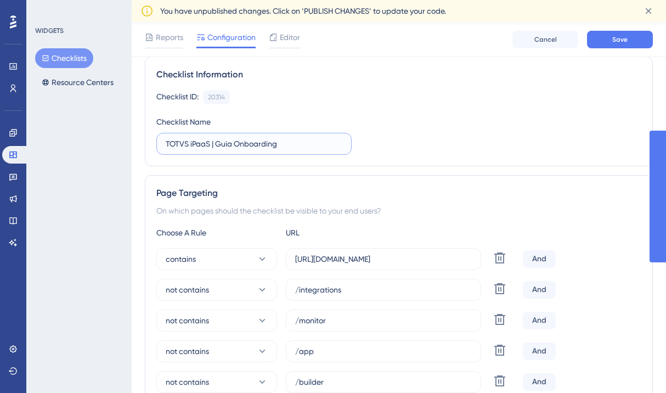
type input "TOTVS iPaaS | Guia Onboarding"
click at [472, 176] on div "Page Targeting On which pages should the checklist be visible to your end users…" at bounding box center [399, 340] width 508 height 330
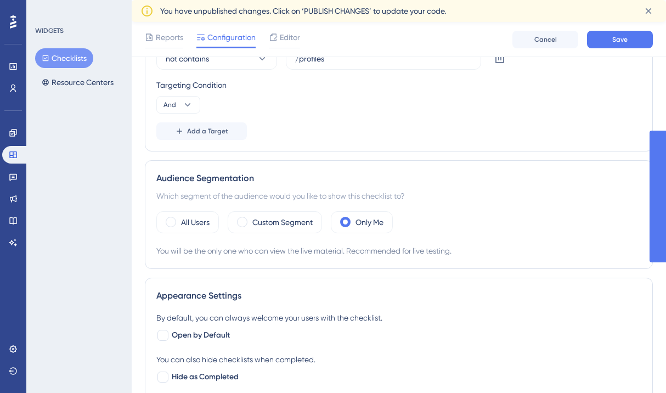
scroll to position [558, 0]
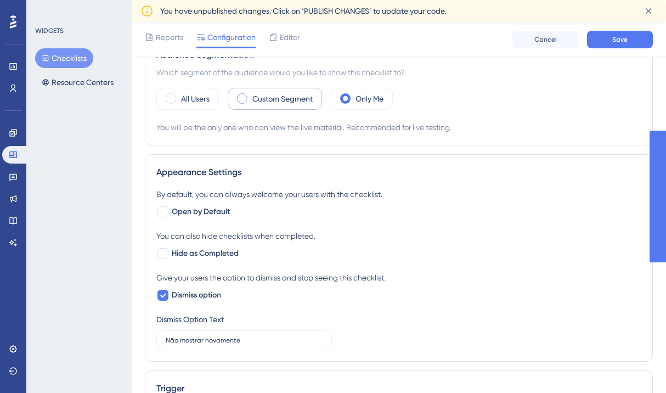
click at [266, 97] on label "Custom Segment" at bounding box center [282, 98] width 60 height 13
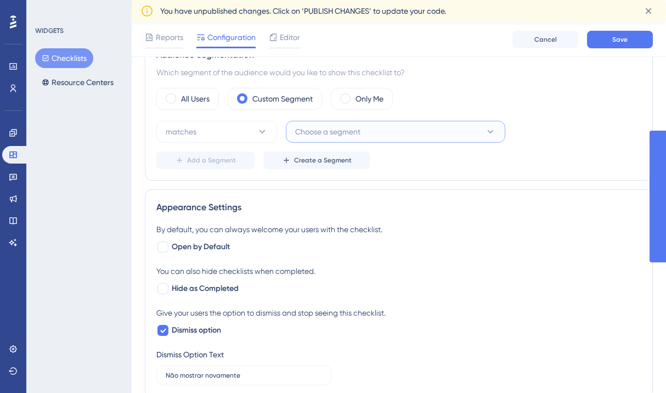
click at [390, 132] on button "Choose a segment" at bounding box center [395, 132] width 219 height 22
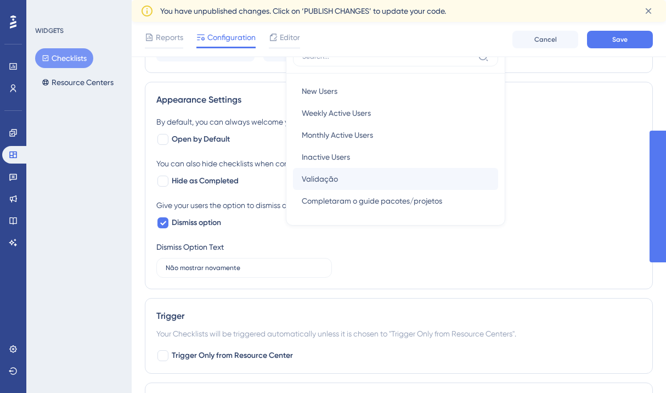
scroll to position [674, 0]
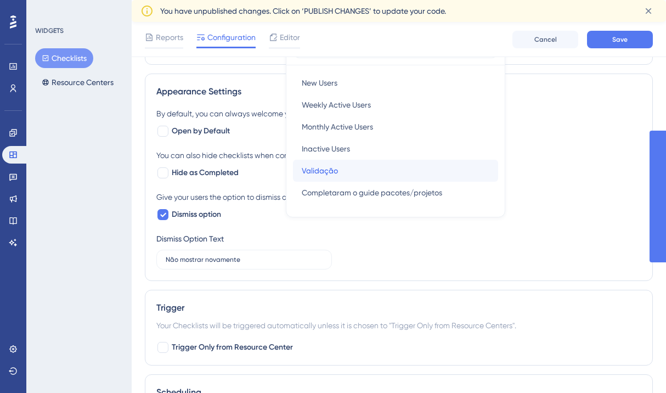
click at [341, 170] on div "Validação Validação" at bounding box center [396, 171] width 188 height 22
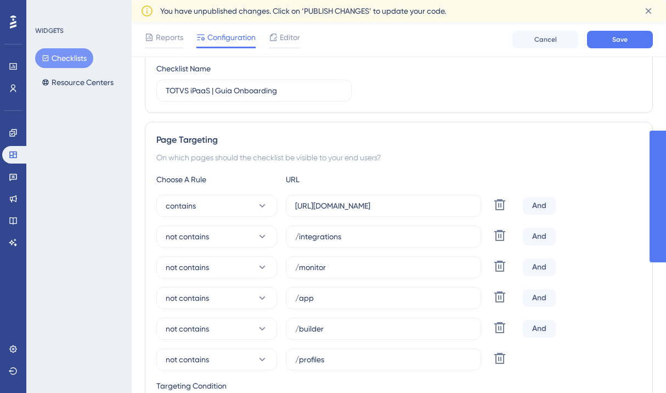
scroll to position [0, 0]
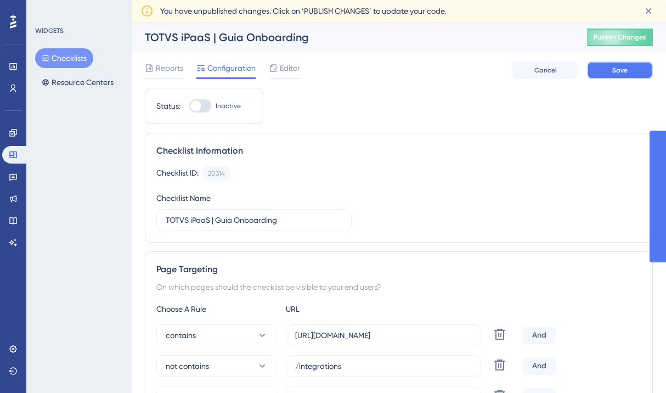
click at [614, 71] on span "Save" at bounding box center [619, 70] width 15 height 9
click at [70, 60] on button "Checklists" at bounding box center [64, 58] width 58 height 20
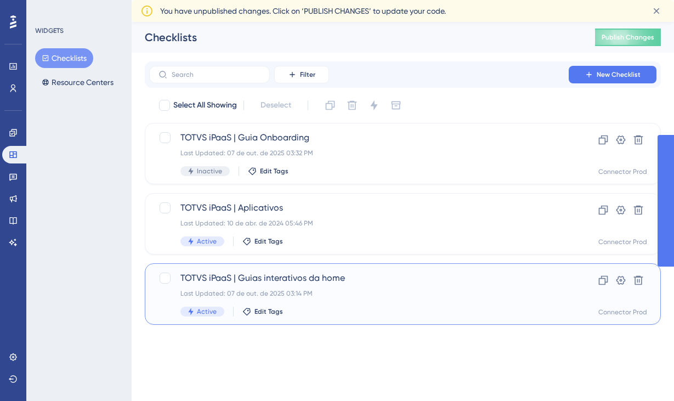
click at [317, 296] on div "Last Updated: 07 de out. de 2025 03:14 PM" at bounding box center [358, 293] width 357 height 9
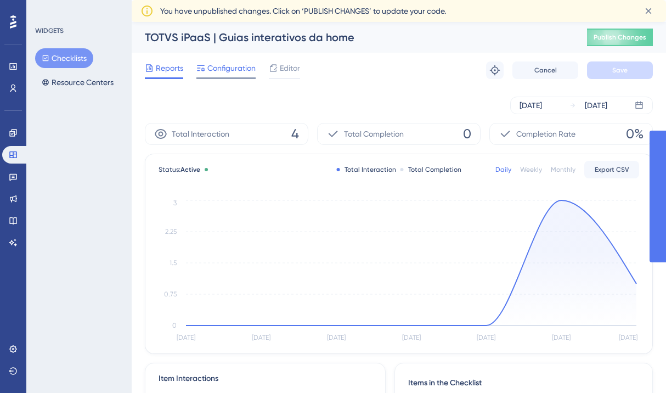
click at [233, 69] on span "Configuration" at bounding box center [231, 67] width 48 height 13
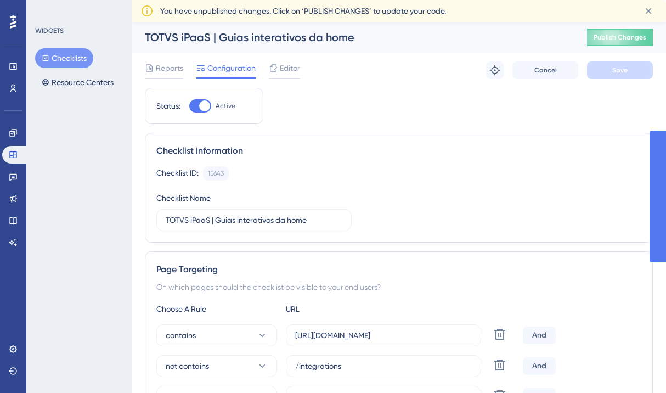
click at [204, 106] on div at bounding box center [204, 105] width 11 height 11
click at [189, 106] on input "Active" at bounding box center [189, 106] width 1 height 1
checkbox input "false"
click at [608, 68] on button "Save" at bounding box center [620, 70] width 66 height 18
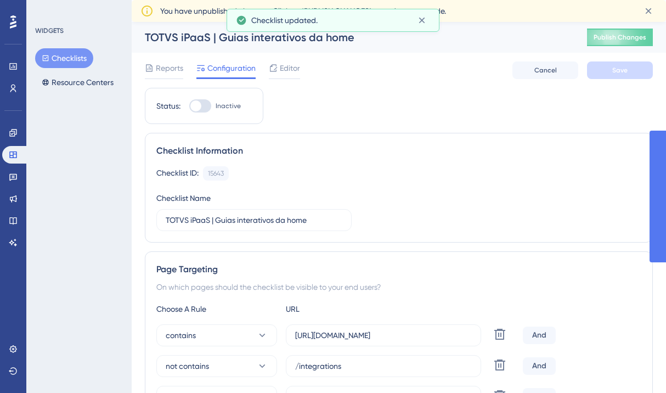
click at [76, 61] on button "Checklists" at bounding box center [64, 58] width 58 height 20
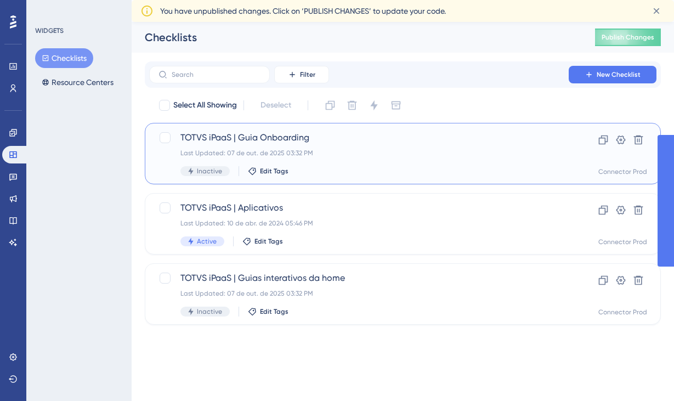
click at [296, 148] on div "TOTVS iPaaS | Guia Onboarding Last Updated: 07 de out. de 2025 03:32 PM Inactiv…" at bounding box center [358, 153] width 357 height 45
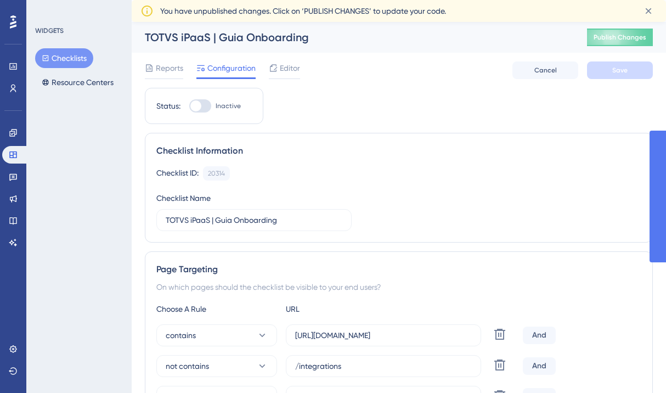
click at [198, 104] on div at bounding box center [195, 105] width 11 height 11
click at [189, 106] on input "Inactive" at bounding box center [189, 106] width 1 height 1
checkbox input "true"
click at [619, 74] on span "Save" at bounding box center [619, 70] width 15 height 9
click at [617, 43] on button "Publish Changes" at bounding box center [620, 38] width 66 height 18
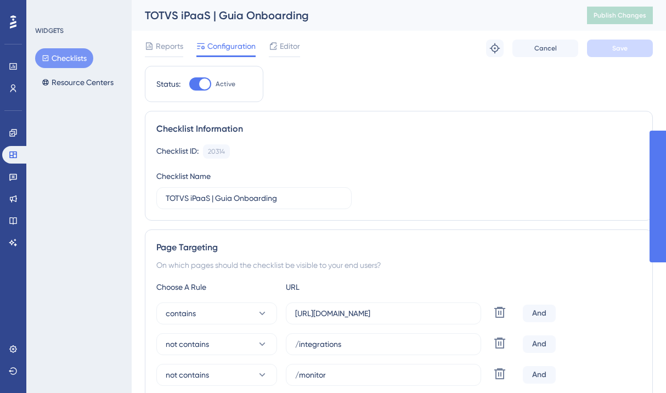
click at [425, 23] on div "TOTVS iPaaS | Guia Onboarding Publish Changes" at bounding box center [399, 15] width 534 height 31
click at [273, 48] on icon at bounding box center [273, 46] width 9 height 9
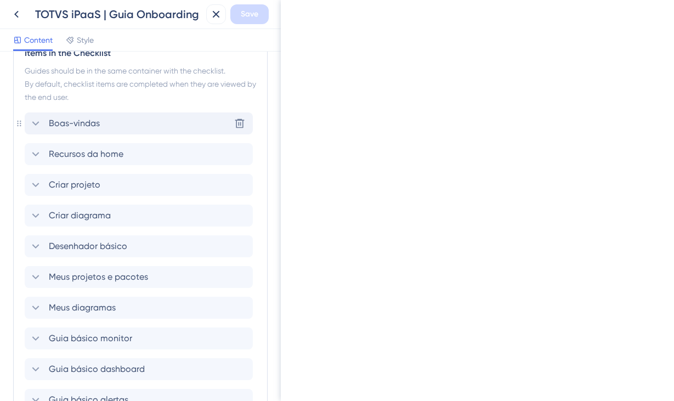
scroll to position [550, 0]
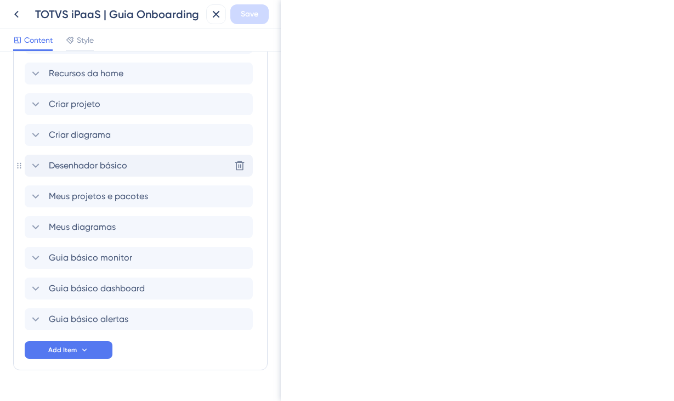
click at [105, 161] on span "Desenhador básico" at bounding box center [88, 165] width 78 height 13
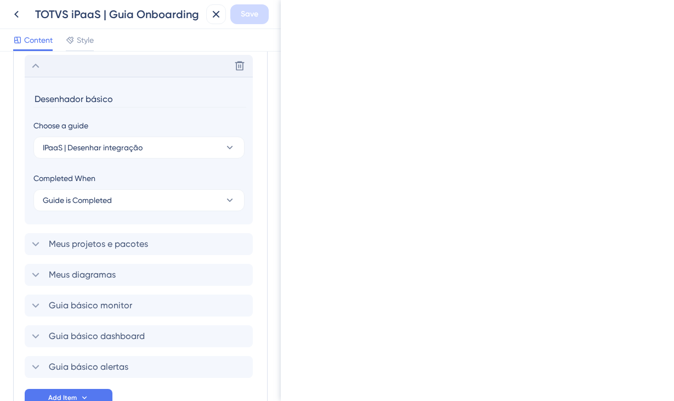
scroll to position [718, 0]
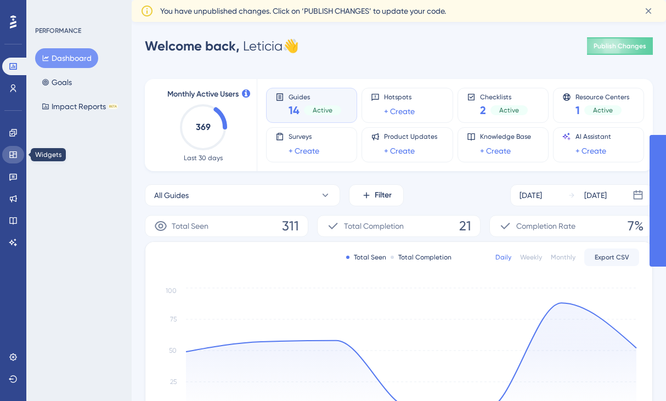
click at [16, 155] on icon at bounding box center [13, 154] width 9 height 9
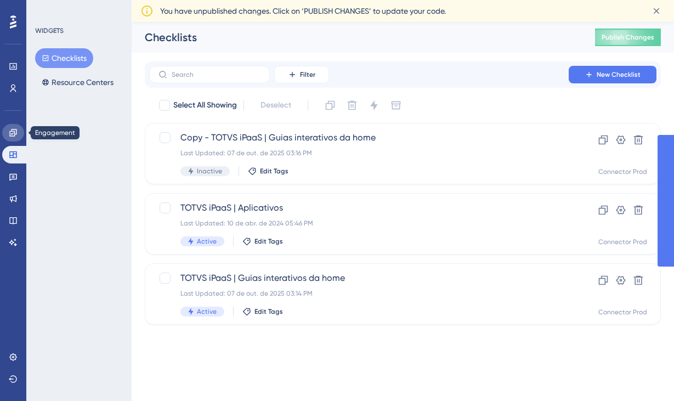
click at [10, 136] on icon at bounding box center [12, 132] width 7 height 7
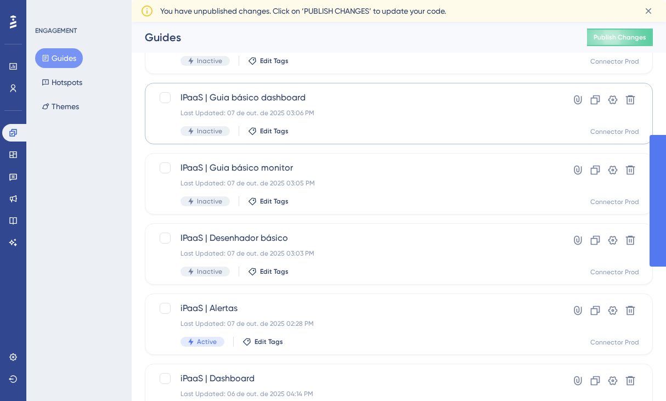
scroll to position [183, 0]
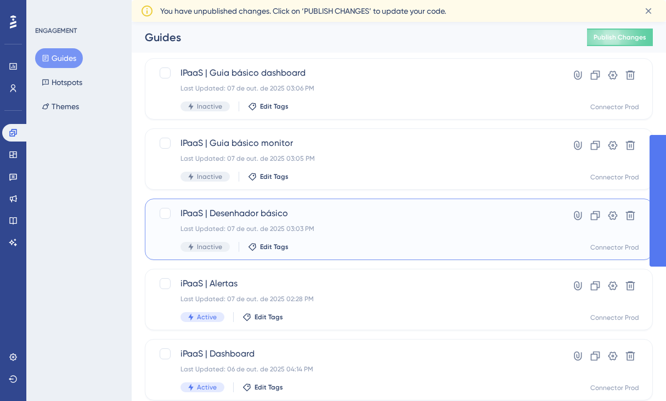
click at [298, 216] on span "IPaaS | Desenhador básico" at bounding box center [354, 213] width 349 height 13
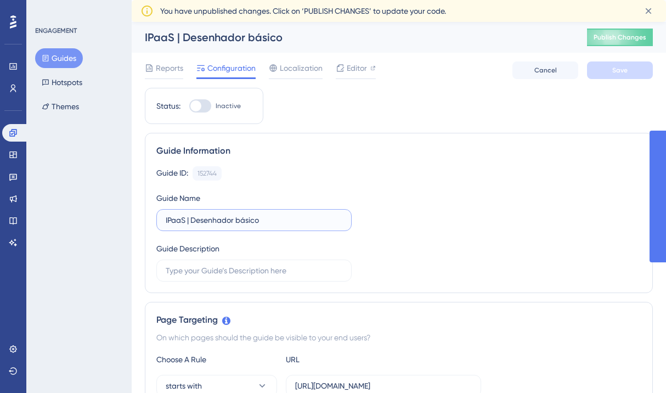
click at [274, 219] on input "IPaaS | Desenhador básico" at bounding box center [254, 220] width 177 height 12
click at [272, 220] on input "IPaaS | Desenhador básico" at bounding box center [254, 220] width 177 height 12
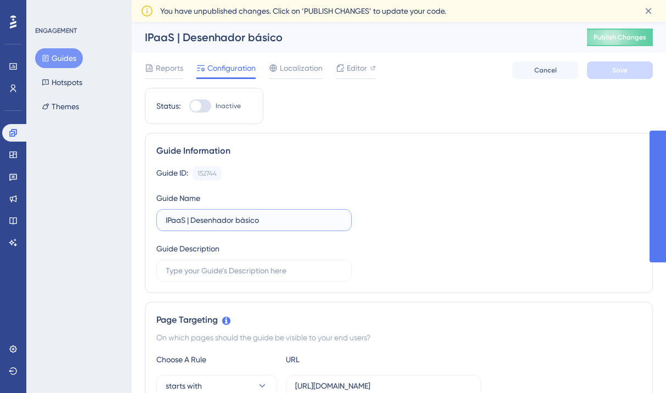
click at [272, 220] on input "IPaaS | Desenhador básico" at bounding box center [254, 220] width 177 height 12
click at [281, 220] on input "IPaaS | Desenhador básico" at bounding box center [254, 220] width 177 height 12
drag, startPoint x: 261, startPoint y: 218, endPoint x: 193, endPoint y: 219, distance: 67.5
click at [193, 219] on input "IPaaS | Desenhador básico" at bounding box center [254, 220] width 177 height 12
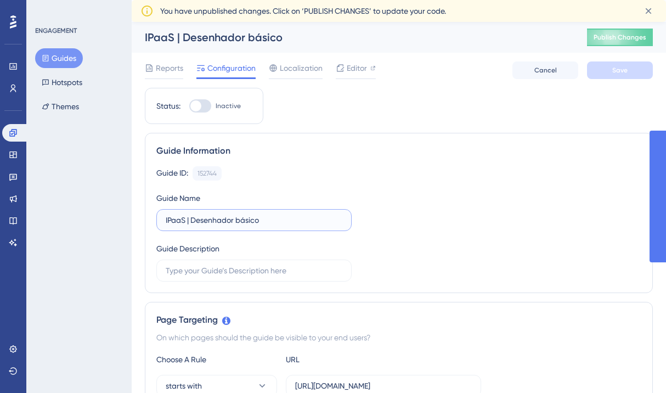
paste input "r integraçã"
type input "IPaaS | Desenhar integração"
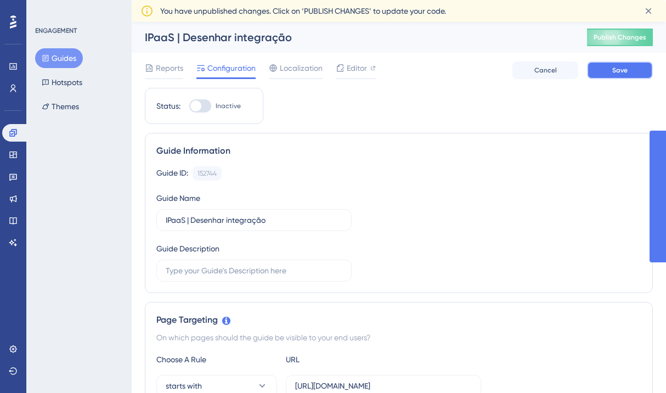
click at [611, 76] on button "Save" at bounding box center [620, 70] width 66 height 18
click at [202, 106] on div at bounding box center [200, 105] width 22 height 13
click at [189, 106] on input "Inactive" at bounding box center [189, 106] width 1 height 1
checkbox input "true"
click at [611, 73] on button "Save" at bounding box center [620, 70] width 66 height 18
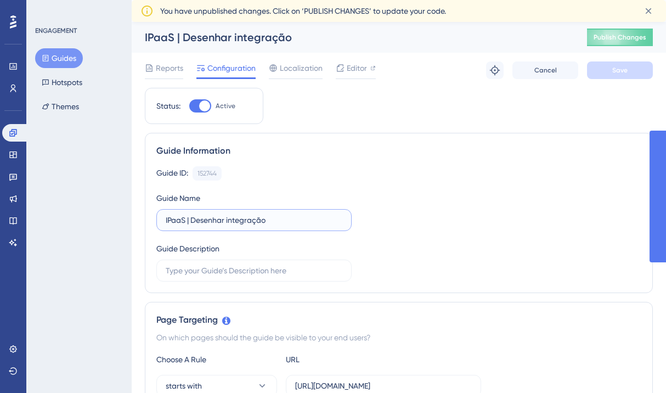
drag, startPoint x: 193, startPoint y: 218, endPoint x: 130, endPoint y: 215, distance: 62.6
type input "Desenhar integração"
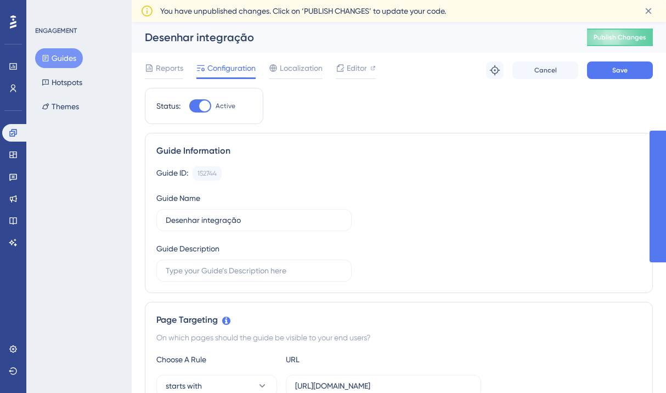
click at [513, 172] on div "Guide ID: 152744 Copy" at bounding box center [398, 173] width 485 height 14
click at [600, 73] on button "Save" at bounding box center [620, 70] width 66 height 18
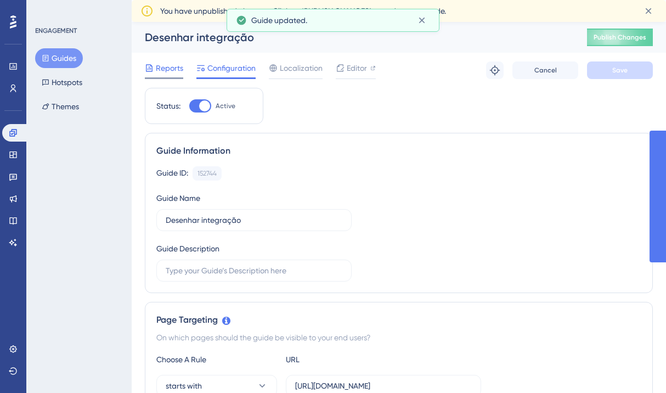
click at [173, 70] on span "Reports" at bounding box center [169, 67] width 27 height 13
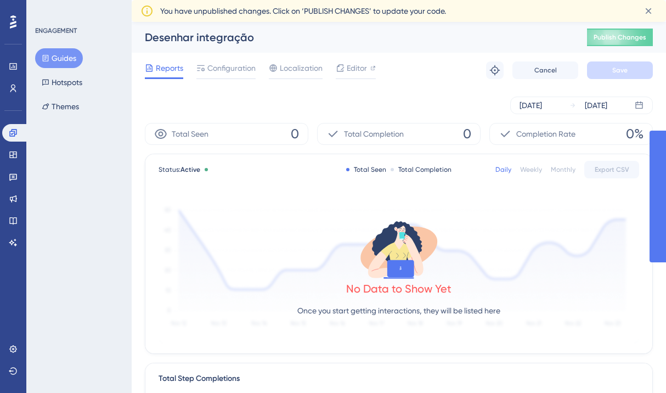
click at [68, 50] on button "Guides" at bounding box center [59, 58] width 48 height 20
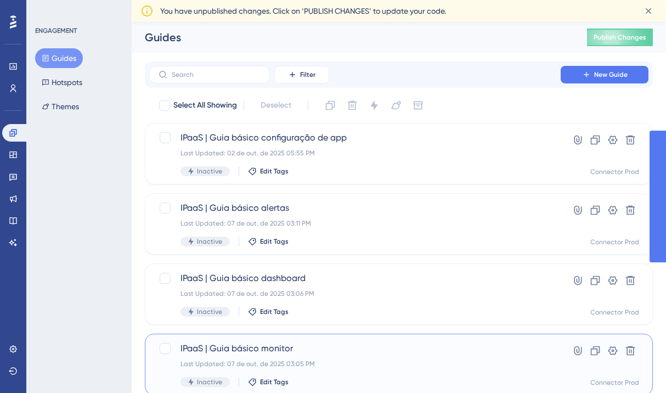
click at [318, 363] on div "Last Updated: 07 de out. de 2025 03:05 PM" at bounding box center [354, 363] width 349 height 9
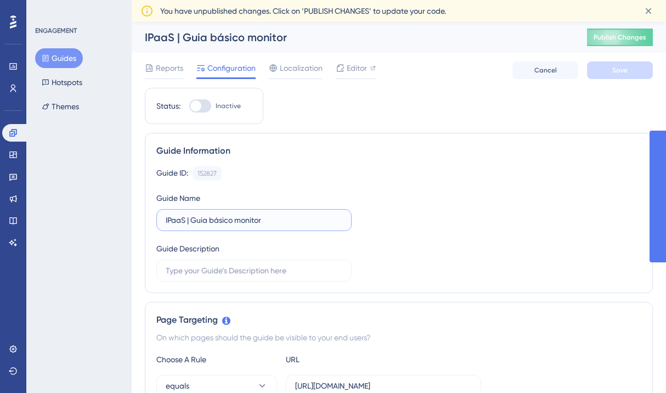
click at [236, 217] on input "IPaaS | Guia básico monitor" at bounding box center [254, 220] width 177 height 12
drag, startPoint x: 195, startPoint y: 221, endPoint x: 273, endPoint y: 225, distance: 78.1
click at [272, 225] on input "IPaaS | Guia básico monitor" at bounding box center [254, 220] width 177 height 12
type input "IPaaS | Monitorar integração"
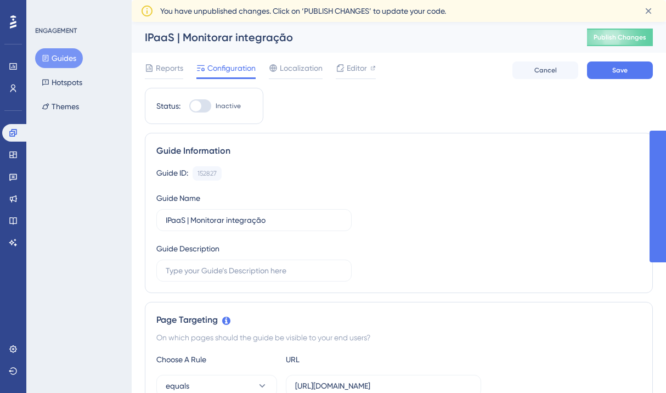
click at [202, 106] on div at bounding box center [200, 105] width 22 height 13
click at [189, 106] on input "Inactive" at bounding box center [189, 106] width 1 height 1
checkbox input "true"
click at [606, 75] on button "Save" at bounding box center [620, 70] width 66 height 18
click at [52, 61] on button "Guides" at bounding box center [59, 58] width 48 height 20
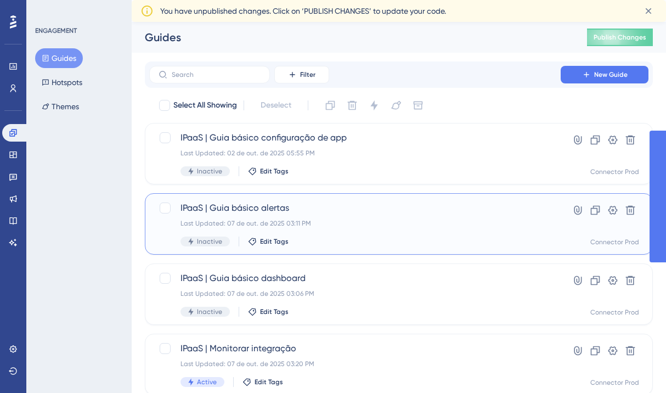
click at [300, 227] on div "Last Updated: 07 de out. de 2025 03:11 PM" at bounding box center [354, 223] width 349 height 9
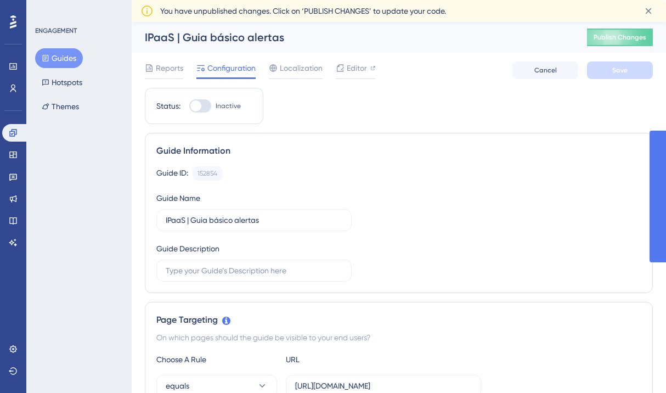
click at [205, 106] on div at bounding box center [200, 105] width 22 height 13
click at [189, 106] on input "Inactive" at bounding box center [189, 106] width 1 height 1
checkbox input "true"
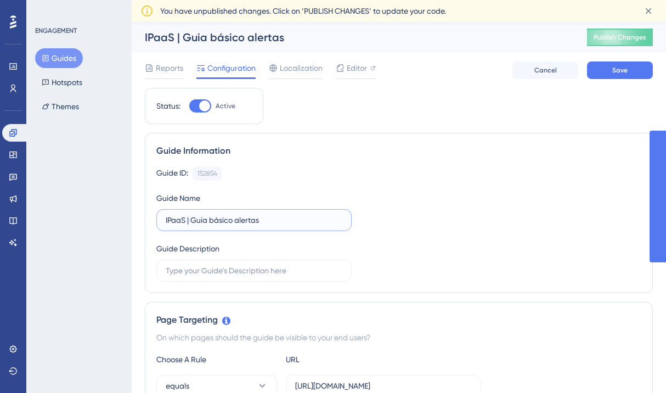
drag, startPoint x: 193, startPoint y: 223, endPoint x: 128, endPoint y: 212, distance: 65.7
click at [624, 66] on span "Save" at bounding box center [619, 70] width 15 height 9
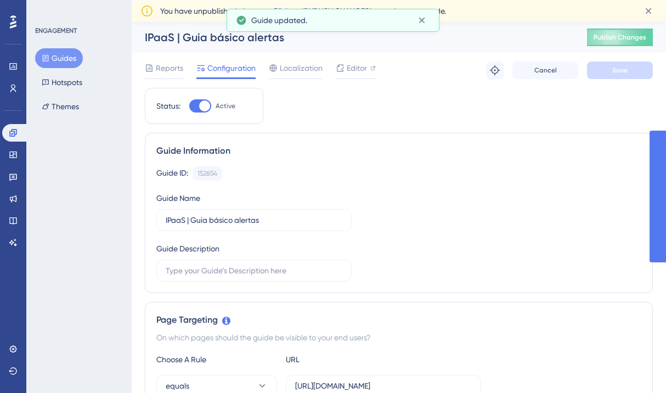
click at [68, 61] on button "Guides" at bounding box center [59, 58] width 48 height 20
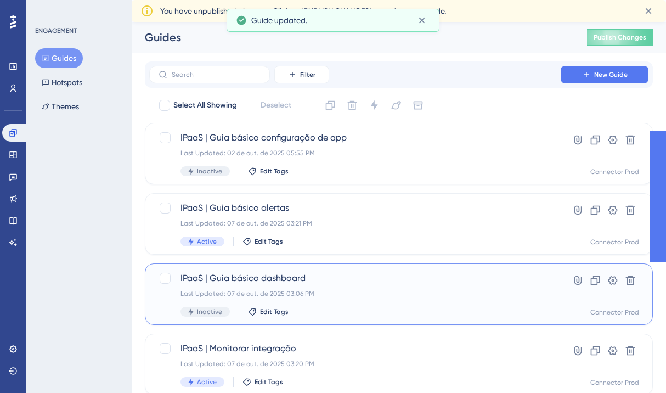
click at [320, 285] on div "IPaaS | Guia básico dashboard Last Updated: 07 de out. de 2025 03:06 PM Inactiv…" at bounding box center [354, 294] width 349 height 45
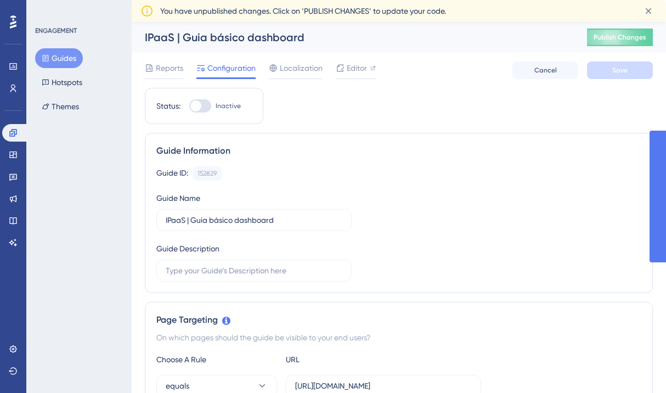
click at [191, 103] on div at bounding box center [195, 105] width 11 height 11
click at [189, 106] on input "Inactive" at bounding box center [189, 106] width 1 height 1
checkbox input "true"
click at [621, 68] on span "Save" at bounding box center [619, 70] width 15 height 9
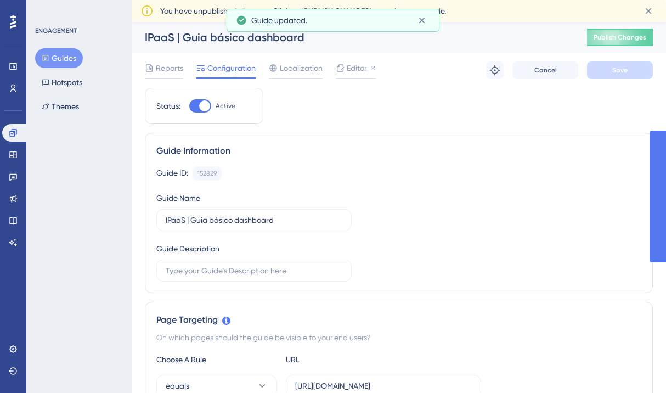
click at [61, 63] on button "Guides" at bounding box center [59, 58] width 48 height 20
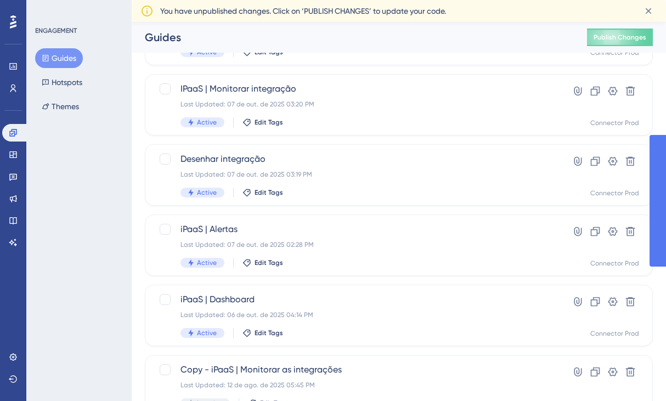
scroll to position [251, 0]
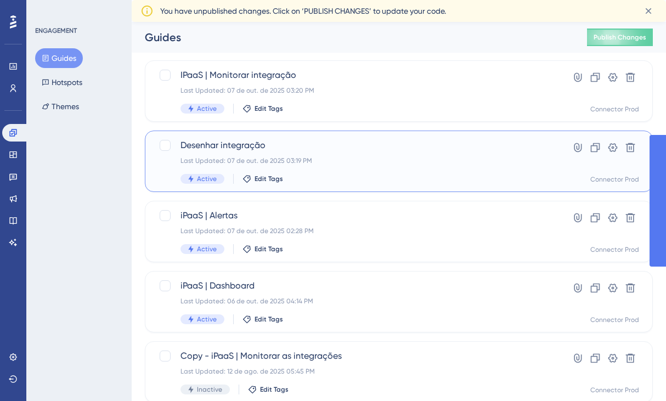
click at [308, 155] on div "Desenhar integração Last Updated: 07 de out. de 2025 03:19 PM Active Edit Tags" at bounding box center [354, 161] width 349 height 45
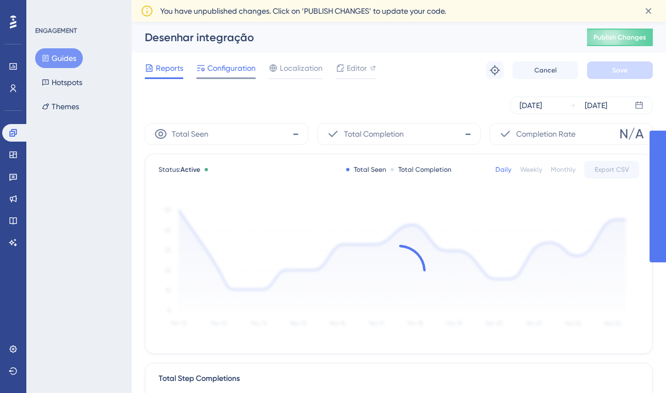
click at [213, 72] on span "Configuration" at bounding box center [231, 67] width 48 height 13
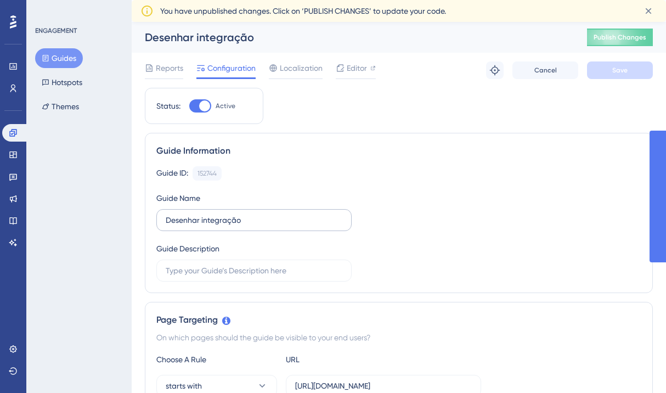
click at [162, 223] on label "Desenhar integração" at bounding box center [253, 220] width 195 height 22
click at [166, 223] on input "Desenhar integração" at bounding box center [254, 220] width 177 height 12
click at [166, 219] on input "Desenhar integração" at bounding box center [254, 220] width 177 height 12
paste input "IPaaS |"
type input "IPaaS | Desenhar integração"
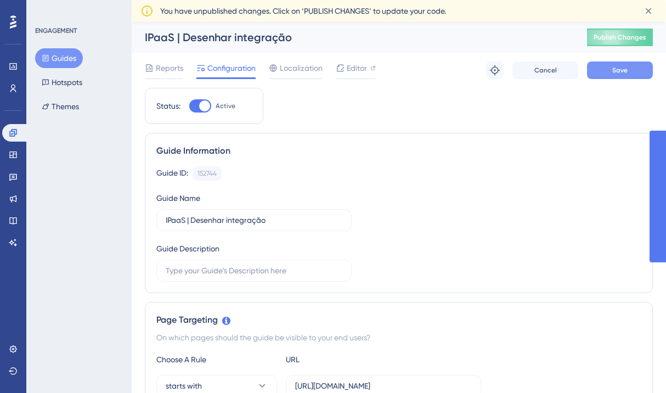
click at [601, 63] on button "Save" at bounding box center [620, 70] width 66 height 18
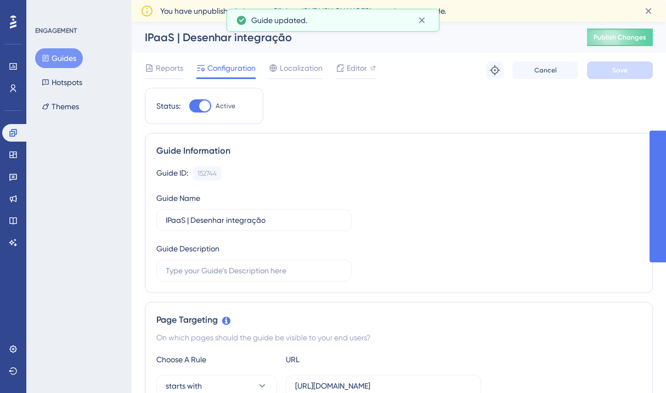
click at [55, 61] on button "Guides" at bounding box center [59, 58] width 48 height 20
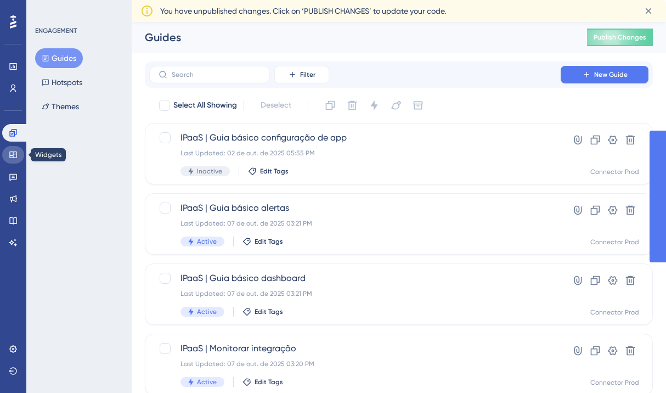
click at [16, 151] on icon at bounding box center [13, 154] width 9 height 9
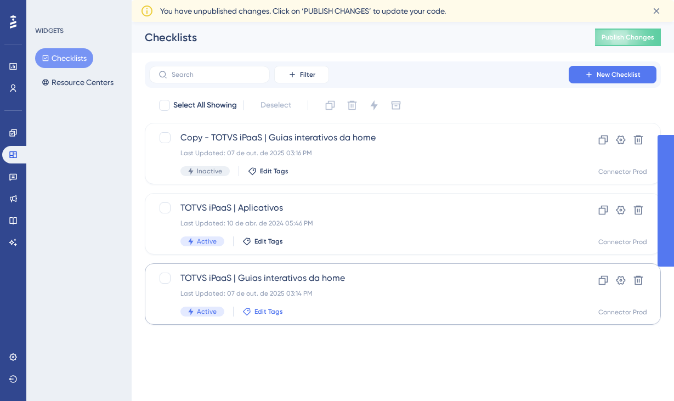
click at [266, 310] on span "Edit Tags" at bounding box center [269, 311] width 29 height 9
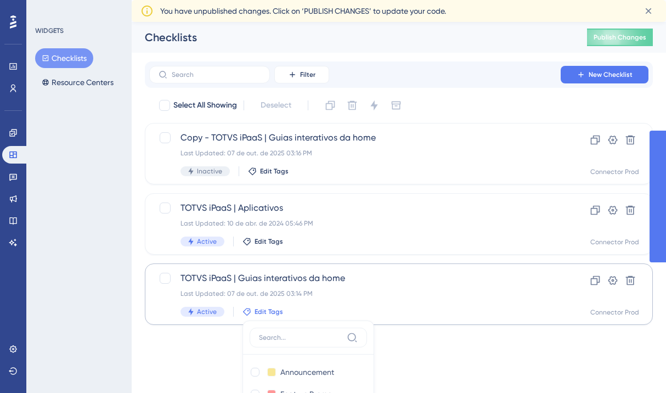
scroll to position [64, 0]
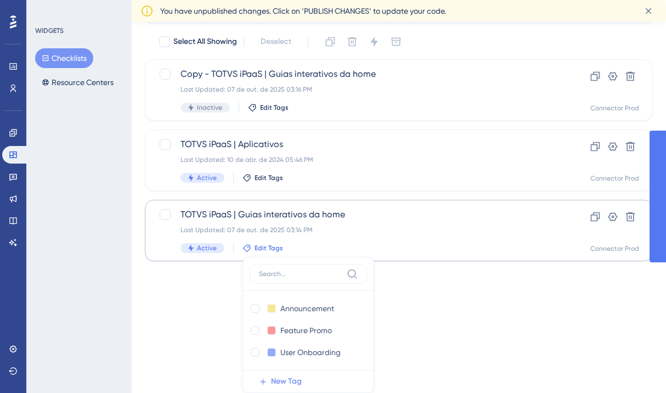
click at [280, 382] on span "New Tag" at bounding box center [286, 381] width 31 height 13
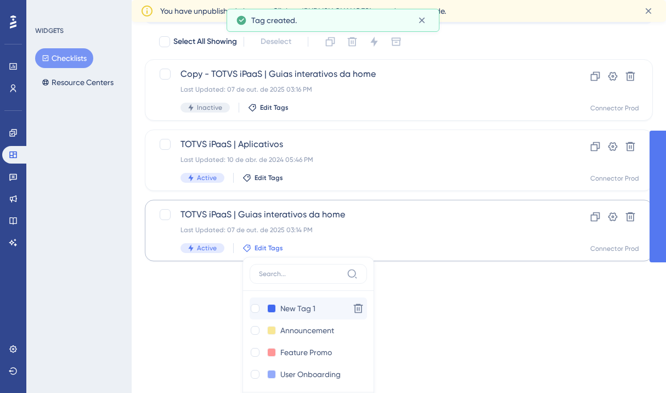
scroll to position [81, 0]
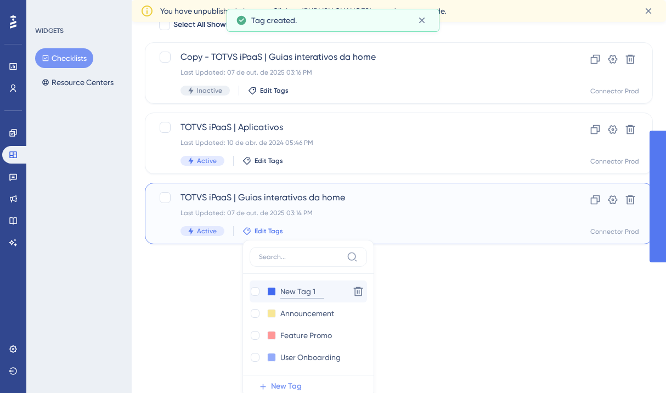
click at [295, 289] on input "New Tag 1" at bounding box center [302, 292] width 44 height 14
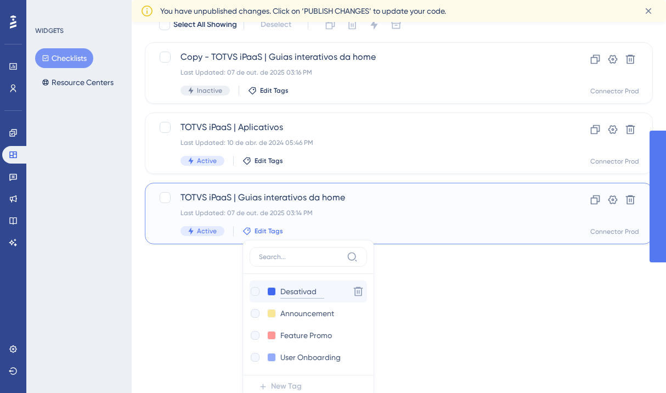
type input "Desativado"
click at [251, 290] on div at bounding box center [255, 291] width 9 height 9
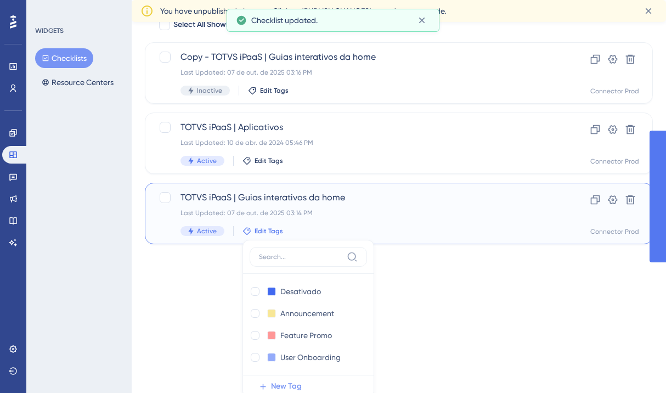
checkbox input "true"
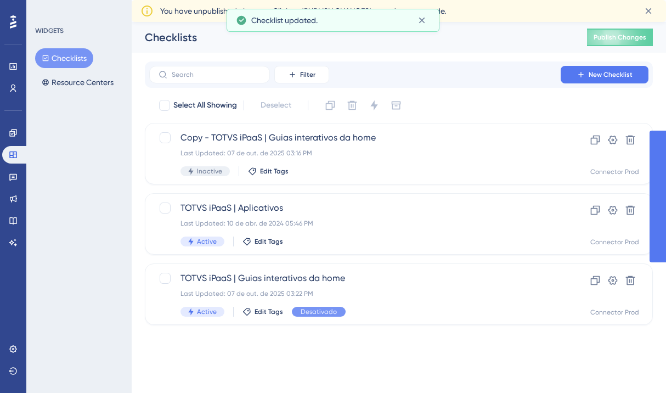
scroll to position [0, 0]
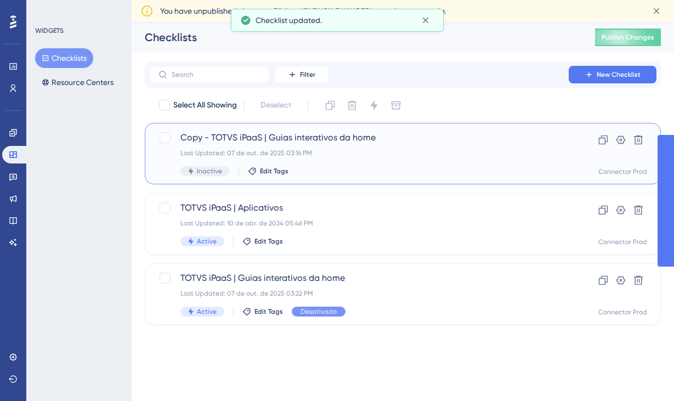
click at [253, 144] on div "Copy - TOTVS iPaaS | Guias interativos da home Last Updated: 07 de out. de 2025…" at bounding box center [358, 153] width 357 height 45
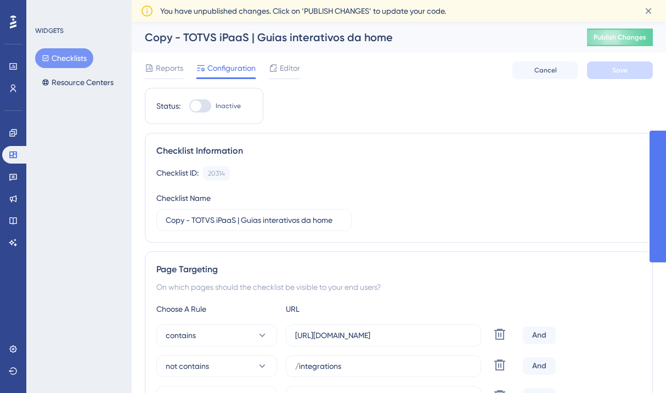
click at [183, 38] on div "Copy - TOTVS iPaaS | Guias interativos da home" at bounding box center [352, 37] width 415 height 15
drag, startPoint x: 193, startPoint y: 222, endPoint x: 138, endPoint y: 219, distance: 54.9
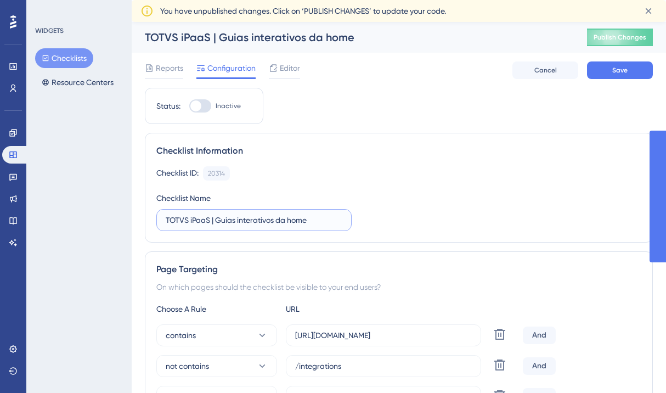
drag, startPoint x: 239, startPoint y: 221, endPoint x: 309, endPoint y: 223, distance: 70.3
click at [309, 223] on input "TOTVS iPaaS | Guias interativos da home" at bounding box center [254, 220] width 177 height 12
type input "TOTVS iPaaS | Guias onboarding"
click at [397, 200] on div "Checklist ID: 20314 Copy Checklist Name TOTVS iPaaS | Guias onboarding" at bounding box center [398, 198] width 485 height 65
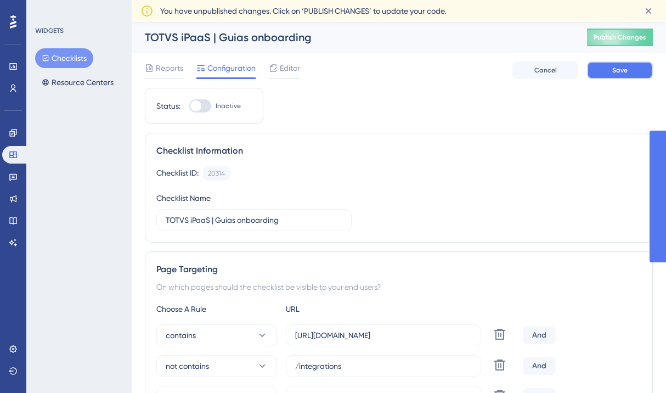
click at [633, 70] on button "Save" at bounding box center [620, 70] width 66 height 18
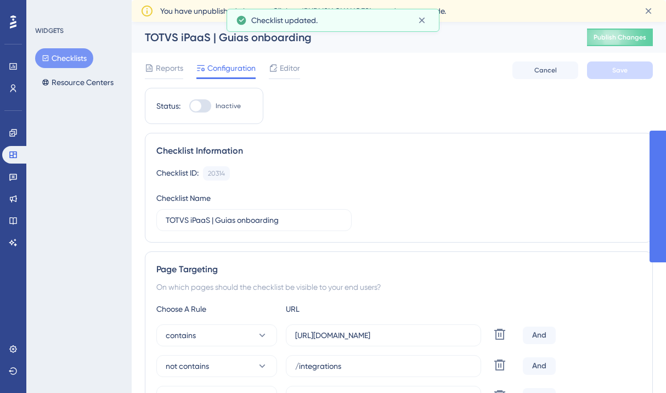
click at [203, 107] on div at bounding box center [200, 105] width 22 height 13
click at [189, 106] on input "Inactive" at bounding box center [189, 106] width 1 height 1
checkbox input "true"
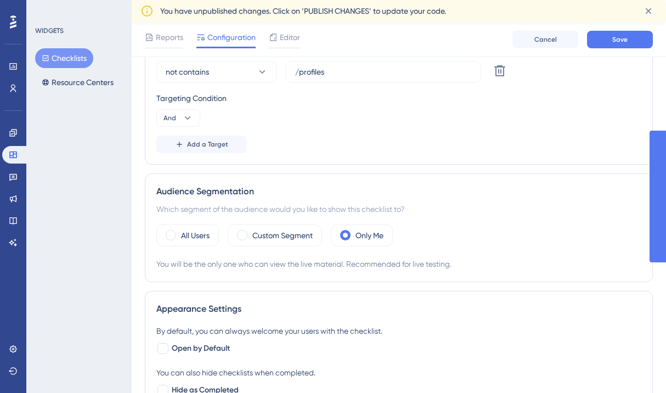
scroll to position [479, 0]
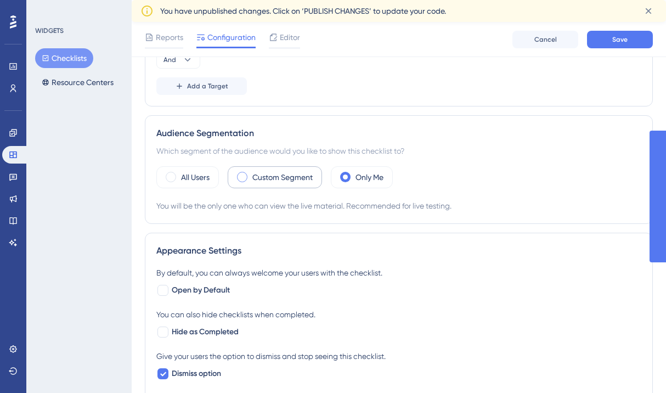
click at [267, 179] on label "Custom Segment" at bounding box center [282, 177] width 60 height 13
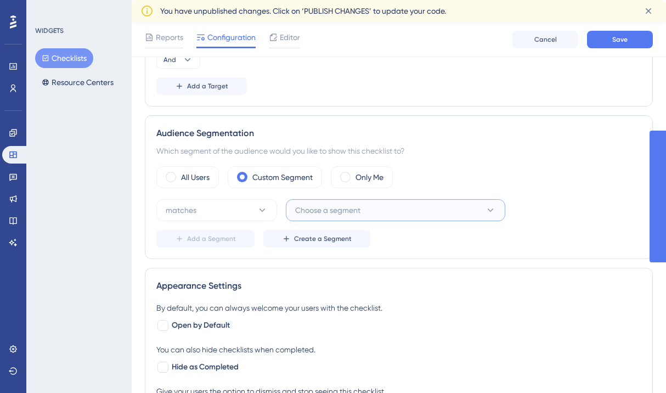
click at [338, 211] on span "Choose a segment" at bounding box center [327, 210] width 65 height 13
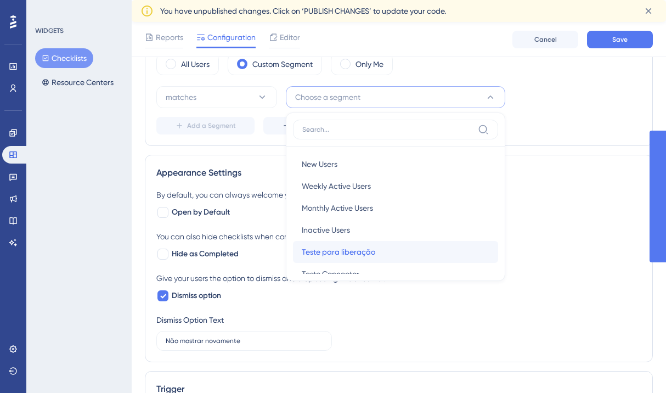
click at [362, 248] on span "Teste para liberação" at bounding box center [339, 251] width 74 height 13
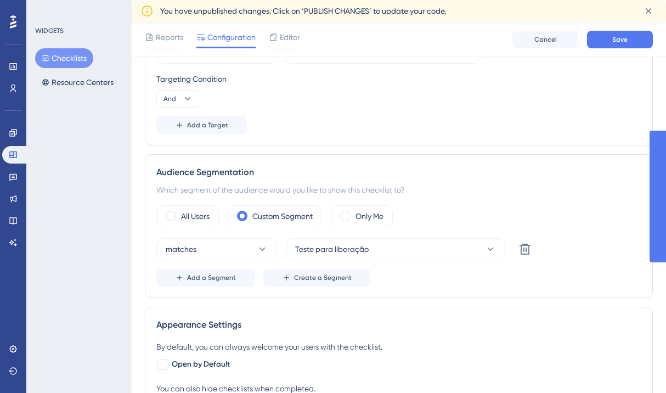
scroll to position [0, 0]
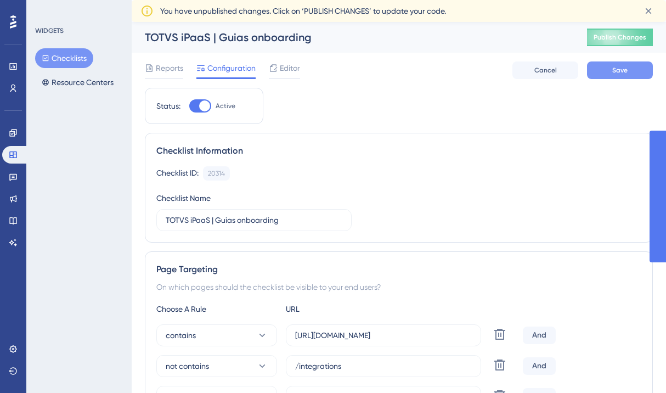
click at [614, 72] on span "Save" at bounding box center [619, 70] width 15 height 9
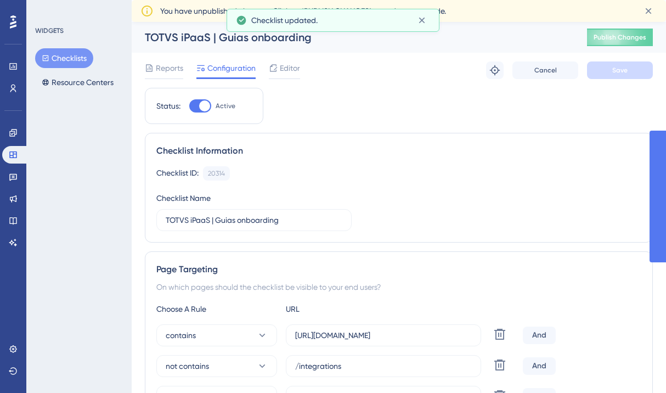
click at [78, 64] on button "Checklists" at bounding box center [64, 58] width 58 height 20
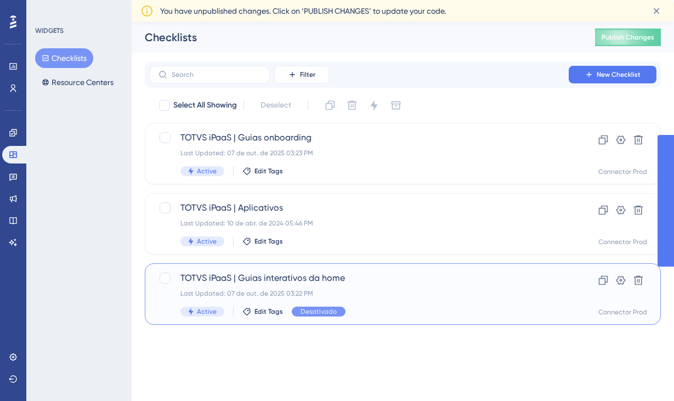
click at [340, 292] on div "Last Updated: 07 de out. de 2025 03:22 PM" at bounding box center [358, 293] width 357 height 9
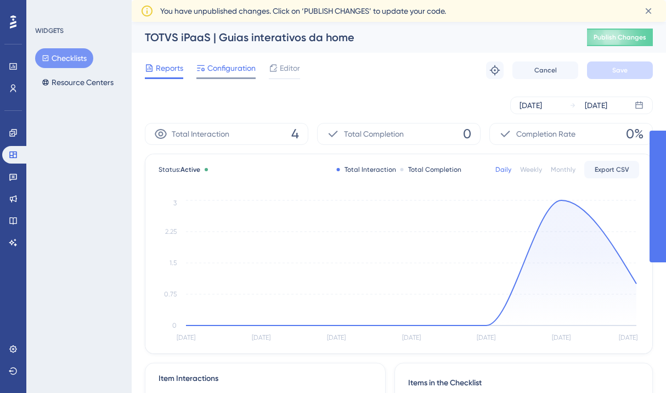
click at [227, 68] on span "Configuration" at bounding box center [231, 67] width 48 height 13
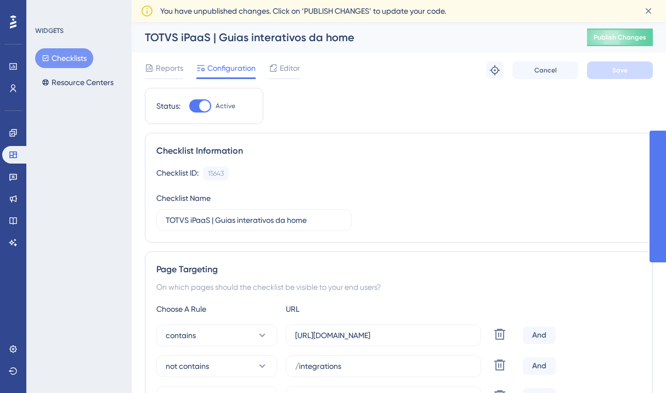
click at [210, 103] on div at bounding box center [200, 105] width 22 height 13
click at [189, 106] on input "Active" at bounding box center [189, 106] width 1 height 1
checkbox input "false"
click at [647, 71] on button "Save" at bounding box center [620, 70] width 66 height 18
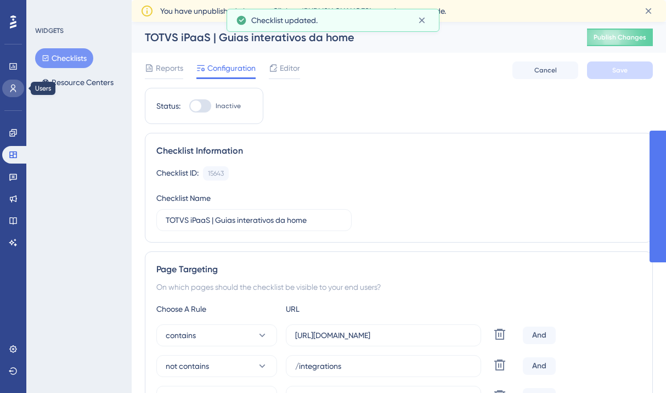
click at [16, 87] on icon at bounding box center [13, 88] width 9 height 9
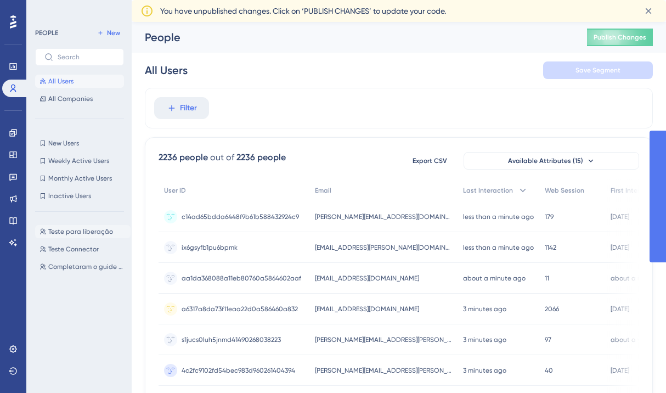
click at [92, 231] on span "Teste para liberação" at bounding box center [80, 231] width 65 height 9
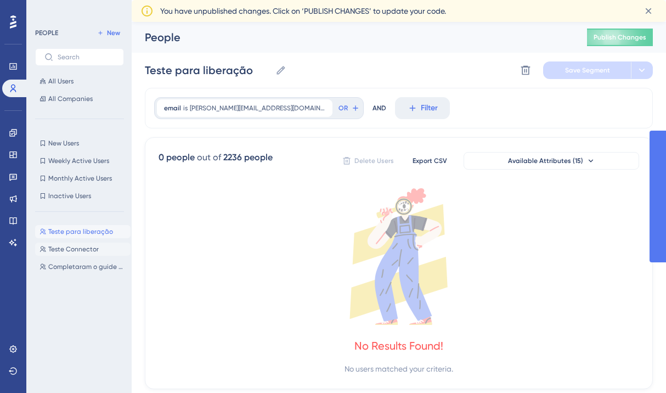
click at [83, 245] on span "Teste Connector" at bounding box center [73, 249] width 50 height 9
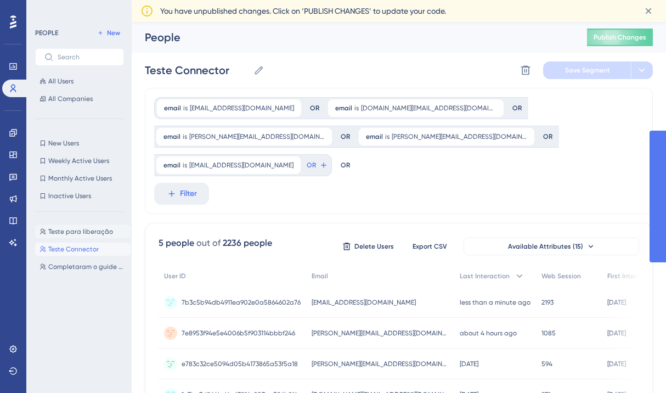
click at [74, 226] on button "Teste para liberação Teste para liberação" at bounding box center [82, 231] width 95 height 13
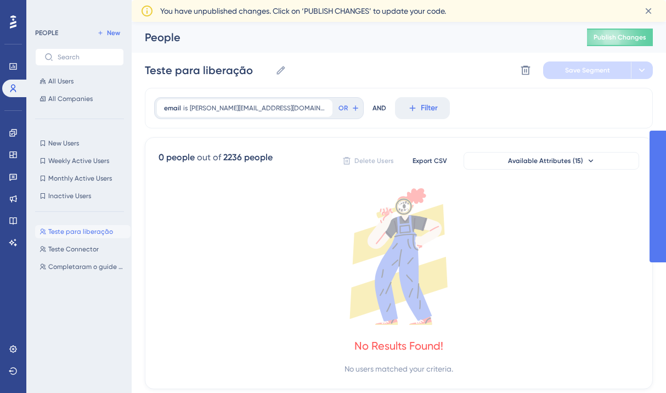
drag, startPoint x: 225, startPoint y: 108, endPoint x: 272, endPoint y: 219, distance: 120.9
click at [272, 219] on div "email is leticia@ipaas.com.br leticia@ipaas.com.br Remove OR AND Filter 0 peopl…" at bounding box center [399, 238] width 508 height 301
click at [67, 250] on span "Teste Connector" at bounding box center [73, 249] width 50 height 9
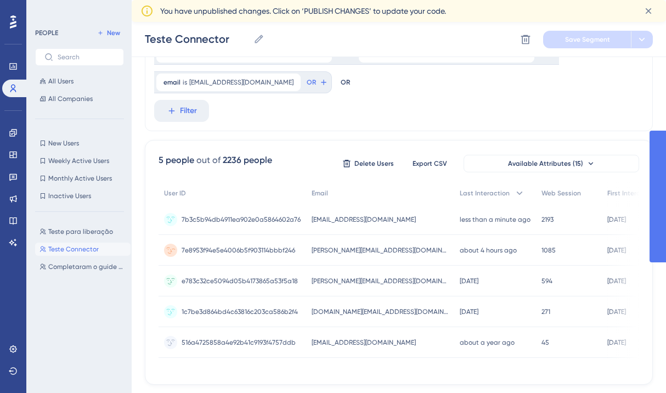
scroll to position [89, 0]
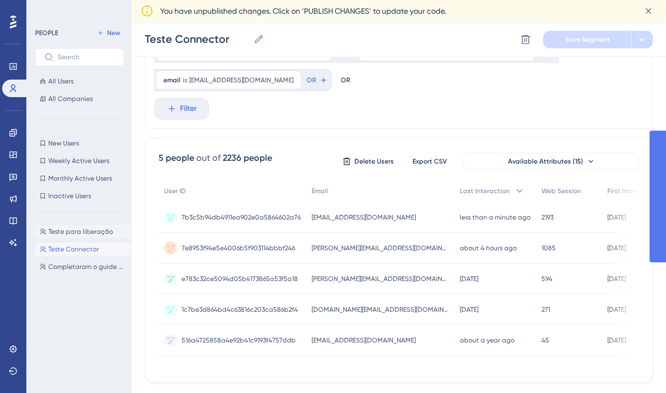
click at [79, 231] on span "Teste para liberação" at bounding box center [80, 231] width 65 height 9
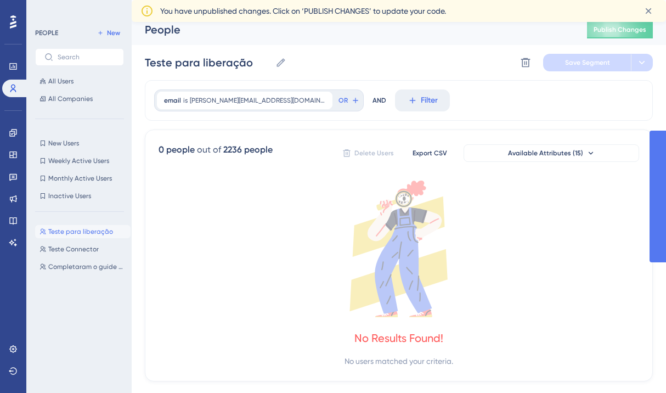
scroll to position [0, 0]
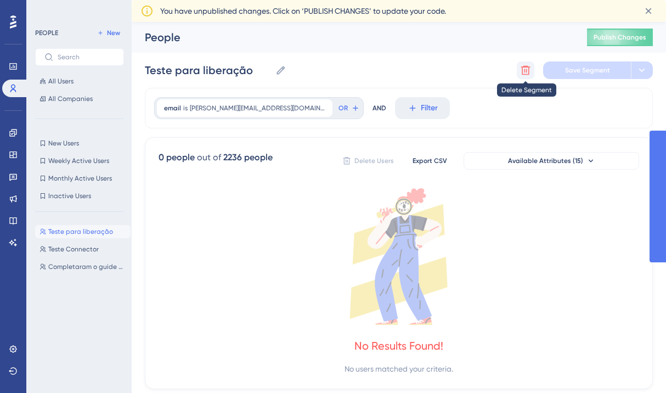
click at [522, 66] on icon at bounding box center [525, 70] width 11 height 11
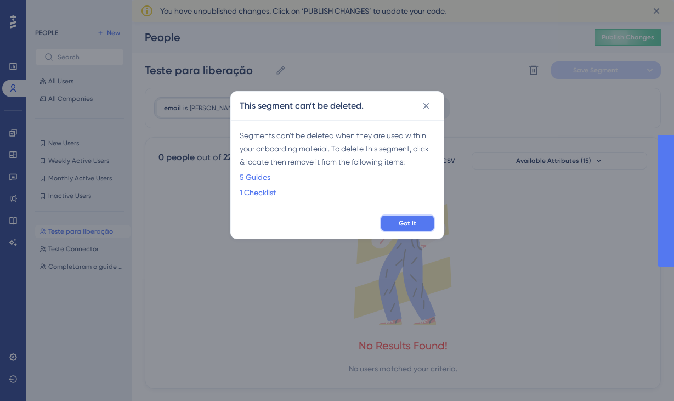
click at [403, 223] on span "Got it" at bounding box center [408, 223] width 18 height 9
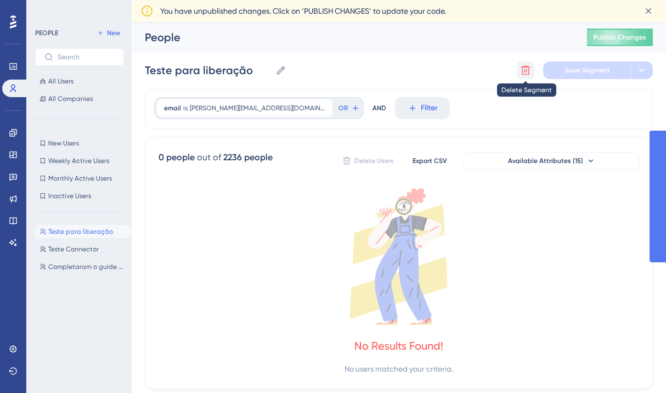
click at [524, 70] on icon at bounding box center [525, 70] width 11 height 11
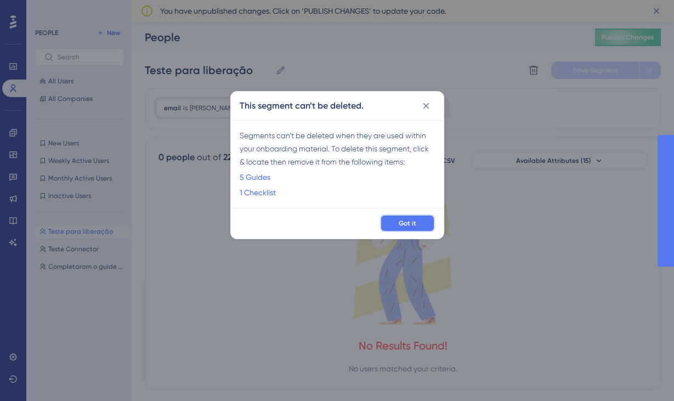
click at [393, 223] on button "Got it" at bounding box center [407, 223] width 55 height 18
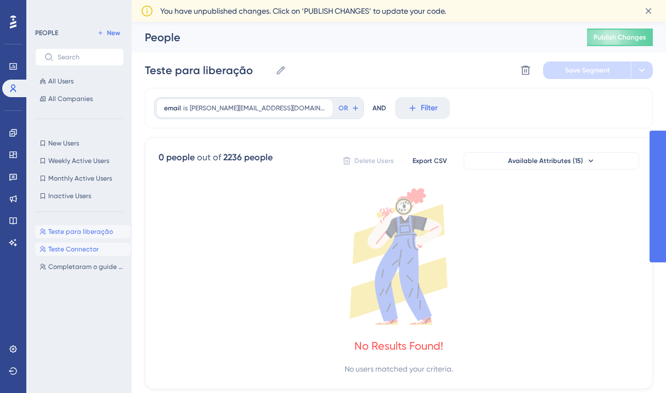
click at [75, 249] on span "Teste Connector" at bounding box center [73, 249] width 50 height 9
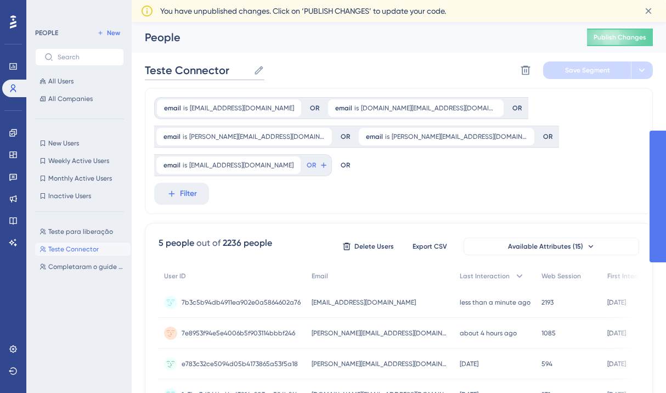
click at [195, 68] on input "Teste Connector" at bounding box center [197, 70] width 104 height 15
click at [257, 71] on icon at bounding box center [259, 70] width 8 height 8
click at [249, 71] on input "Teste Connector" at bounding box center [197, 70] width 104 height 15
drag, startPoint x: 230, startPoint y: 72, endPoint x: 173, endPoint y: 70, distance: 56.5
click at [173, 70] on input "Teste Connector" at bounding box center [197, 70] width 104 height 15
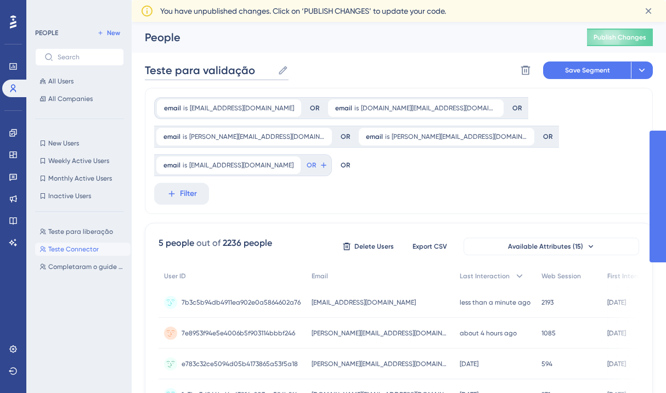
drag, startPoint x: 229, startPoint y: 71, endPoint x: 123, endPoint y: 72, distance: 106.4
click at [132, 72] on div "Performance Users Engagement Widgets Feedback Product Updates Knowledge Base AI…" at bounding box center [399, 253] width 534 height 463
type input "Validação fluxos"
click at [318, 71] on div "Validação fluxos Validação fluxos Delete Segment Save Segment Actions" at bounding box center [399, 70] width 508 height 35
click at [185, 187] on span "Filter" at bounding box center [188, 193] width 17 height 13
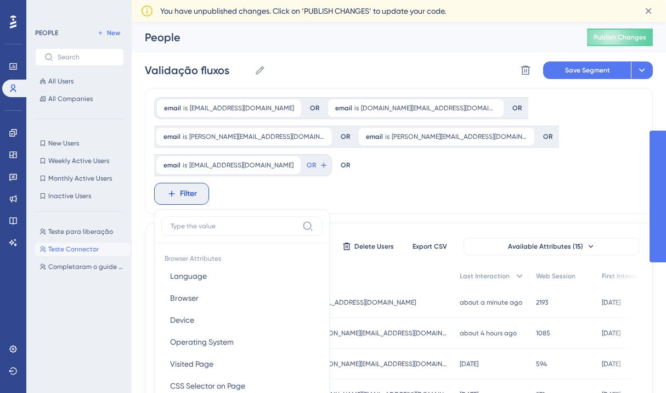
click at [300, 162] on div "email is demonstracao@connector.com.br demonstracao@connector.com.br Remove OR …" at bounding box center [399, 151] width 508 height 126
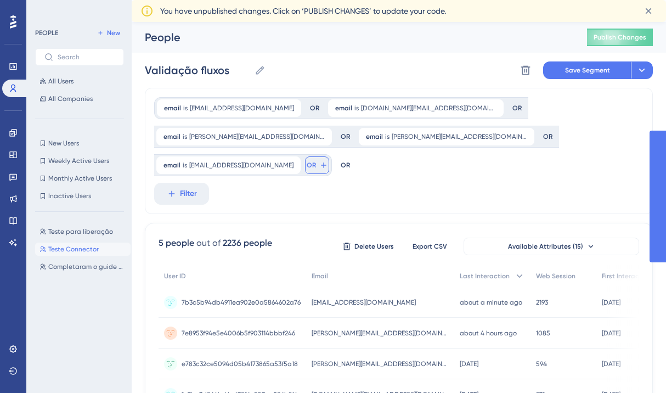
click at [316, 161] on span "OR" at bounding box center [311, 165] width 9 height 9
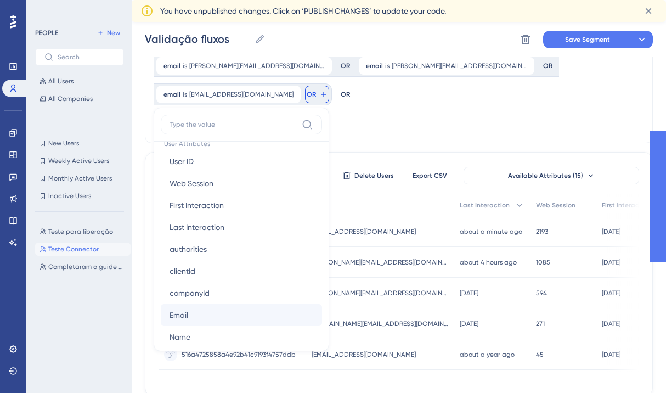
scroll to position [505, 0]
click at [322, 304] on button "Email Email" at bounding box center [241, 315] width 161 height 22
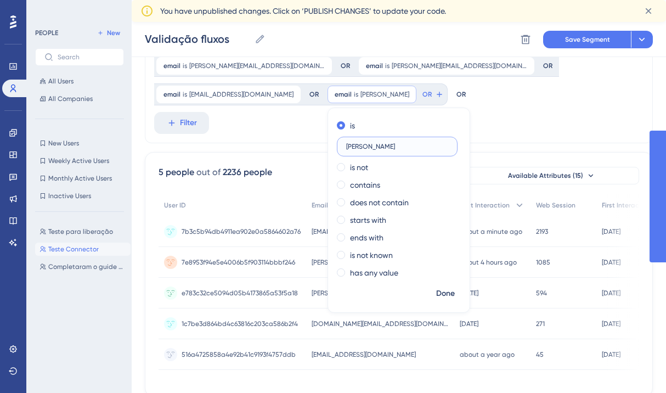
click at [346, 143] on input "reynaldo" at bounding box center [397, 147] width 102 height 8
type input "leticia@ipaas.com"
click at [436, 297] on span "Done" at bounding box center [445, 293] width 19 height 13
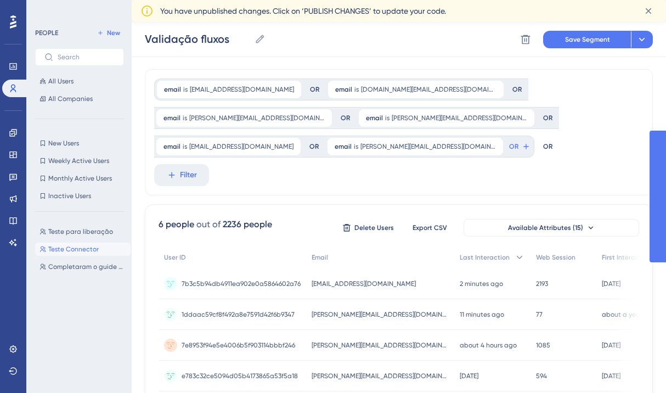
scroll to position [0, 0]
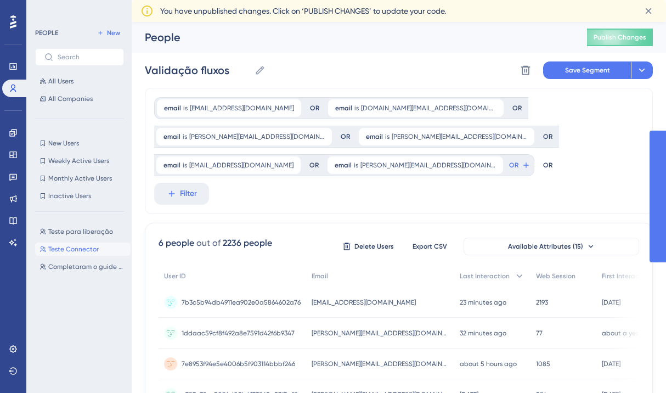
click at [450, 39] on div "People" at bounding box center [352, 37] width 415 height 15
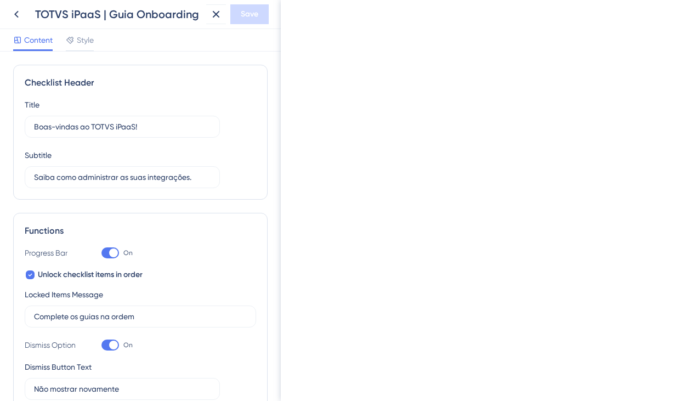
scroll to position [718, 0]
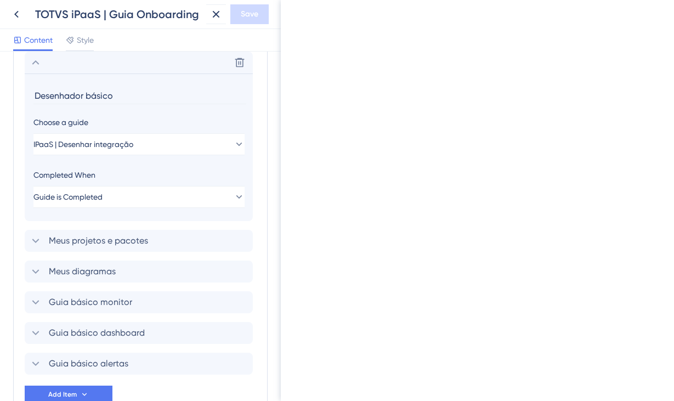
click at [74, 94] on input "Desenhador básico" at bounding box center [139, 95] width 213 height 17
type input "C"
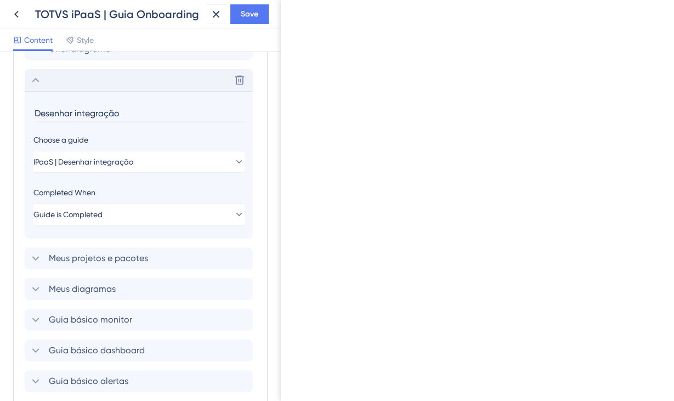
type input "Desenhar integração"
click at [39, 80] on icon at bounding box center [35, 80] width 13 height 13
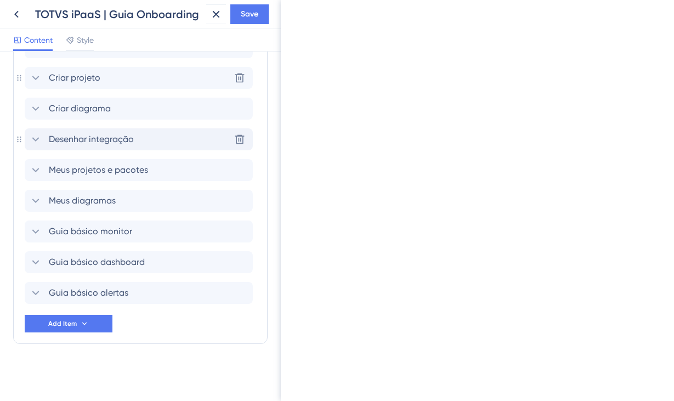
scroll to position [641, 0]
click at [239, 172] on icon at bounding box center [239, 170] width 11 height 11
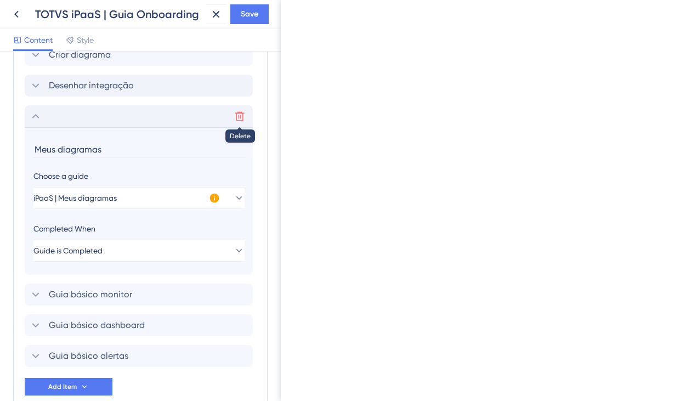
scroll to position [645, 0]
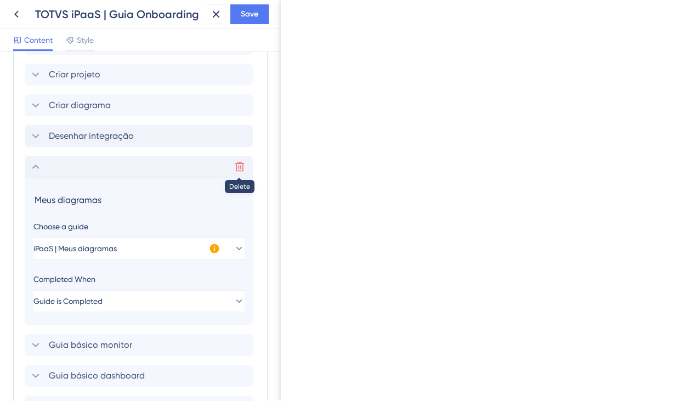
click at [238, 166] on icon at bounding box center [239, 166] width 9 height 9
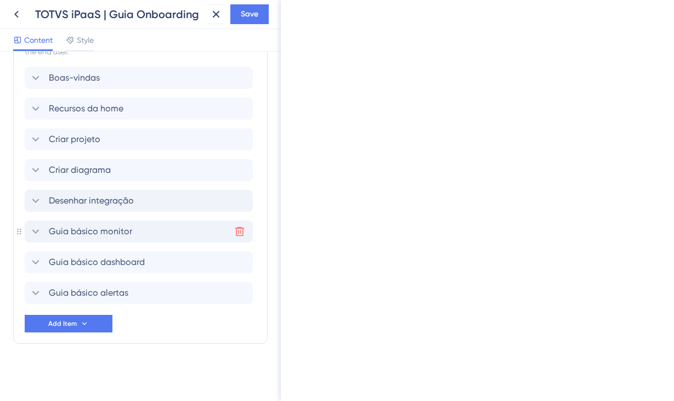
click at [110, 229] on span "Guia básico monitor" at bounding box center [90, 231] width 83 height 13
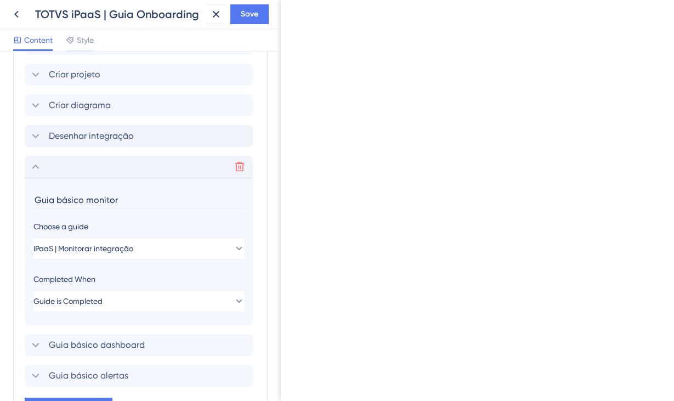
click at [110, 229] on div "Choose a guide" at bounding box center [138, 226] width 211 height 13
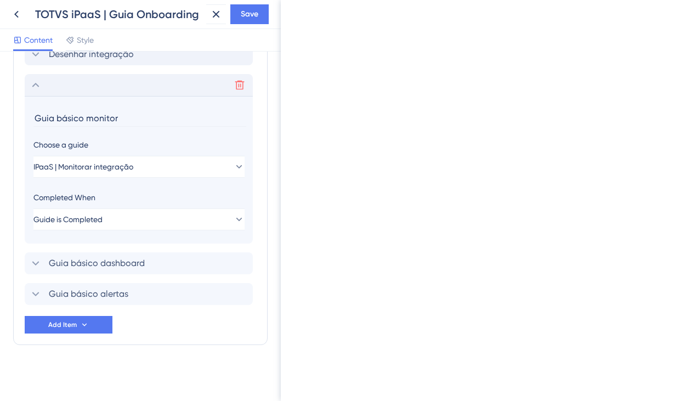
scroll to position [727, 0]
click at [99, 116] on input "Guia básico monitor" at bounding box center [139, 117] width 213 height 17
type input "Monitorar integração"
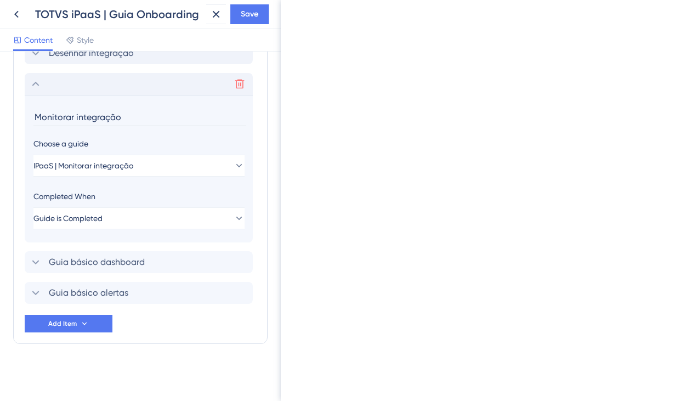
click at [41, 85] on icon at bounding box center [35, 83] width 13 height 13
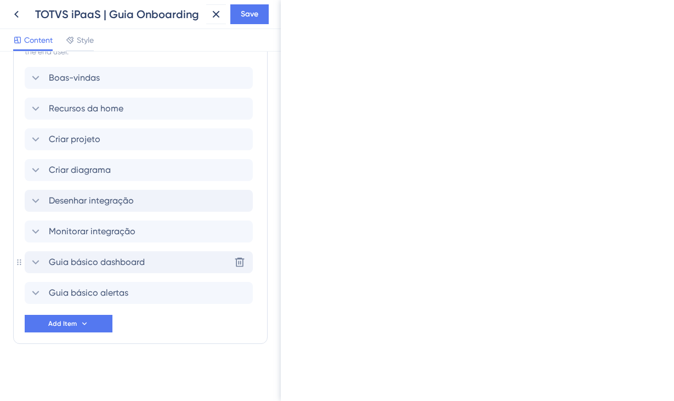
click at [114, 261] on span "Guia básico dashboard" at bounding box center [97, 262] width 96 height 13
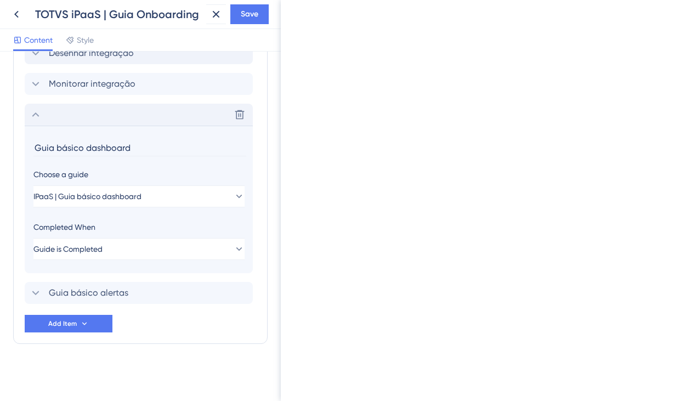
click at [114, 261] on section "Guia básico dashboard Choose a guide IPaaS | Guia básico dashboard Completed Wh…" at bounding box center [139, 200] width 228 height 148
drag, startPoint x: 92, startPoint y: 146, endPoint x: -5, endPoint y: 146, distance: 96.6
click at [0, 0] on html "TOTVS iPaaS | Guia Onboarding Save Content Style Checklist Header Title Boas-vi…" at bounding box center [337, 0] width 674 height 0
type input "Dashboard"
click at [38, 114] on icon at bounding box center [35, 114] width 13 height 13
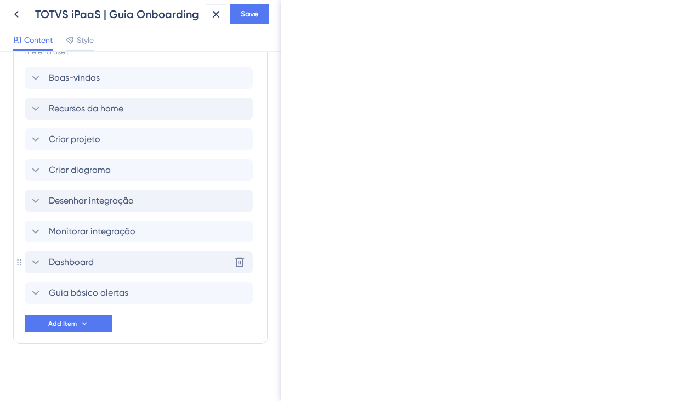
scroll to position [580, 0]
click at [71, 292] on span "Guia básico alertas" at bounding box center [89, 292] width 80 height 13
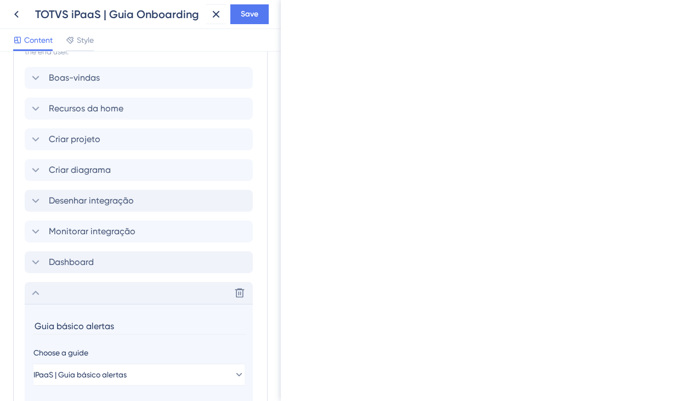
scroll to position [727, 0]
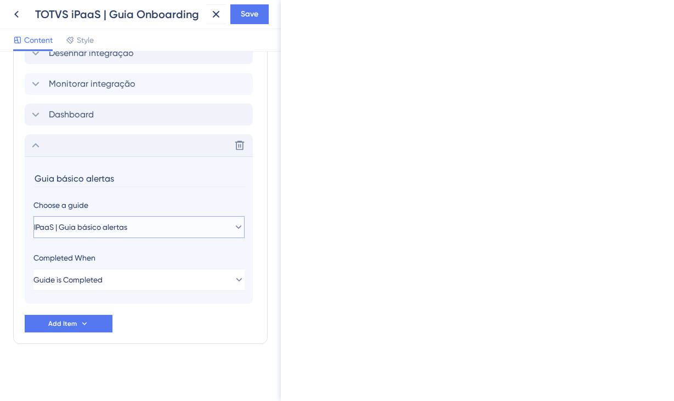
drag, startPoint x: 117, startPoint y: 226, endPoint x: 48, endPoint y: 215, distance: 70.5
click at [15, 213] on div "Items in the Checklist Guides should be in the same container with the checklis…" at bounding box center [140, 93] width 255 height 502
drag, startPoint x: 89, startPoint y: 180, endPoint x: -16, endPoint y: 170, distance: 105.8
click at [0, 0] on html "TOTVS iPaaS | Guia Onboarding Save Content Style Checklist Header Title Boas-vi…" at bounding box center [337, 0] width 674 height 0
type input "Alertas"
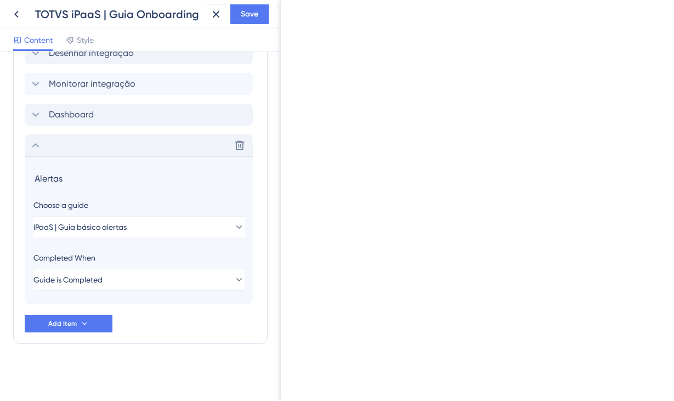
click at [41, 144] on icon at bounding box center [35, 145] width 13 height 13
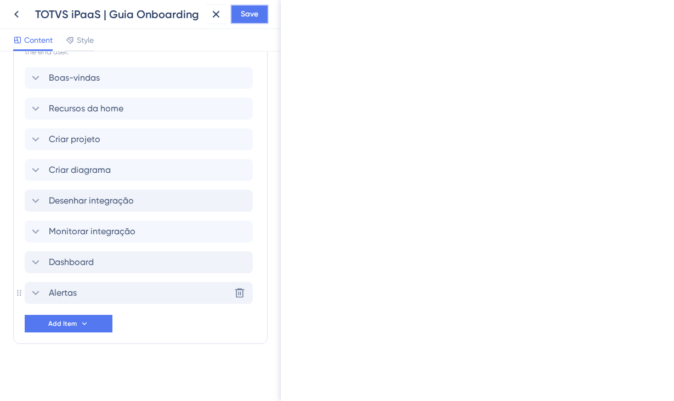
click at [255, 22] on button "Save" at bounding box center [249, 14] width 38 height 20
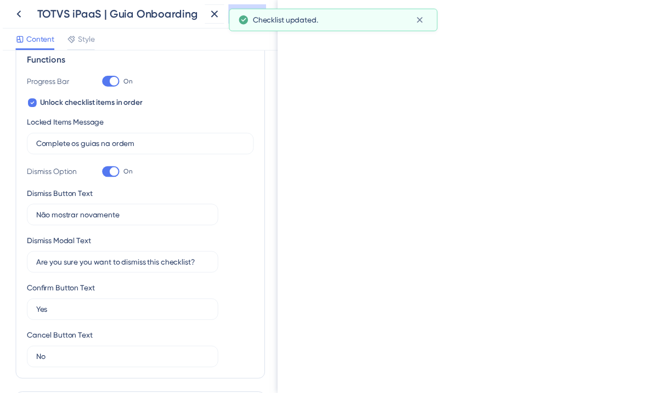
scroll to position [0, 0]
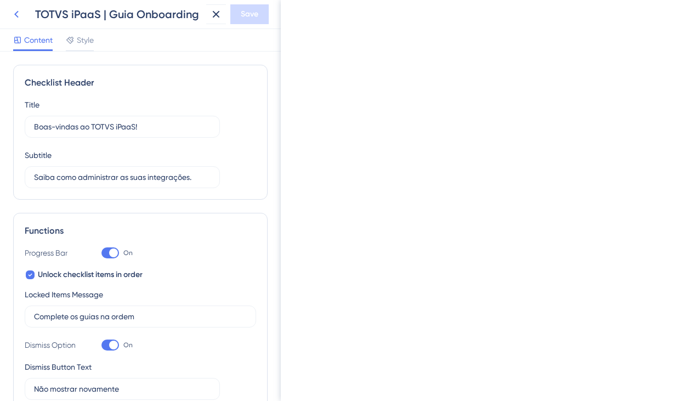
click at [19, 17] on icon at bounding box center [16, 14] width 13 height 13
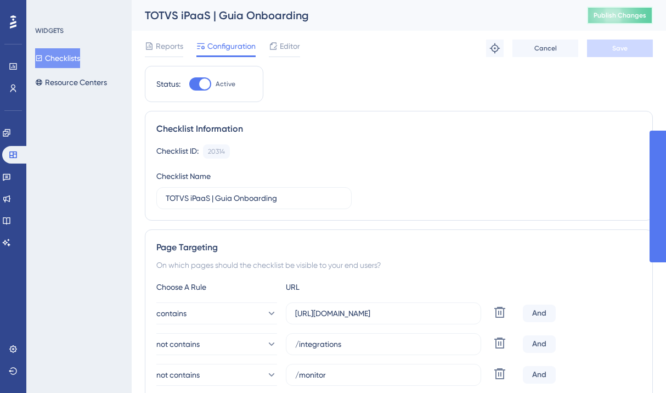
click at [617, 18] on span "Publish Changes" at bounding box center [620, 15] width 53 height 9
click at [11, 137] on link at bounding box center [6, 133] width 9 height 18
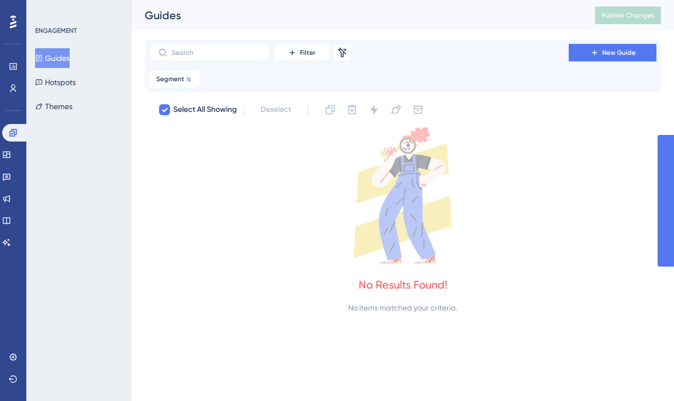
click at [60, 58] on button "Guides" at bounding box center [52, 58] width 35 height 20
click at [177, 81] on span "Segment" at bounding box center [170, 79] width 28 height 9
click at [191, 80] on icon at bounding box center [192, 79] width 7 height 7
checkbox input "false"
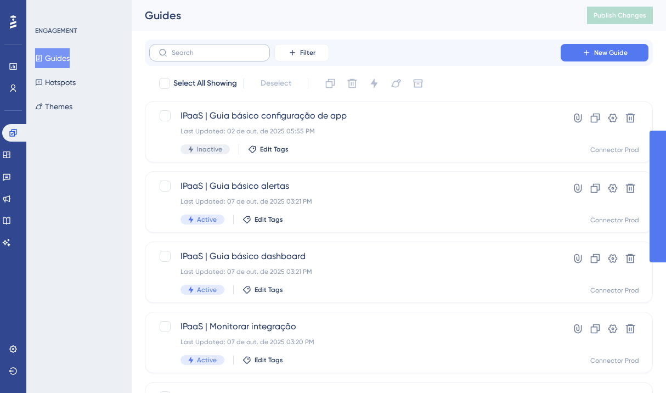
click at [216, 58] on label at bounding box center [209, 53] width 121 height 18
click at [216, 57] on input "text" at bounding box center [216, 53] width 89 height 8
type input "criar"
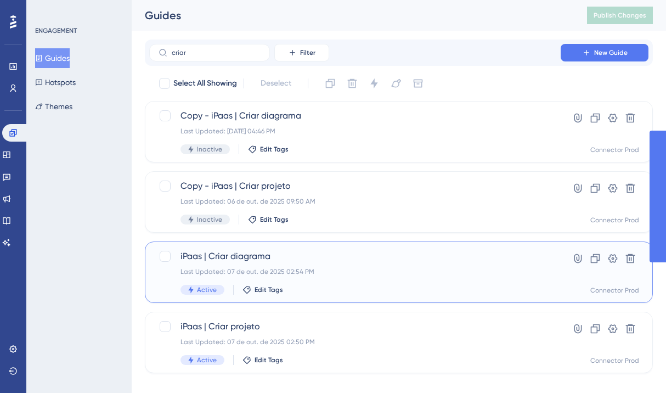
click at [330, 265] on div "iPaas | Criar diagrama Last Updated: [DATE] 02:54 PM Active Edit Tags" at bounding box center [354, 272] width 349 height 45
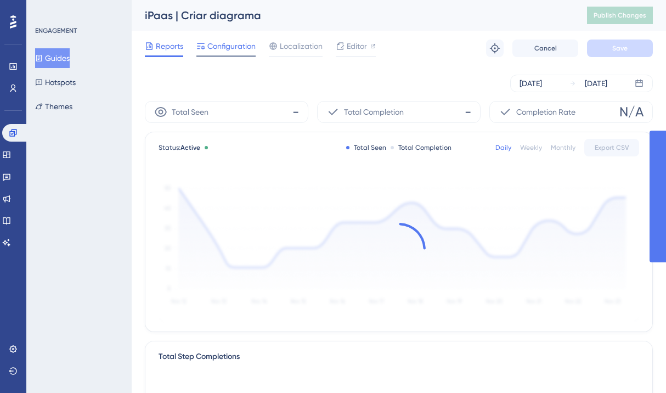
click at [232, 42] on span "Configuration" at bounding box center [231, 45] width 48 height 13
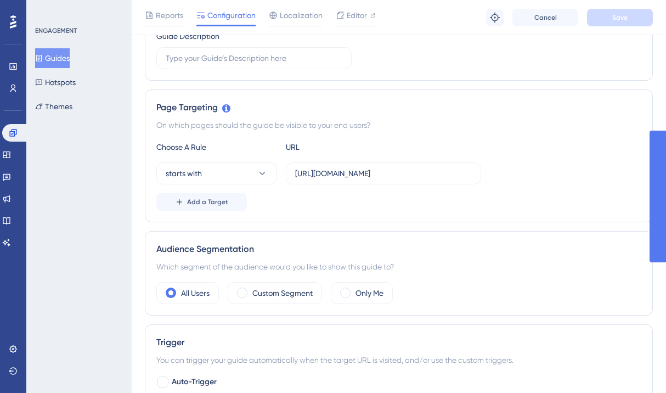
scroll to position [224, 0]
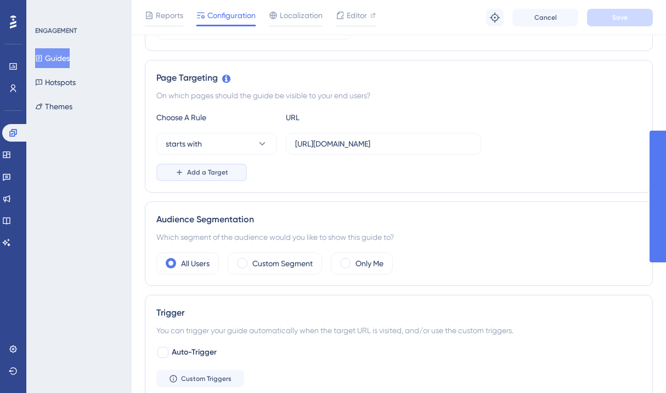
click at [220, 177] on button "Add a Target" at bounding box center [201, 172] width 91 height 18
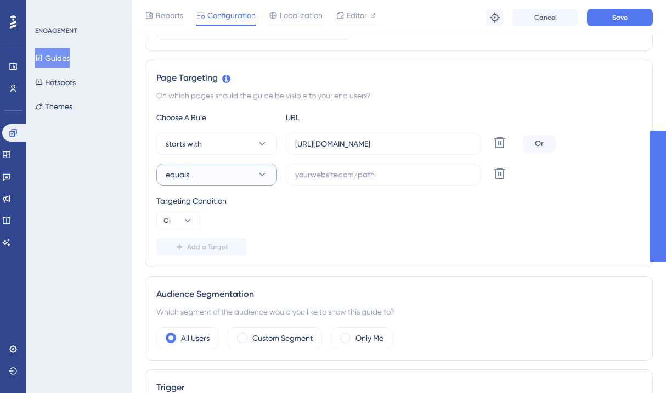
click at [220, 177] on button "equals" at bounding box center [216, 174] width 121 height 22
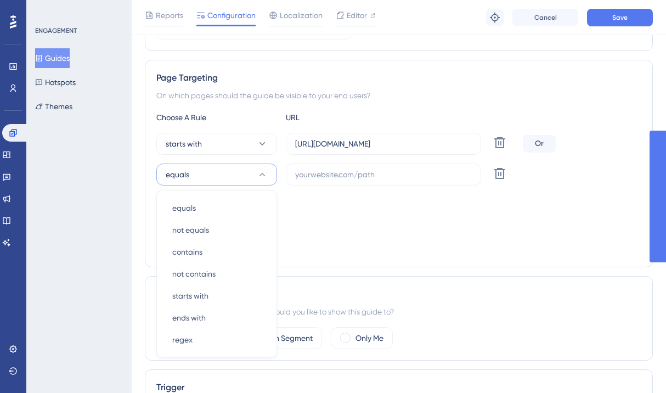
scroll to position [302, 0]
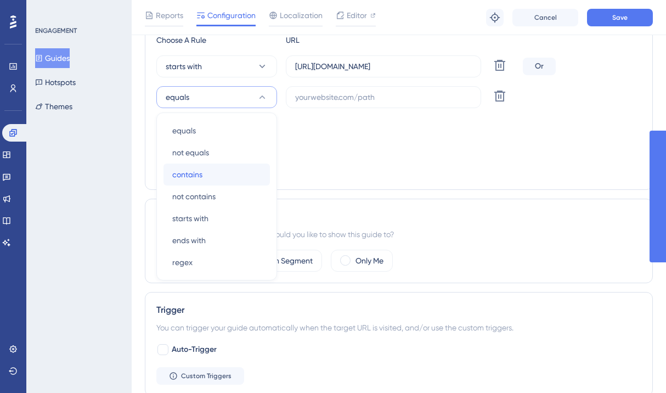
click at [221, 176] on div "contains contains" at bounding box center [216, 174] width 89 height 22
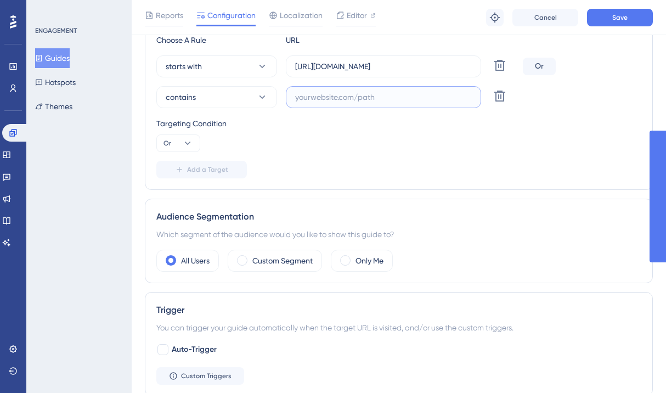
click at [332, 93] on input "text" at bounding box center [383, 97] width 177 height 12
type input "/builder"
click at [352, 155] on div "Choose A Rule URL starts with https://ipaas.totvs.app/project/ Delete Or contai…" at bounding box center [398, 105] width 485 height 145
click at [631, 24] on button "Save" at bounding box center [620, 18] width 66 height 18
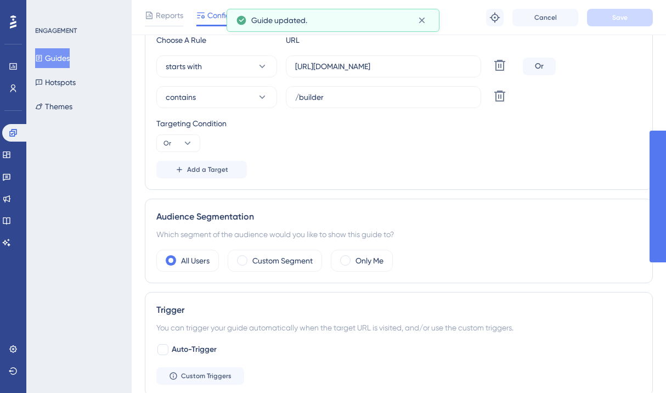
click at [61, 61] on button "Guides" at bounding box center [52, 58] width 35 height 20
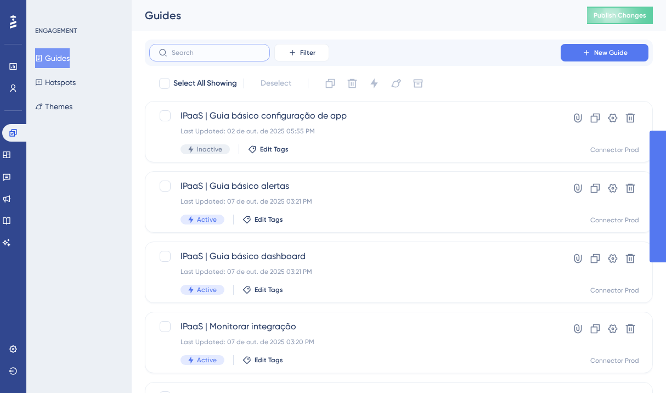
click at [195, 55] on input "text" at bounding box center [216, 53] width 89 height 8
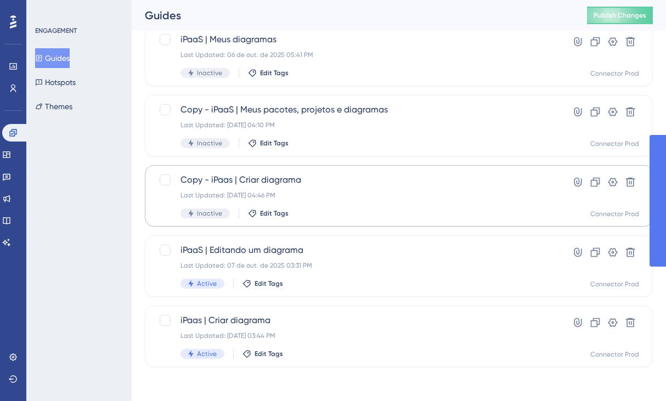
scroll to position [77, 0]
type input "diagra"
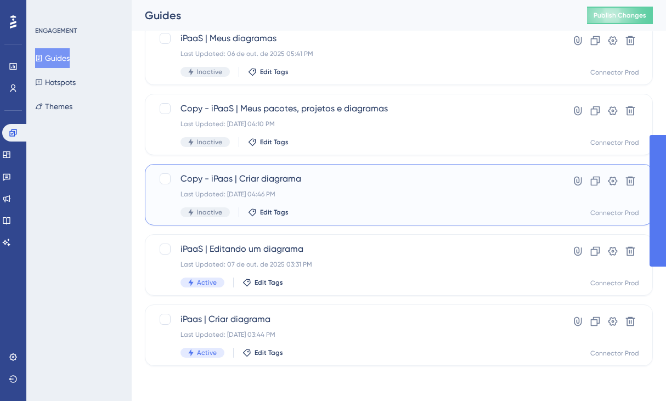
click at [314, 190] on div "Last Updated: 29 de jul. de 2025 04:46 PM" at bounding box center [354, 194] width 349 height 9
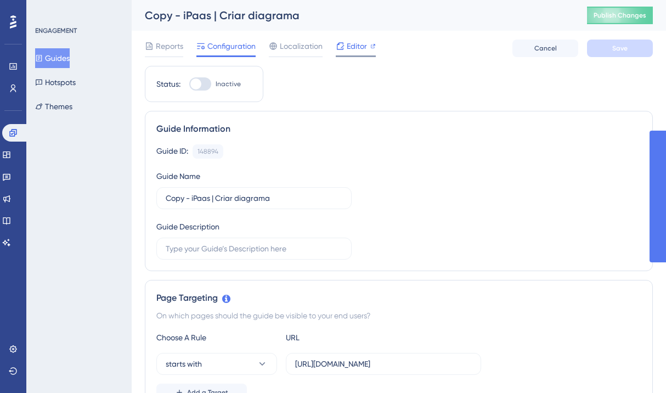
click at [345, 50] on div "Editor" at bounding box center [356, 45] width 40 height 13
click at [348, 46] on span "Editor" at bounding box center [357, 45] width 20 height 13
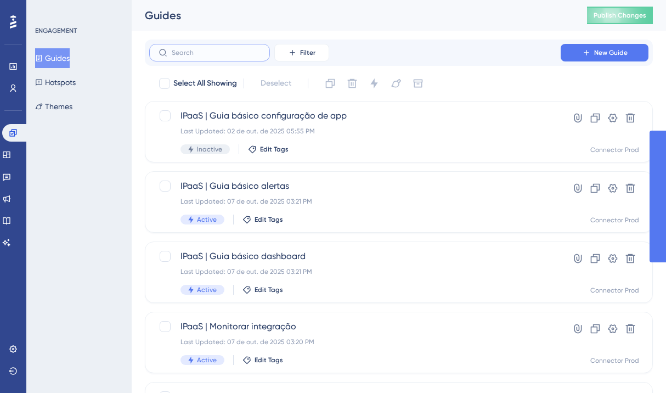
click at [241, 52] on input "text" at bounding box center [216, 53] width 89 height 8
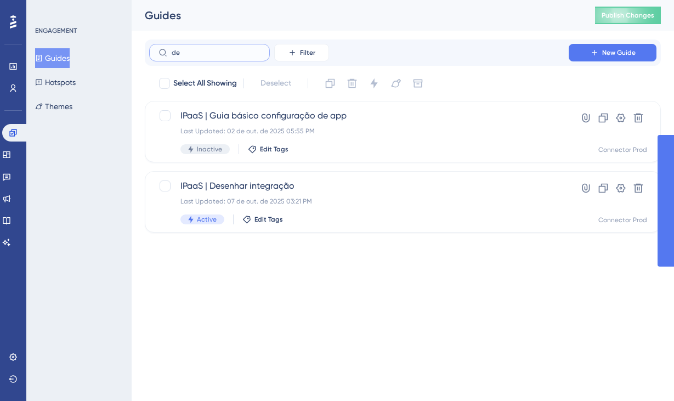
type input "d"
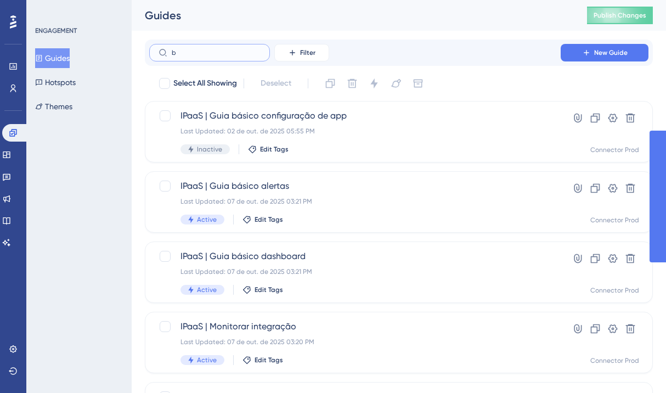
type input "bu"
checkbox input "true"
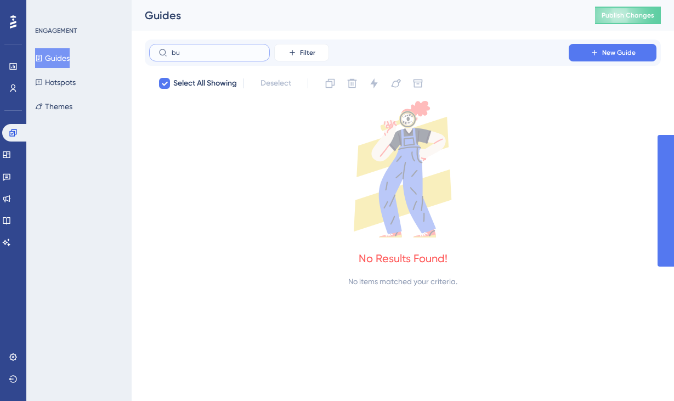
type input "b"
checkbox input "false"
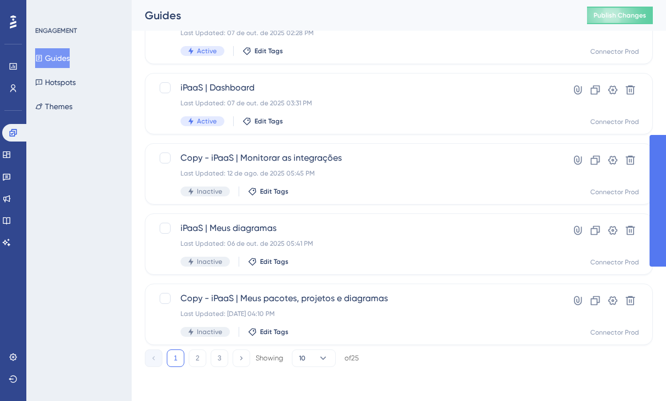
scroll to position [450, 0]
click at [203, 359] on button "2" at bounding box center [198, 357] width 18 height 18
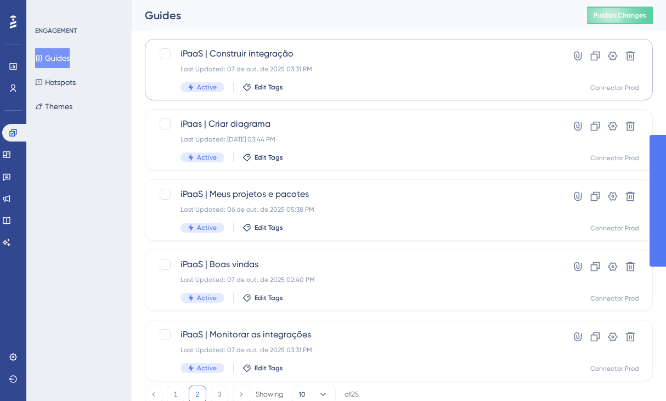
scroll to position [412, 0]
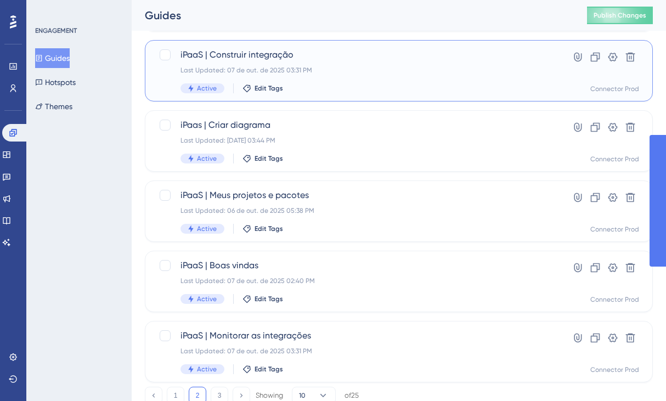
click at [284, 75] on div "iPaaS | Construir integração Last Updated: 07 de out. de 2025 03:31 PM Active E…" at bounding box center [354, 70] width 349 height 45
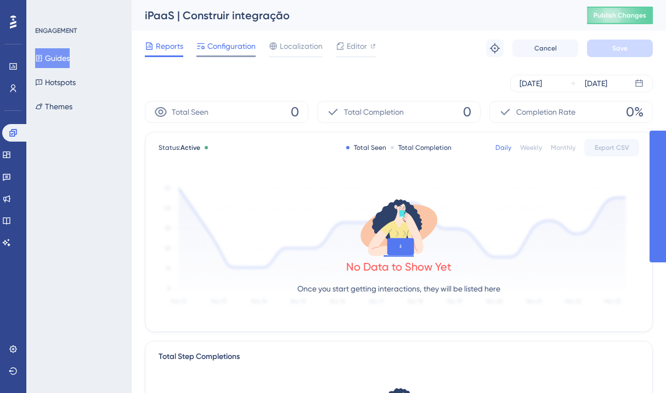
click at [234, 50] on span "Configuration" at bounding box center [231, 45] width 48 height 13
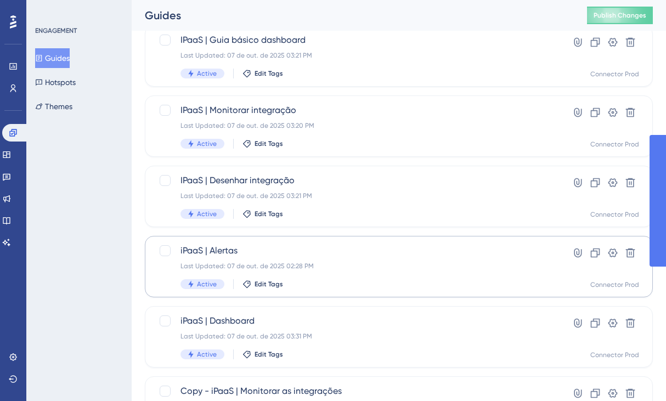
scroll to position [185, 0]
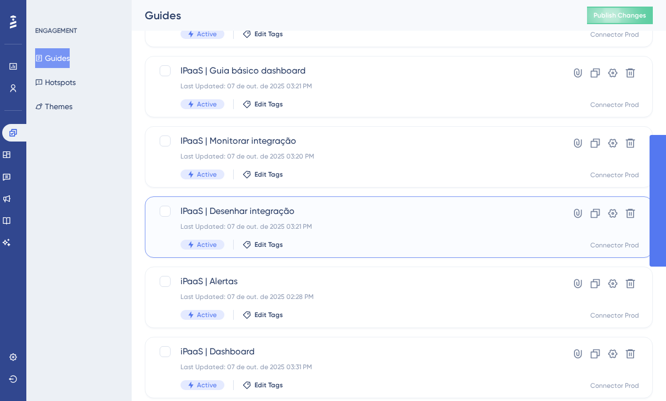
click at [300, 223] on div "Last Updated: 07 de out. de 2025 03:21 PM" at bounding box center [354, 226] width 349 height 9
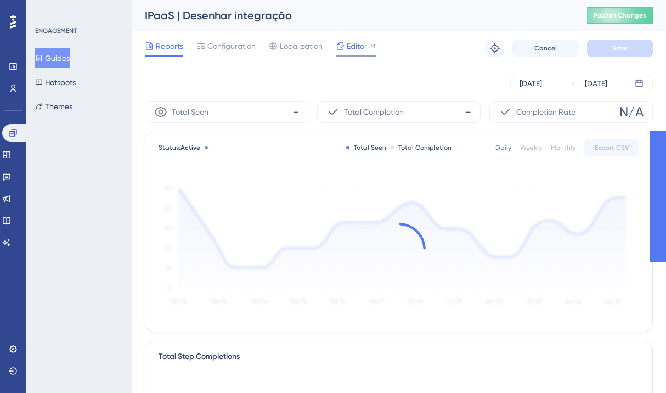
click at [363, 48] on span "Editor" at bounding box center [357, 45] width 20 height 13
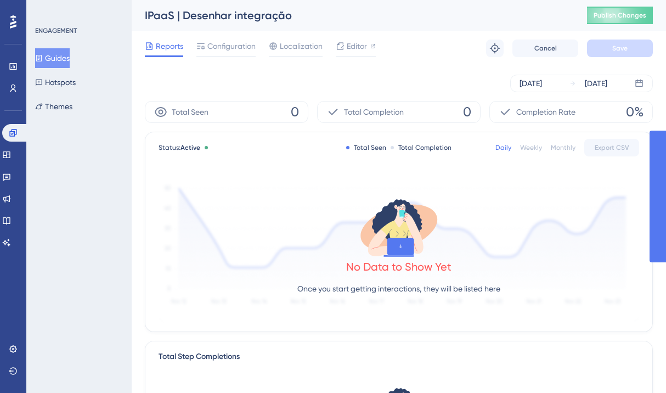
click at [59, 63] on button "Guides" at bounding box center [52, 58] width 35 height 20
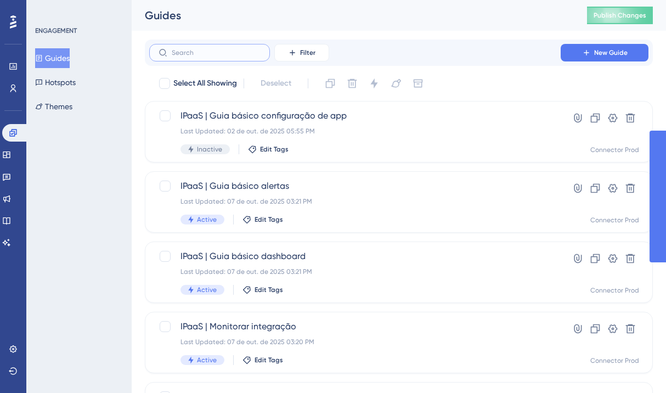
click at [210, 50] on input "text" at bounding box center [216, 53] width 89 height 8
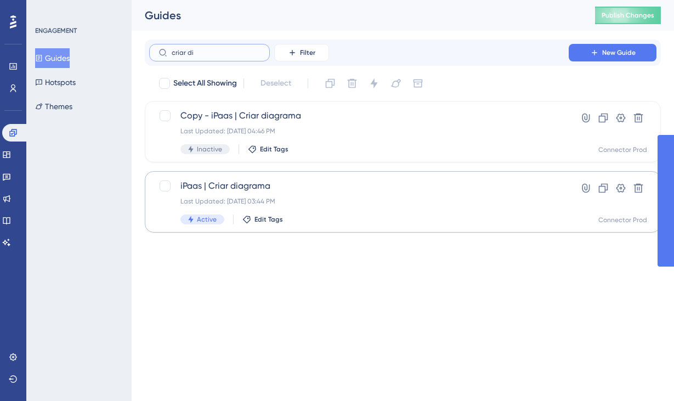
type input "criar di"
click at [323, 210] on div "iPaas | Criar diagrama Last Updated: 07 de out. de 2025 03:44 PM Active Edit Ta…" at bounding box center [358, 201] width 357 height 45
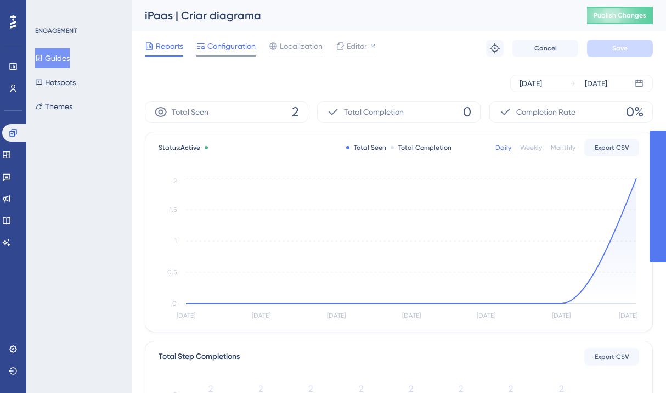
click at [225, 46] on span "Configuration" at bounding box center [231, 45] width 48 height 13
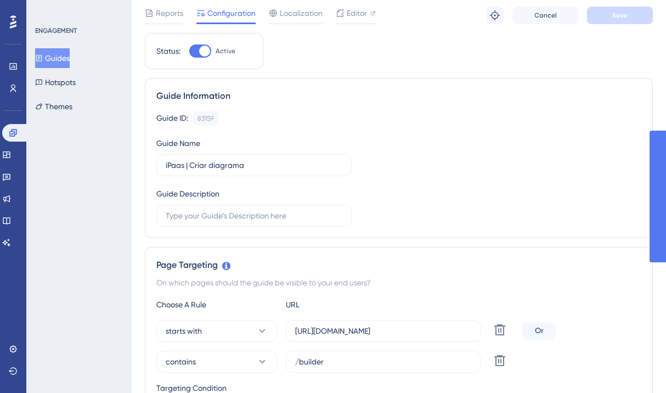
scroll to position [196, 0]
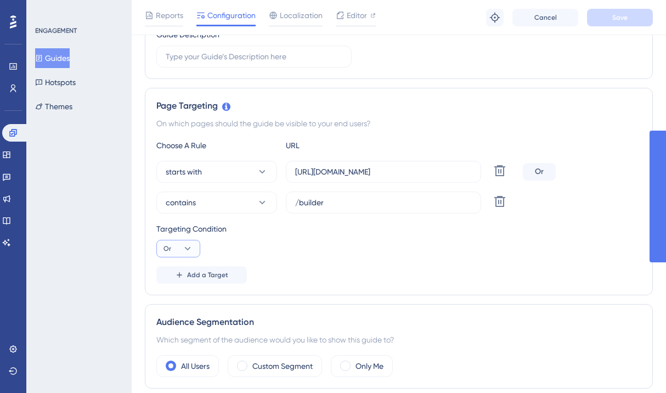
click at [187, 244] on icon at bounding box center [187, 248] width 11 height 11
click at [172, 277] on span "And" at bounding box center [175, 279] width 14 height 13
click at [445, 225] on div "Targeting Condition" at bounding box center [398, 228] width 485 height 13
click at [624, 24] on button "Save" at bounding box center [620, 18] width 66 height 18
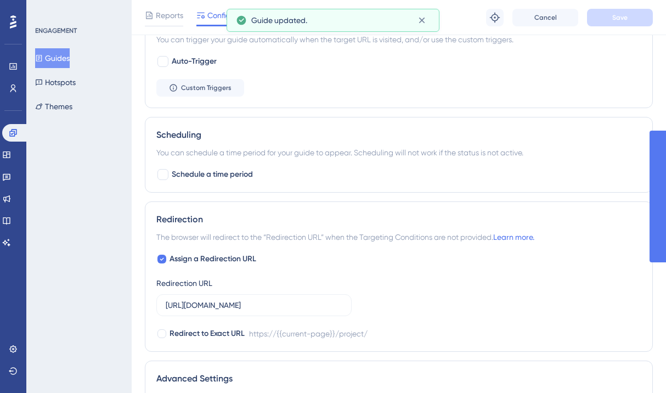
scroll to position [754, 0]
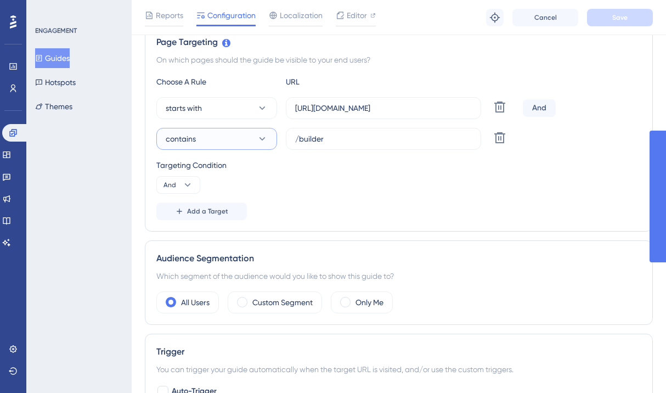
click at [218, 136] on button "contains" at bounding box center [216, 139] width 121 height 22
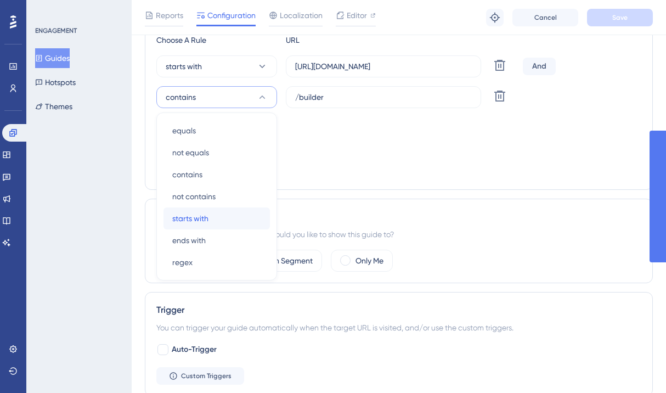
click at [205, 223] on span "starts with" at bounding box center [190, 218] width 36 height 13
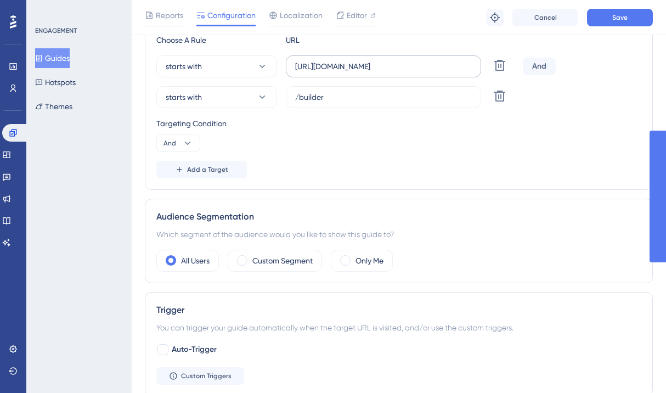
drag, startPoint x: 294, startPoint y: 66, endPoint x: 415, endPoint y: 65, distance: 120.7
click at [415, 65] on label "https://ipaas.totvs.app/project/" at bounding box center [383, 66] width 195 height 22
click at [415, 65] on input "https://ipaas.totvs.app/project/" at bounding box center [383, 66] width 177 height 12
drag, startPoint x: 416, startPoint y: 66, endPoint x: 267, endPoint y: 66, distance: 149.2
click at [267, 66] on div "starts with https://ipaas.totvs.app/project/ Delete" at bounding box center [337, 66] width 362 height 22
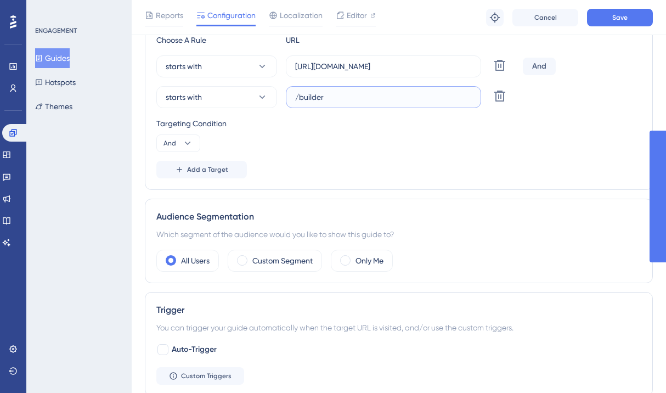
click at [297, 99] on input "/builder" at bounding box center [383, 97] width 177 height 12
click at [292, 98] on label "/builder" at bounding box center [383, 97] width 195 height 22
click at [295, 98] on input "/builder" at bounding box center [383, 97] width 177 height 12
paste input "https://ipaas.totvs.app/project/"
click at [409, 95] on input "https://ipaas.totvs.app/builder" at bounding box center [383, 97] width 177 height 12
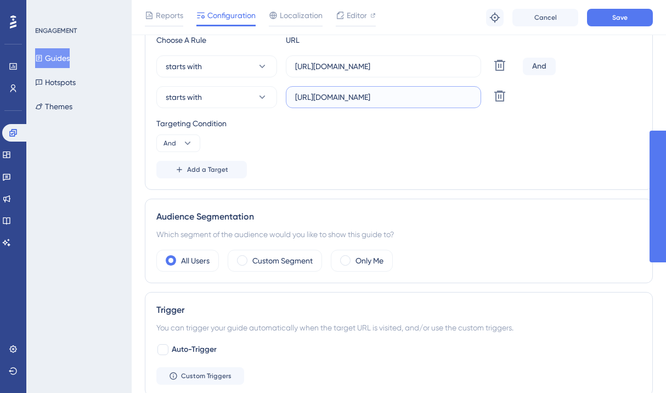
type input "https://ipaas.totvs.app/builder/"
click at [447, 144] on div "Targeting Condition And" at bounding box center [398, 134] width 485 height 35
click at [629, 22] on button "Save" at bounding box center [620, 18] width 66 height 18
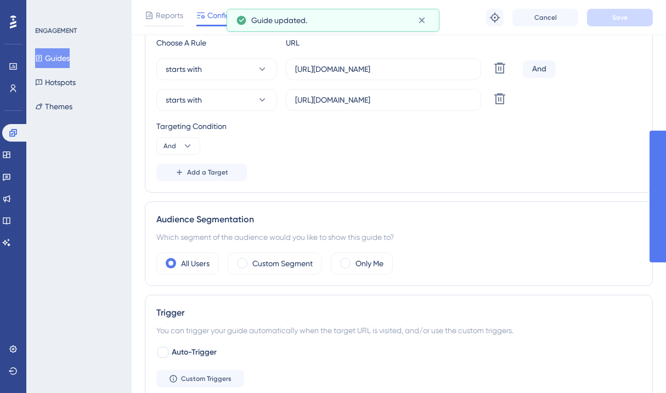
scroll to position [0, 0]
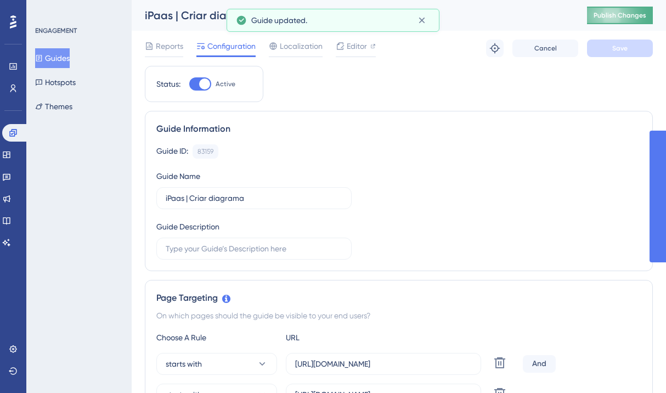
click at [646, 13] on span "Publish Changes" at bounding box center [620, 15] width 53 height 9
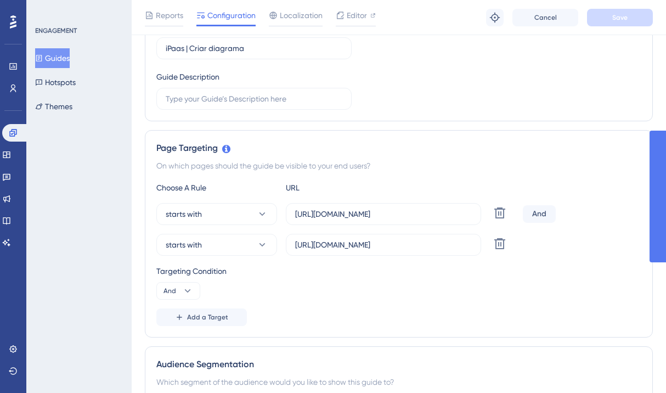
scroll to position [175, 0]
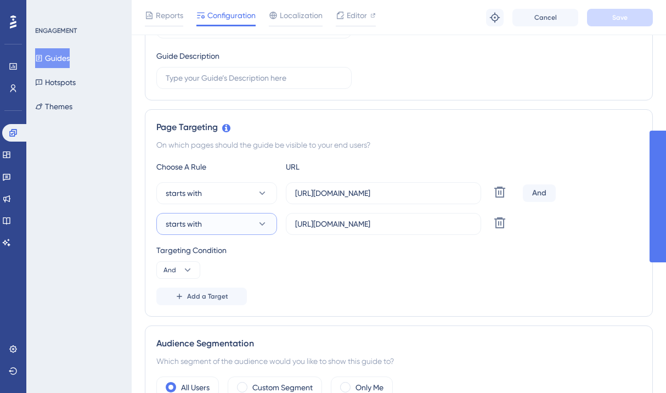
click at [240, 229] on button "starts with" at bounding box center [216, 224] width 121 height 22
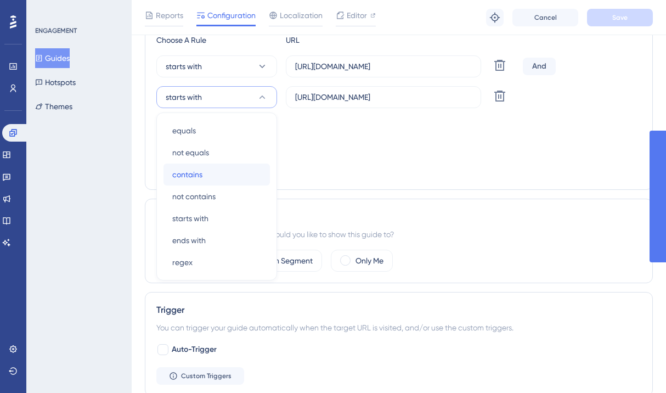
click at [227, 180] on div "contains contains" at bounding box center [216, 174] width 89 height 22
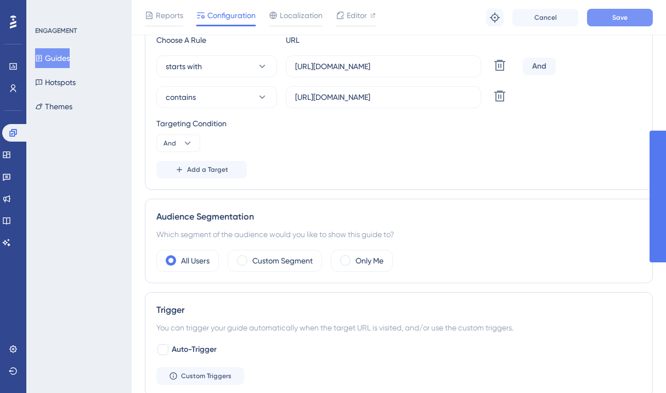
click at [620, 21] on span "Save" at bounding box center [619, 17] width 15 height 9
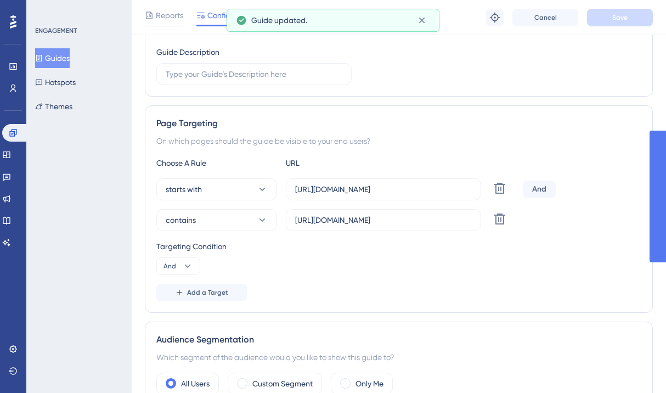
scroll to position [0, 0]
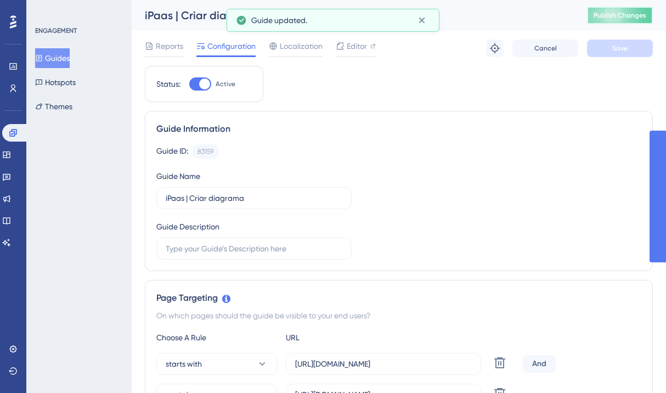
click at [617, 20] on button "Publish Changes" at bounding box center [620, 16] width 66 height 18
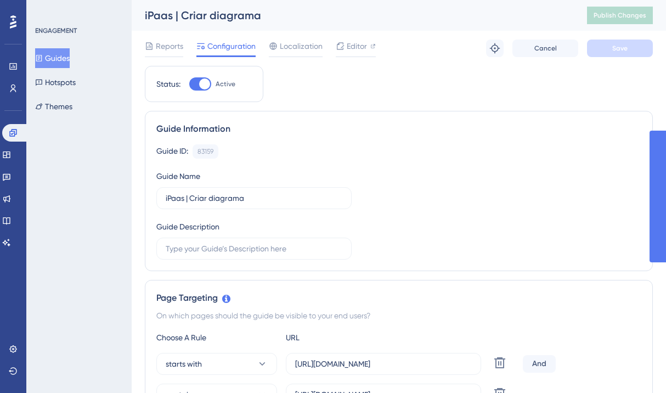
scroll to position [194, 0]
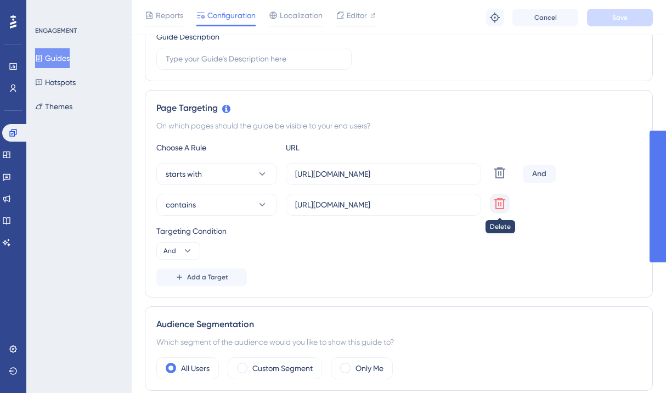
click at [498, 205] on icon at bounding box center [499, 203] width 11 height 11
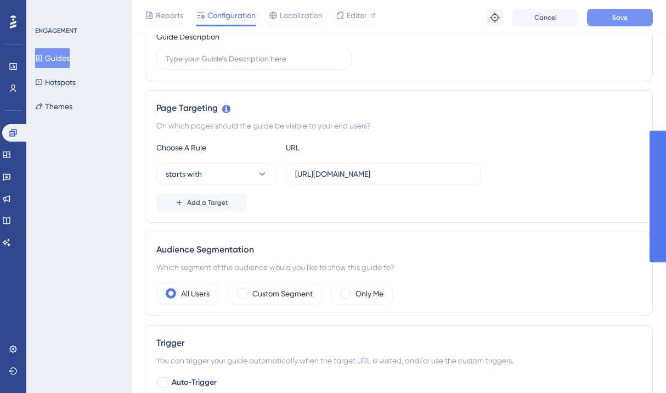
click at [624, 19] on span "Save" at bounding box center [619, 17] width 15 height 9
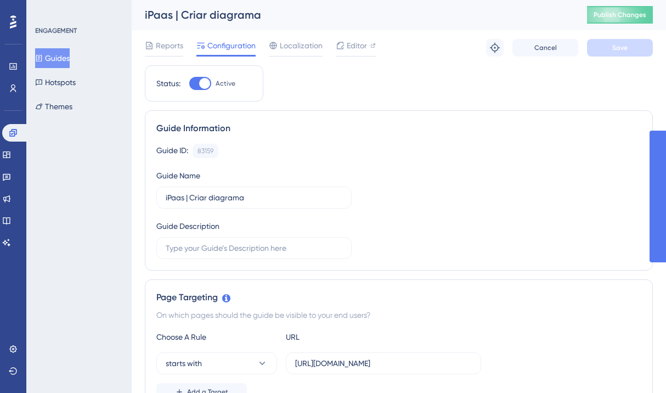
scroll to position [0, 0]
click at [646, 14] on span "Publish Changes" at bounding box center [620, 15] width 53 height 9
click at [70, 60] on button "Guides" at bounding box center [52, 58] width 35 height 20
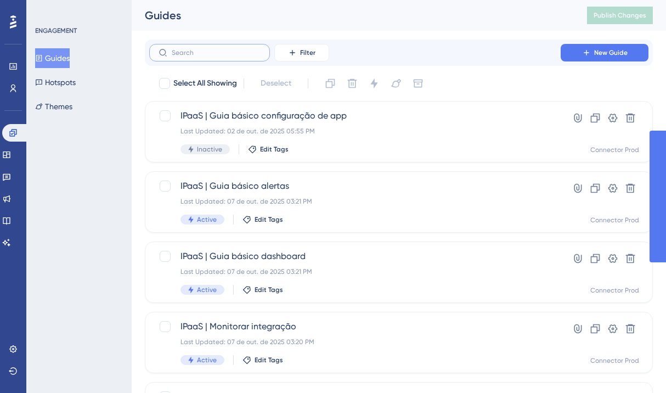
click at [200, 52] on input "text" at bounding box center [216, 53] width 89 height 8
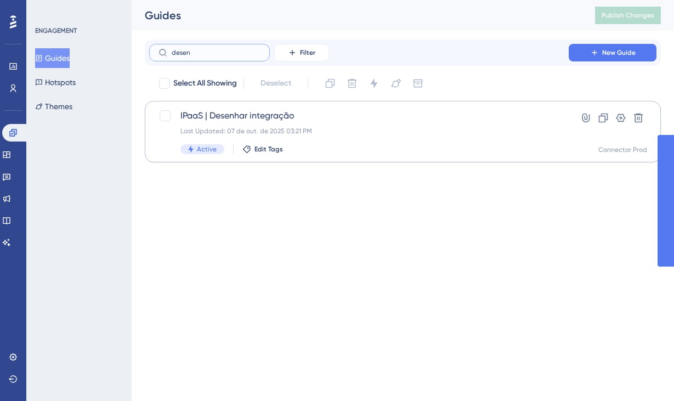
type input "desen"
click at [269, 129] on div "Last Updated: 07 de out. de 2025 03:21 PM" at bounding box center [358, 131] width 357 height 9
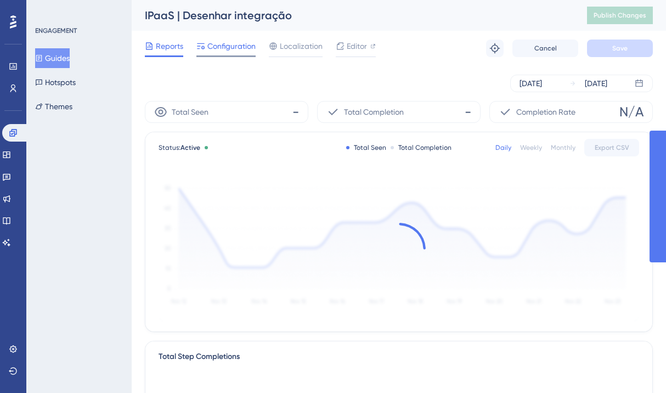
click at [242, 45] on span "Configuration" at bounding box center [231, 45] width 48 height 13
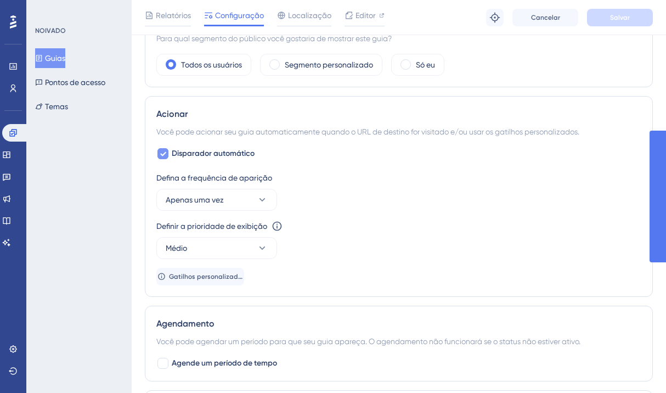
click at [166, 156] on icon at bounding box center [163, 153] width 7 height 9
checkbox input "false"
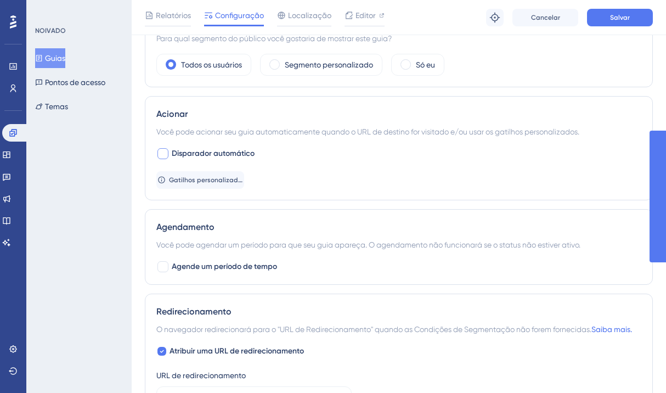
click at [316, 148] on div "Disparador automático Gatilhos personalizados" at bounding box center [398, 168] width 485 height 42
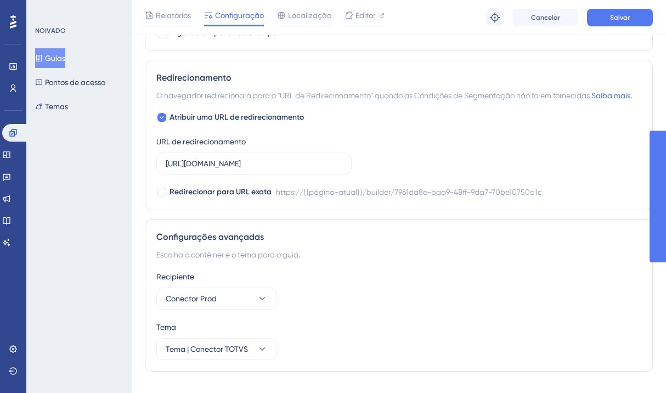
scroll to position [658, 0]
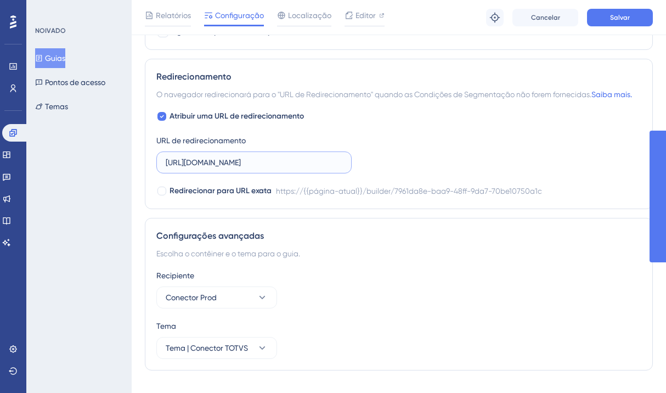
click at [311, 168] on input "https://ipaas.totvs.app/builder/7961da8e-baa9-48ff-9da7-70be10750a1c" at bounding box center [254, 162] width 177 height 12
click at [291, 168] on input "https://ipaas.totvs.app/builder/7961da8e-baa9-48ff-9da7-70be10750a1c" at bounding box center [254, 162] width 177 height 12
drag, startPoint x: 283, startPoint y: 177, endPoint x: 374, endPoint y: 181, distance: 91.7
click at [374, 181] on div "Atribuir uma URL de redirecionamento URL de redirecionamento https://ipaas.totv…" at bounding box center [398, 154] width 485 height 88
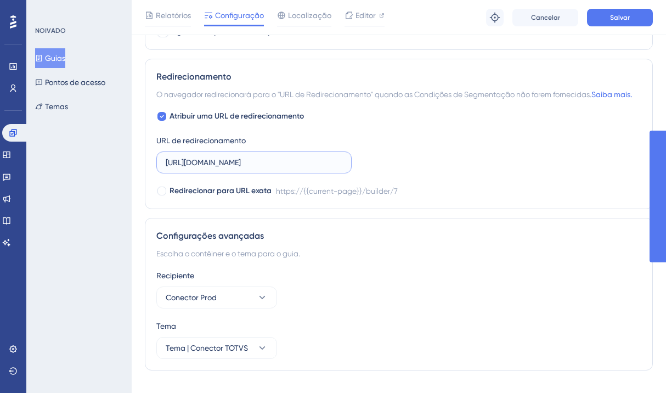
scroll to position [0, 0]
type input "https://ipaas.totvs.app/builder/"
click at [444, 171] on div "Atribuir uma URL de redirecionamento URL de redirecionamento https://ipaas.totv…" at bounding box center [398, 154] width 485 height 88
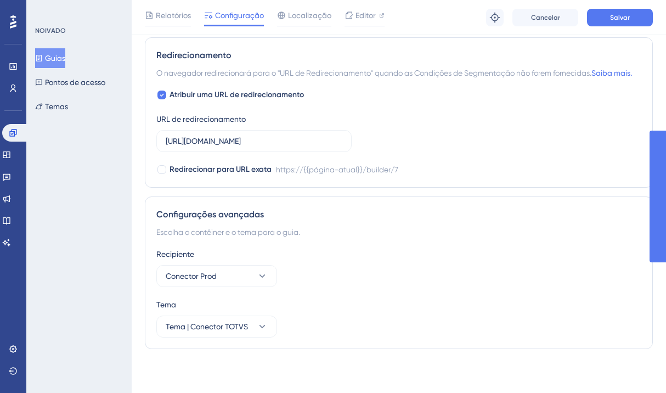
scroll to position [692, 0]
click at [621, 20] on font "Salvar" at bounding box center [620, 18] width 20 height 8
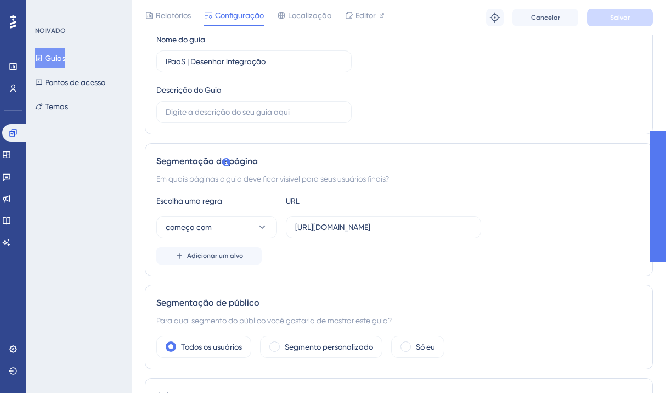
scroll to position [0, 0]
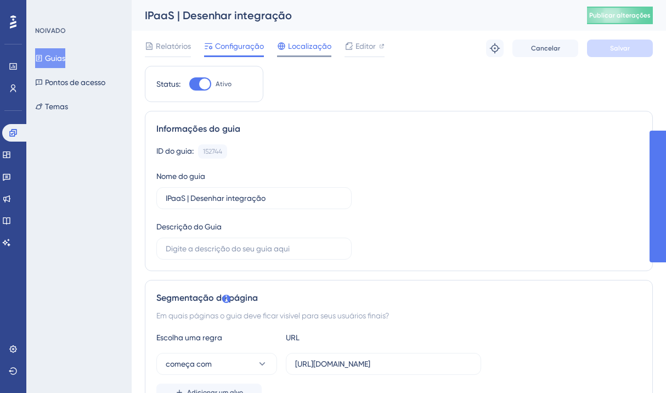
click at [309, 52] on span "Localização" at bounding box center [309, 45] width 43 height 13
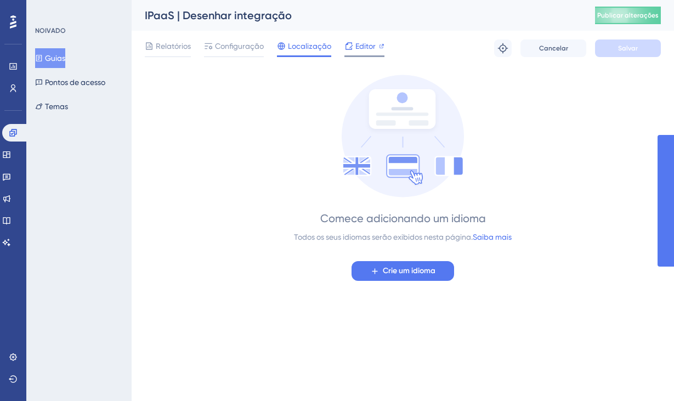
click at [351, 44] on icon at bounding box center [349, 46] width 9 height 9
click at [240, 49] on font "Configuração" at bounding box center [239, 46] width 49 height 9
